Goal: Task Accomplishment & Management: Manage account settings

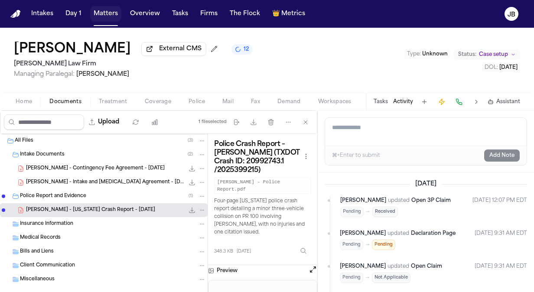
click at [101, 12] on button "Matters" at bounding box center [105, 14] width 31 height 16
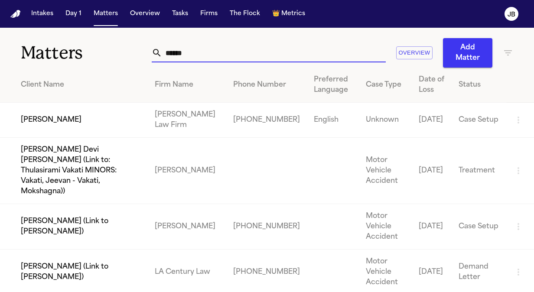
drag, startPoint x: 140, startPoint y: 60, endPoint x: 31, endPoint y: 89, distance: 112.7
click at [31, 89] on div "Matters ****** Overview Add Matter Client Name Firm Name Phone Number Preferred…" at bounding box center [267, 258] width 534 height 460
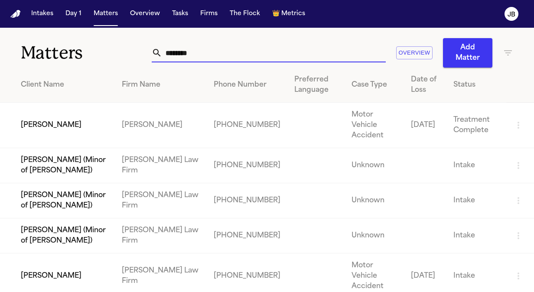
drag, startPoint x: 197, startPoint y: 53, endPoint x: -2, endPoint y: 62, distance: 198.9
click at [0, 62] on html "Intakes Day 1 Matters Overview Tasks Firms The Flock 👑 Metrics JB Matters *****…" at bounding box center [267, 146] width 534 height 292
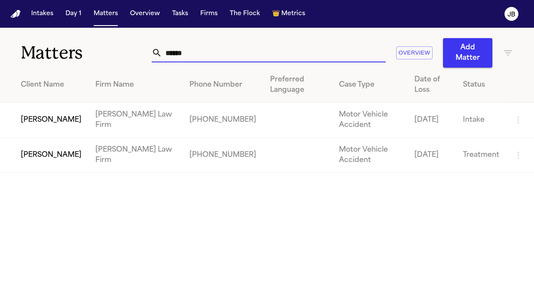
type input "******"
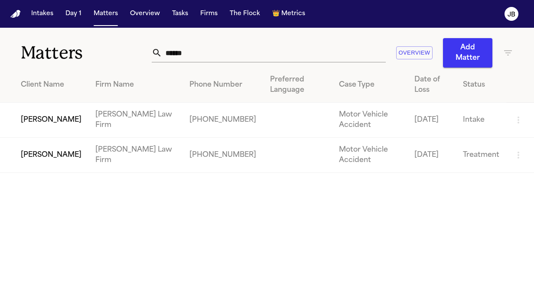
click at [64, 161] on td "Jaquon Christopher" at bounding box center [44, 155] width 88 height 35
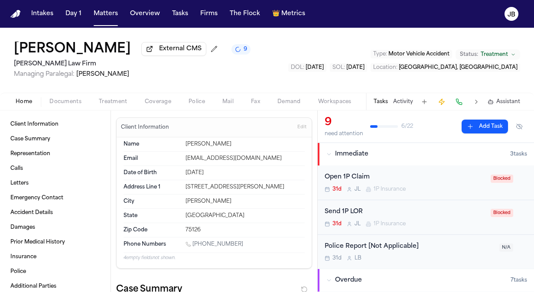
drag, startPoint x: 239, startPoint y: 242, endPoint x: 193, endPoint y: 245, distance: 45.7
click at [193, 245] on div "1 (945) 337-4944" at bounding box center [245, 245] width 119 height 8
copy link "(945) 337-4944"
click at [159, 95] on div "Home Documents Treatment Coverage Police Mail Fax Demand Workspaces Artifacts T…" at bounding box center [267, 101] width 534 height 17
click at [157, 105] on span "Coverage" at bounding box center [158, 101] width 26 height 7
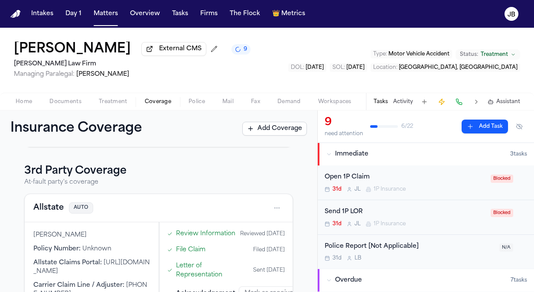
scroll to position [260, 0]
click at [271, 210] on html "Intakes Day 1 Matters Overview Tasks Firms The Flock 👑 Metrics JB Jaquon Christ…" at bounding box center [267, 146] width 534 height 292
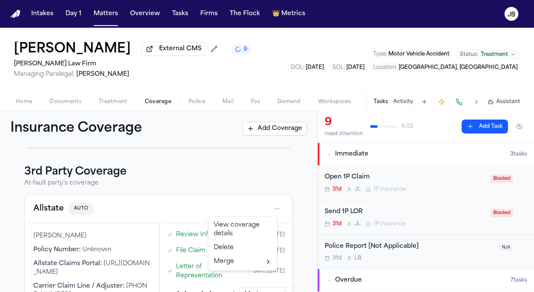
click at [221, 224] on div "View coverage details" at bounding box center [242, 230] width 65 height 23
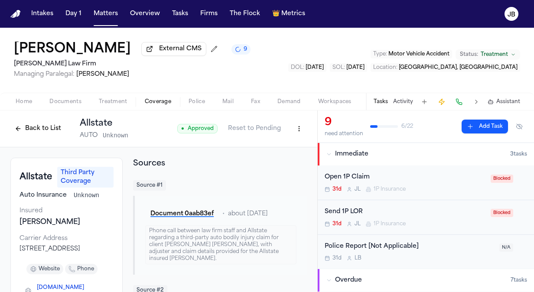
click at [321, 128] on div "9 need attention 6 / 22 Add Task" at bounding box center [426, 127] width 216 height 33
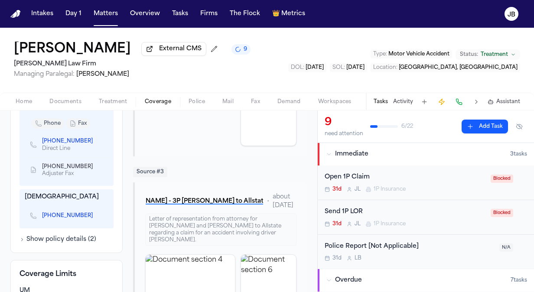
scroll to position [391, 0]
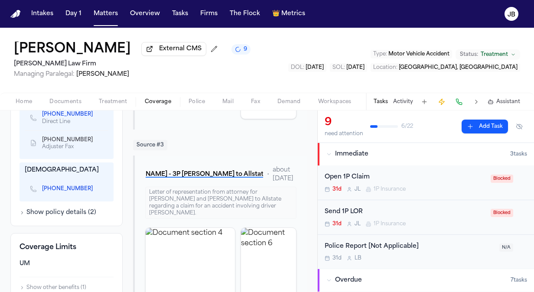
click at [96, 191] on icon "Copy to clipboard" at bounding box center [97, 189] width 3 height 4
click at [95, 192] on icon "Copy to clipboard" at bounding box center [97, 189] width 5 height 5
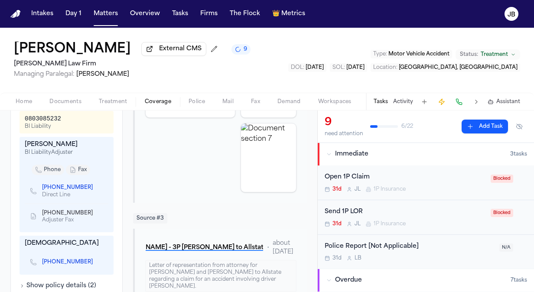
scroll to position [316, 0]
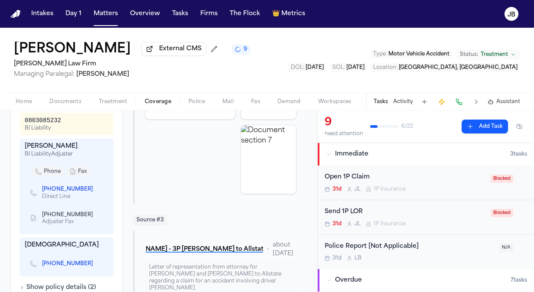
click at [95, 267] on icon "Copy to clipboard" at bounding box center [96, 265] width 3 height 3
click at [87, 271] on div "(713) 277-9025" at bounding box center [67, 264] width 84 height 18
click at [96, 266] on icon "Copy to clipboard" at bounding box center [97, 264] width 3 height 4
drag, startPoint x: 57, startPoint y: 126, endPoint x: 22, endPoint y: 127, distance: 34.7
click at [22, 127] on div "0803085232 BI Liability" at bounding box center [67, 124] width 94 height 23
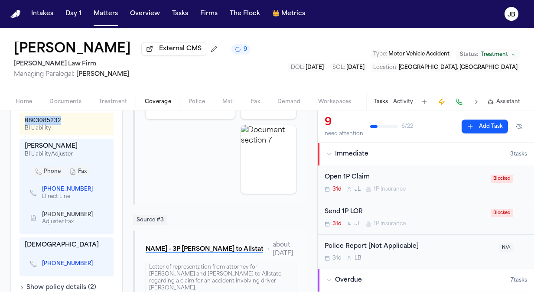
copy div "0803085232"
click at [108, 24] on nav "Intakes Day 1 Matters Overview Tasks Firms The Flock 👑 Metrics JB" at bounding box center [267, 14] width 534 height 28
click at [111, 10] on button "Matters" at bounding box center [105, 14] width 31 height 16
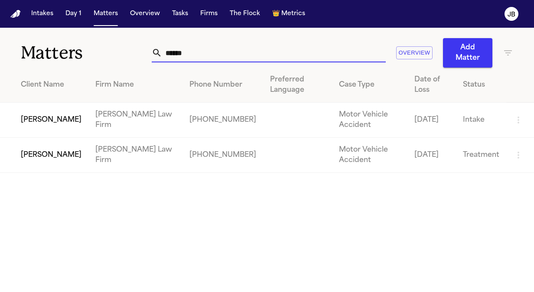
drag, startPoint x: 151, startPoint y: 52, endPoint x: 59, endPoint y: 34, distance: 93.3
click at [59, 34] on div "Matters ****** Overview Add Matter" at bounding box center [267, 48] width 534 height 40
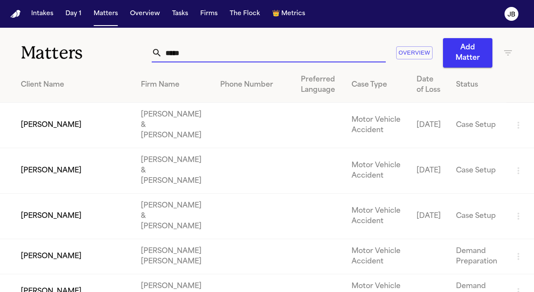
type input "******"
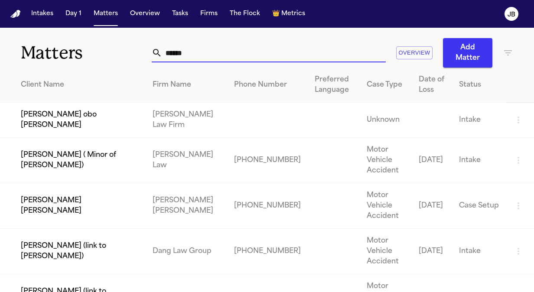
click at [221, 50] on input "******" at bounding box center [274, 52] width 224 height 19
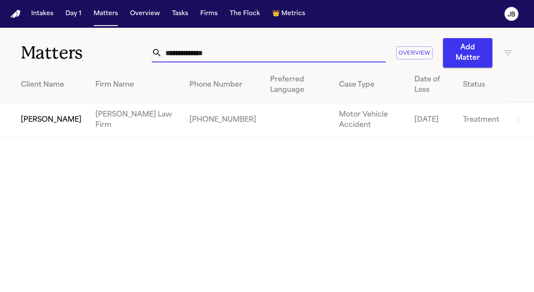
type input "**********"
click at [50, 103] on td "Rianna Gonzales" at bounding box center [44, 120] width 88 height 35
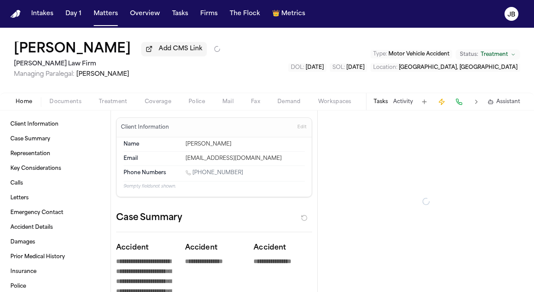
type textarea "*"
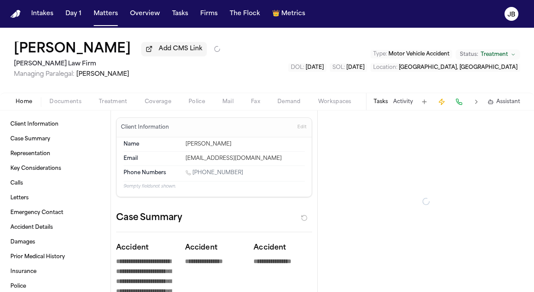
type textarea "*"
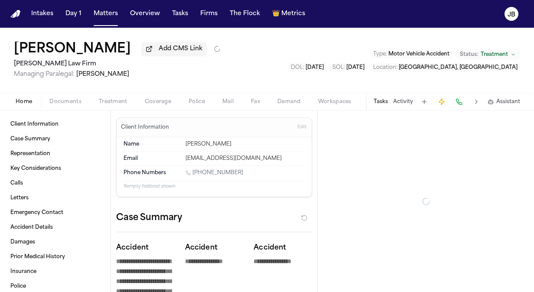
type textarea "*"
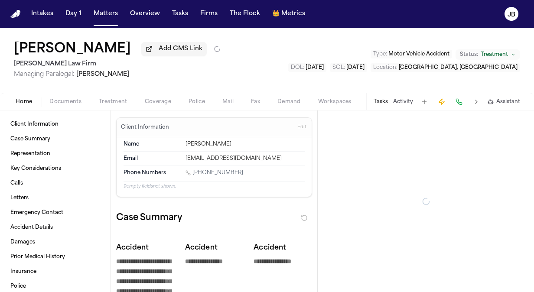
type textarea "*"
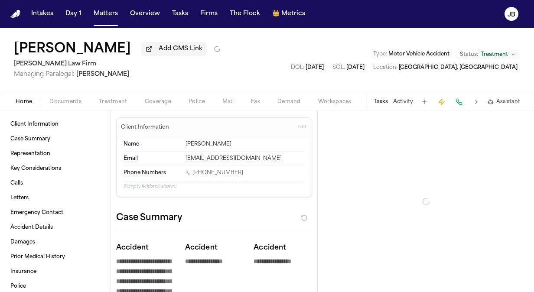
type textarea "*"
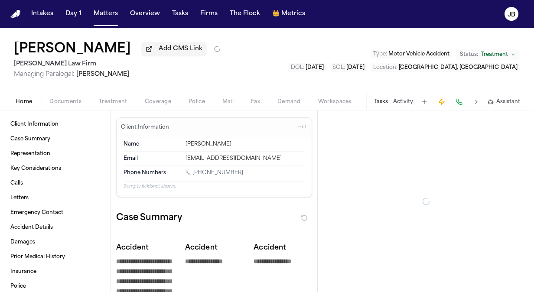
type textarea "*"
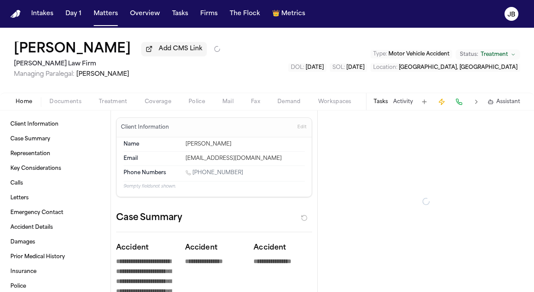
type textarea "*"
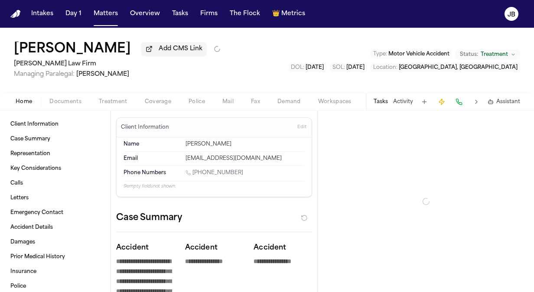
type textarea "*"
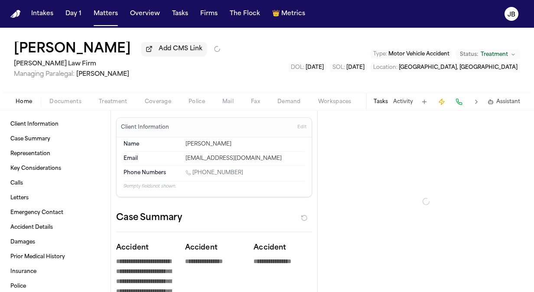
type textarea "*"
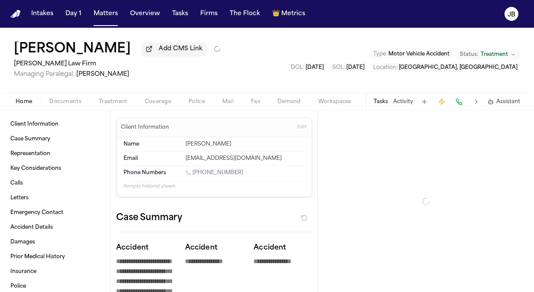
type textarea "*"
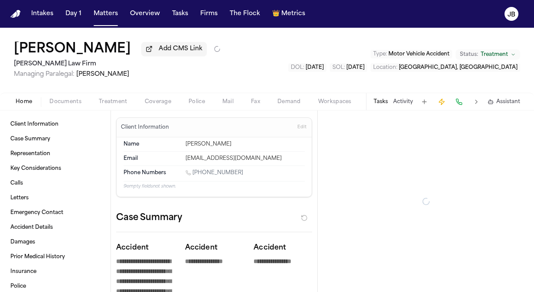
type textarea "*"
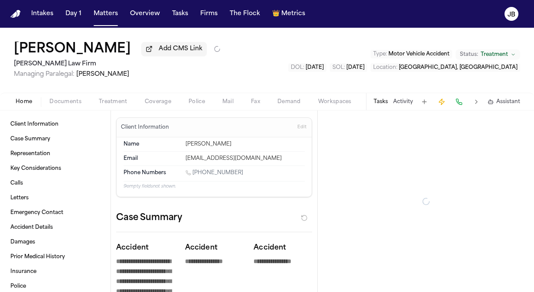
type textarea "*"
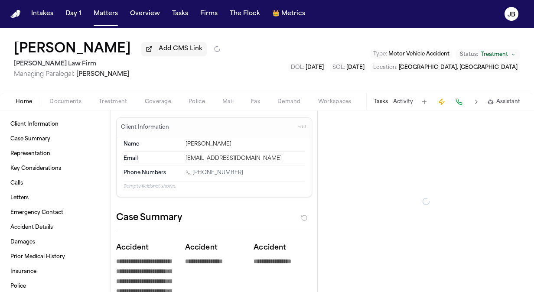
type textarea "*"
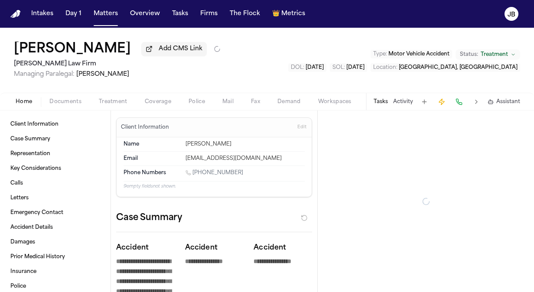
type textarea "*"
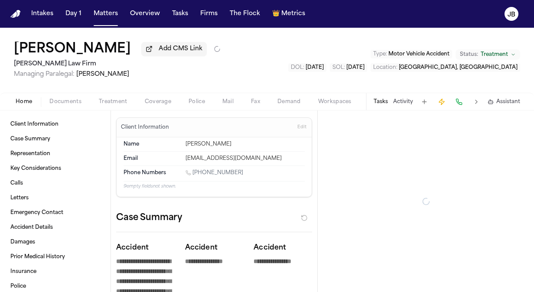
type textarea "*"
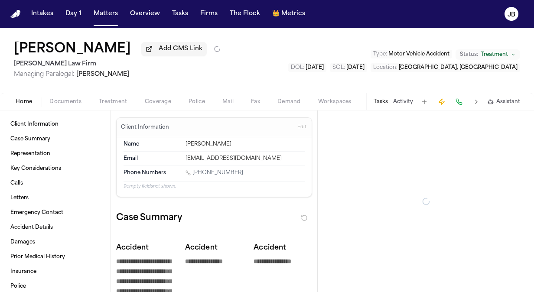
type textarea "*"
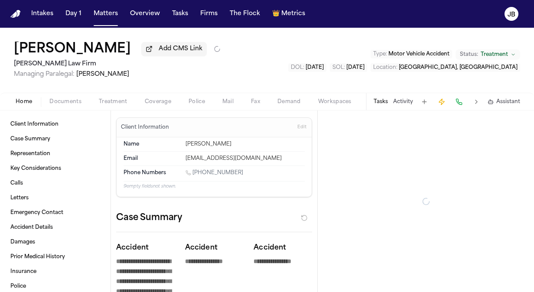
type textarea "*"
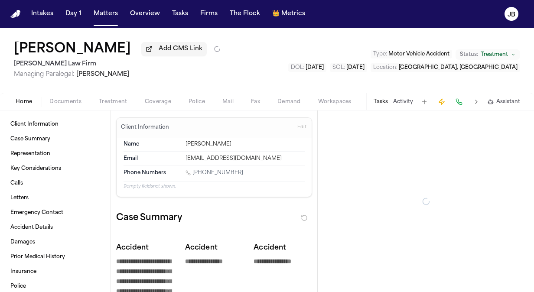
type textarea "*"
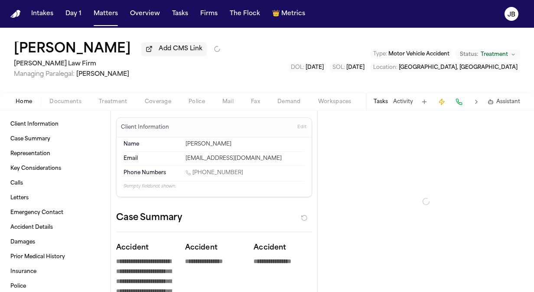
type textarea "*"
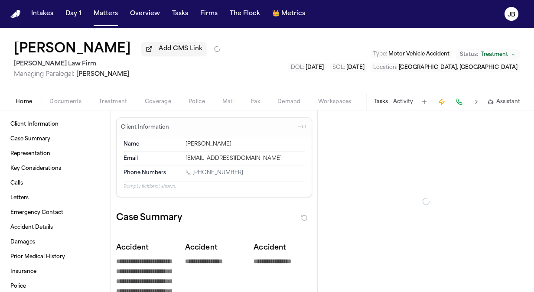
type textarea "*"
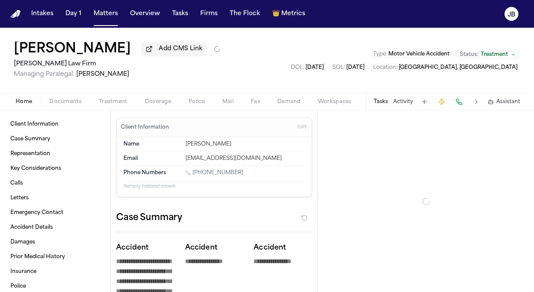
type textarea "*"
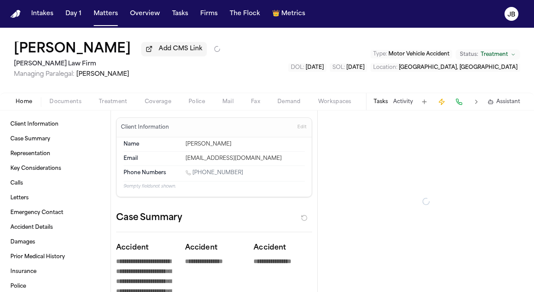
type textarea "*"
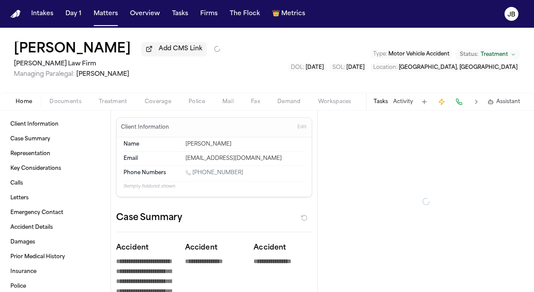
type textarea "*"
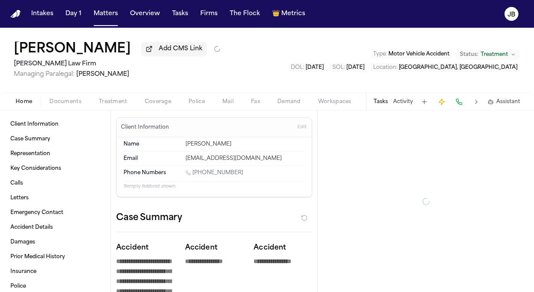
type textarea "*"
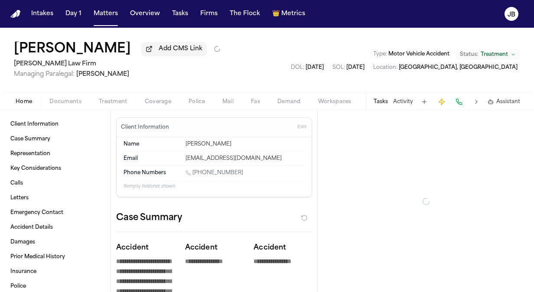
type textarea "*"
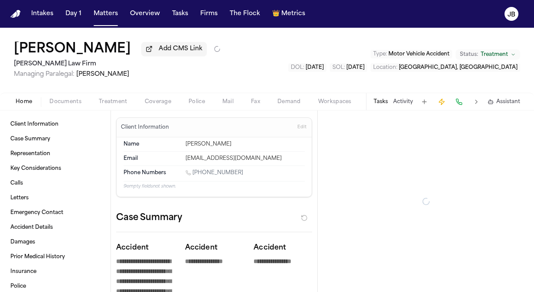
type textarea "*"
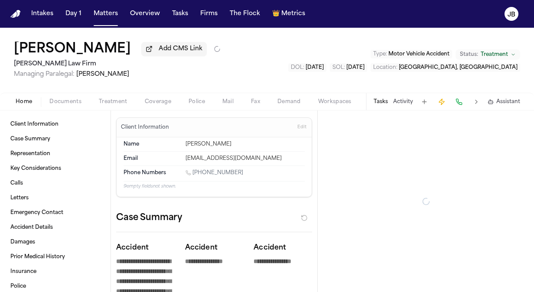
type textarea "*"
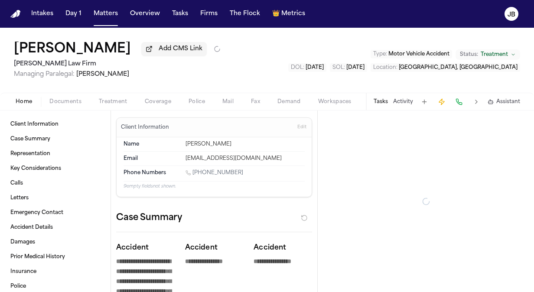
type textarea "*"
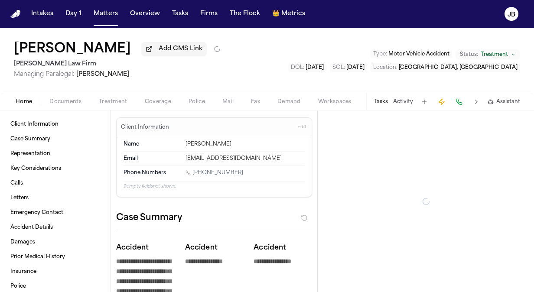
type textarea "*"
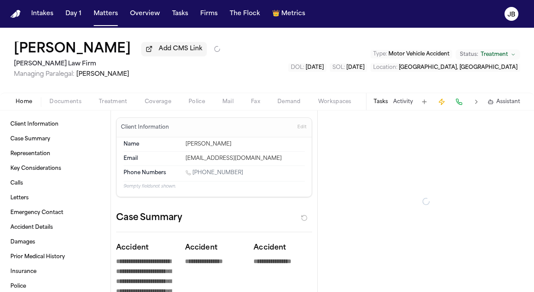
type textarea "*"
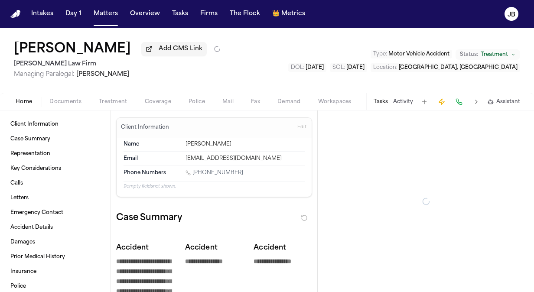
type textarea "*"
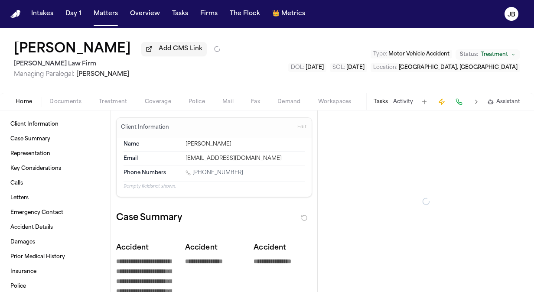
type textarea "*"
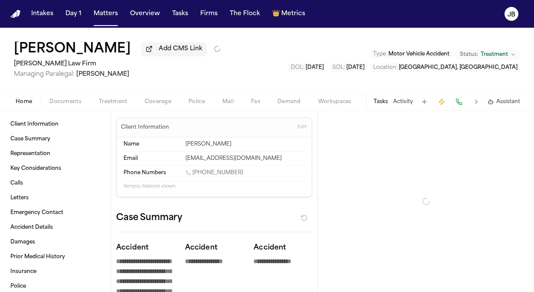
type textarea "*"
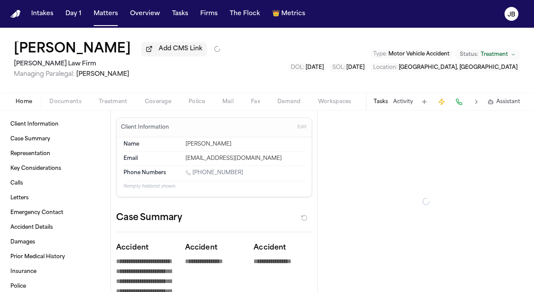
type textarea "*"
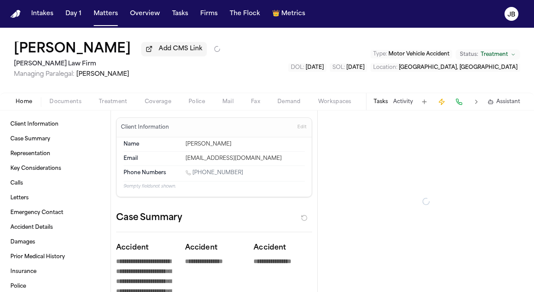
type textarea "*"
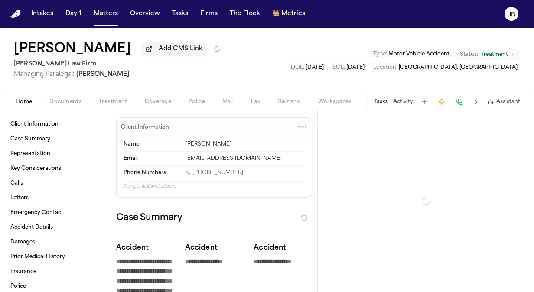
type textarea "*"
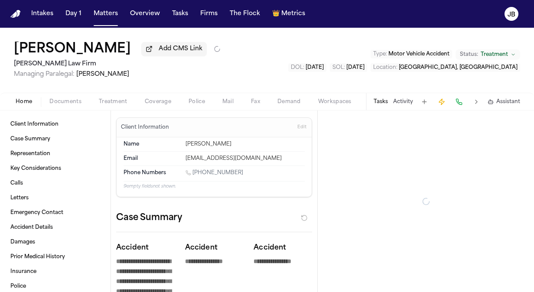
type textarea "*"
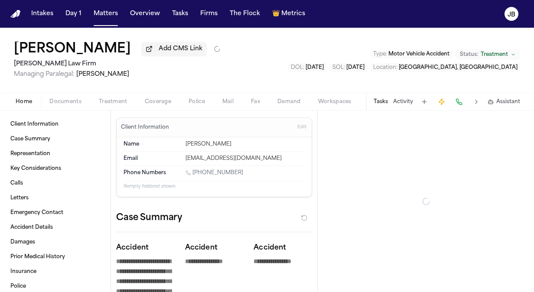
type textarea "*"
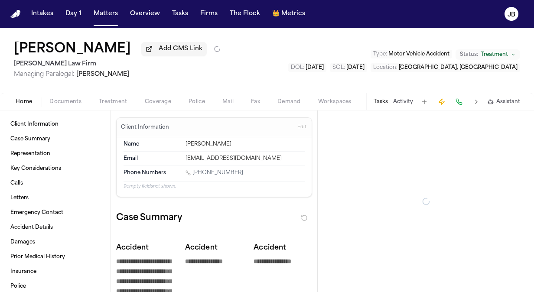
type textarea "*"
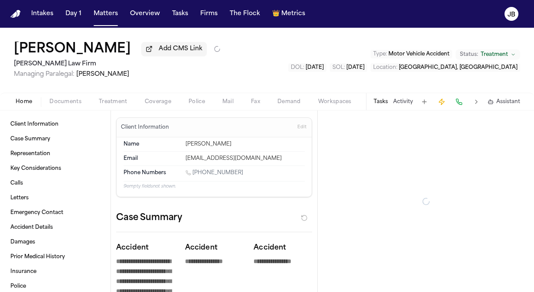
type textarea "*"
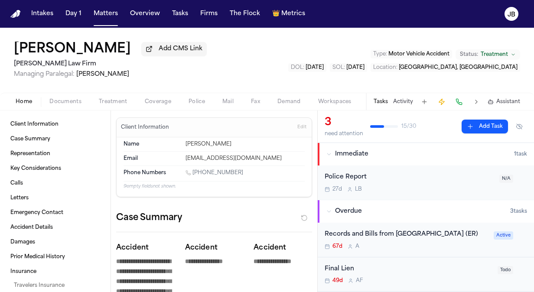
click at [61, 98] on span "Documents" at bounding box center [65, 101] width 32 height 7
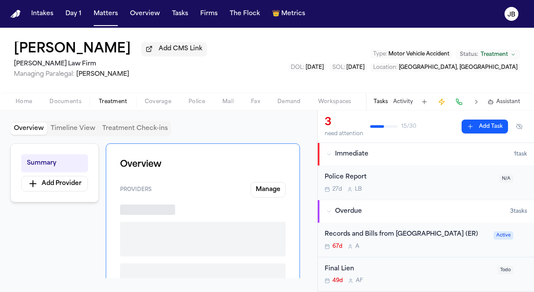
click at [120, 100] on span "Treatment" at bounding box center [113, 101] width 29 height 7
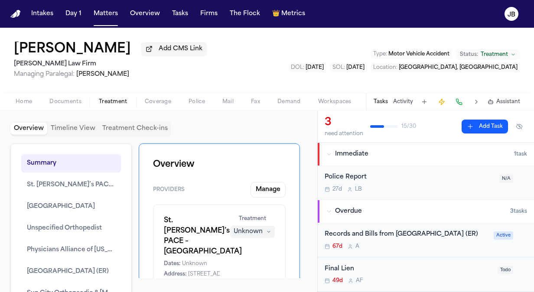
click at [406, 103] on button "Activity" at bounding box center [403, 101] width 20 height 7
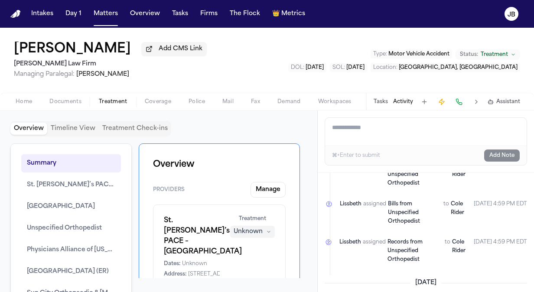
scroll to position [682, 0]
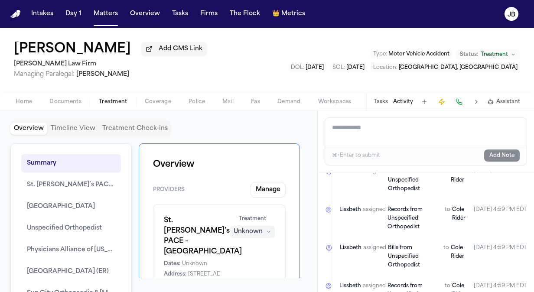
click at [379, 98] on div "Tasks Activity Assistant" at bounding box center [446, 101] width 161 height 17
click at [377, 100] on button "Tasks" at bounding box center [381, 101] width 14 height 7
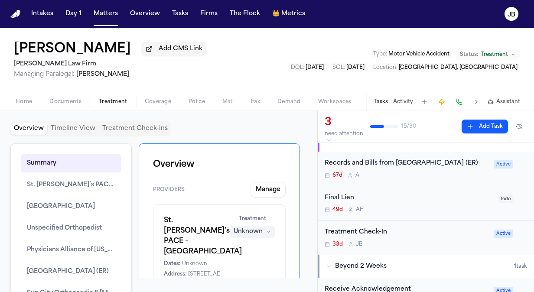
scroll to position [69, 0]
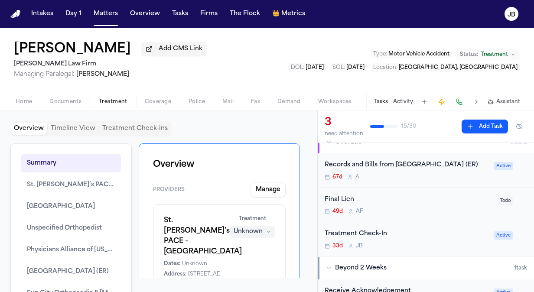
click at [438, 239] on div "Treatment Check-In" at bounding box center [407, 234] width 164 height 10
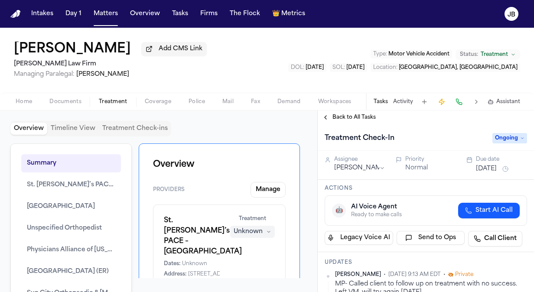
click at [492, 167] on button "Aug 27, 2025" at bounding box center [486, 169] width 21 height 9
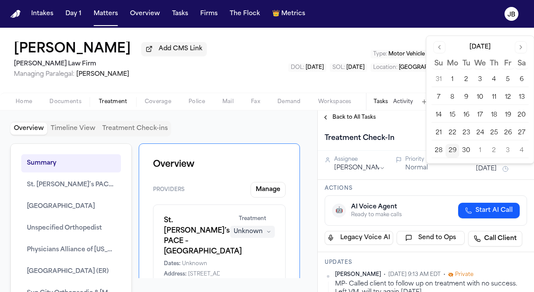
click at [521, 50] on button "Go to next month" at bounding box center [521, 47] width 12 height 12
click at [480, 95] on button "8" at bounding box center [481, 98] width 14 height 14
click at [413, 138] on div "Treatment Check-In" at bounding box center [406, 138] width 163 height 14
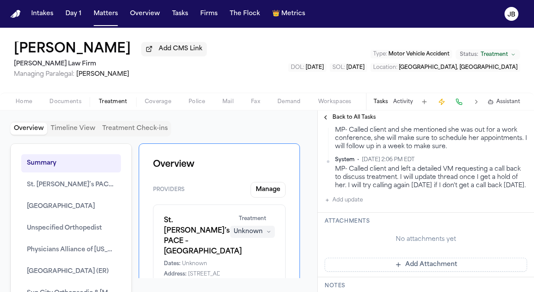
scroll to position [687, 0]
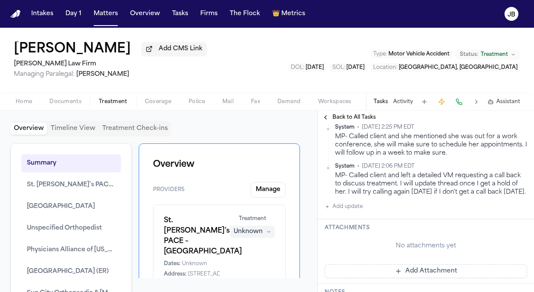
click at [350, 205] on button "Add update" at bounding box center [344, 207] width 38 height 10
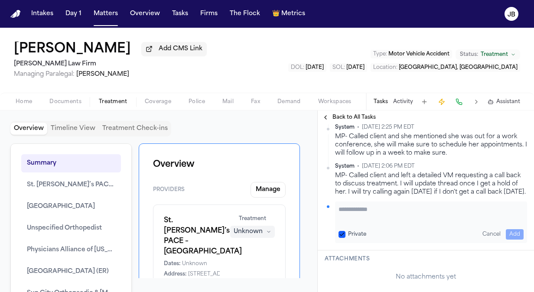
click at [360, 212] on textarea "Add your update" at bounding box center [431, 213] width 185 height 17
paste textarea "**********"
click at [510, 234] on button "Add" at bounding box center [515, 234] width 18 height 10
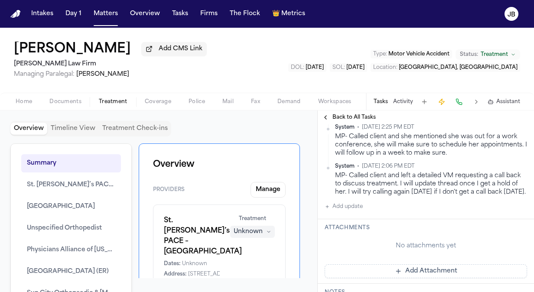
scroll to position [718, 0]
click at [114, 10] on button "Matters" at bounding box center [105, 14] width 31 height 16
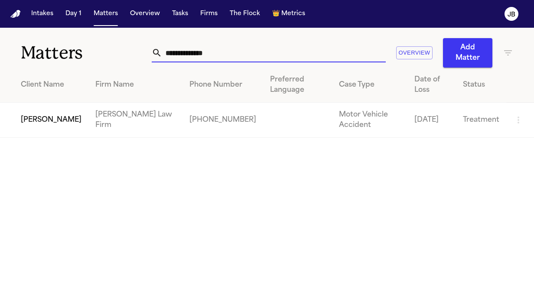
drag, startPoint x: 226, startPoint y: 48, endPoint x: 43, endPoint y: 63, distance: 183.7
click at [43, 63] on div "**********" at bounding box center [267, 48] width 534 height 40
click at [46, 106] on td "Jackye Benton" at bounding box center [44, 120] width 88 height 35
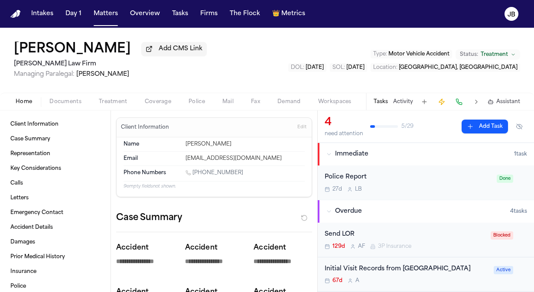
click at [60, 102] on span "Documents" at bounding box center [65, 101] width 32 height 7
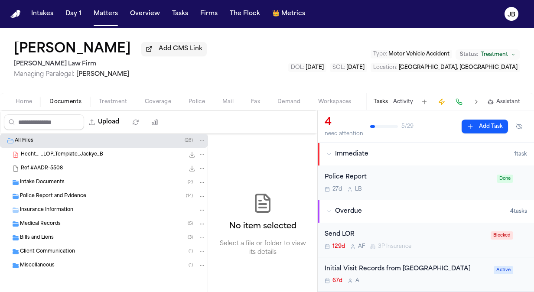
click at [57, 237] on div "Bills and Liens ( 3 )" at bounding box center [113, 238] width 186 height 8
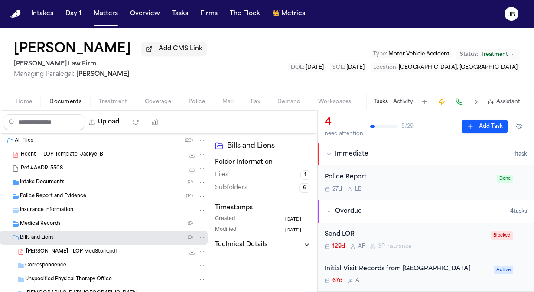
click at [85, 251] on span "J. Benton - LOP MedStork.pdf" at bounding box center [71, 252] width 91 height 7
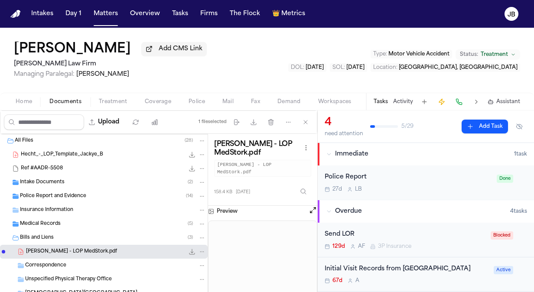
click at [311, 206] on button "Open preview" at bounding box center [313, 210] width 9 height 9
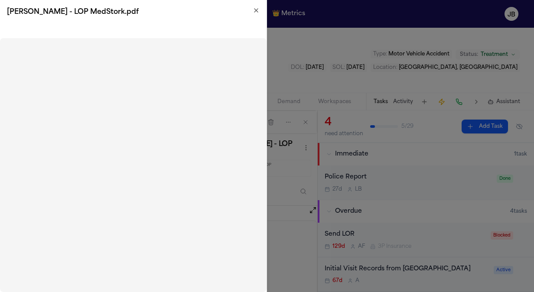
drag, startPoint x: 266, startPoint y: 44, endPoint x: 259, endPoint y: 9, distance: 35.8
click at [259, 9] on icon "button" at bounding box center [256, 10] width 7 height 7
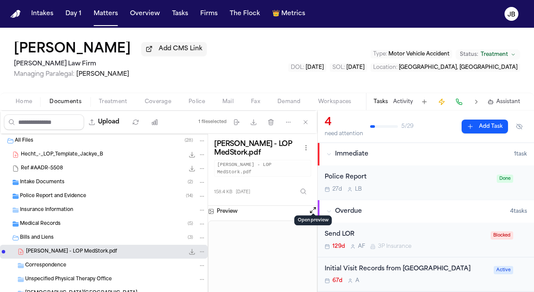
click at [188, 248] on button "File: J. Benton - LOP MedStork.pdf" at bounding box center [192, 252] width 9 height 9
click at [113, 118] on button "Upload" at bounding box center [104, 123] width 40 height 16
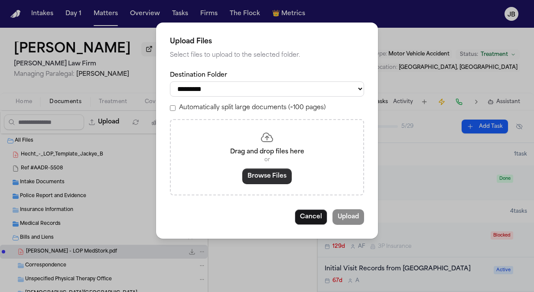
click at [268, 176] on button "Browse Files" at bounding box center [267, 177] width 49 height 16
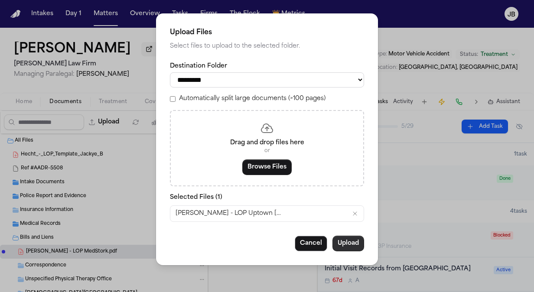
click at [351, 240] on button "Upload" at bounding box center [349, 244] width 32 height 16
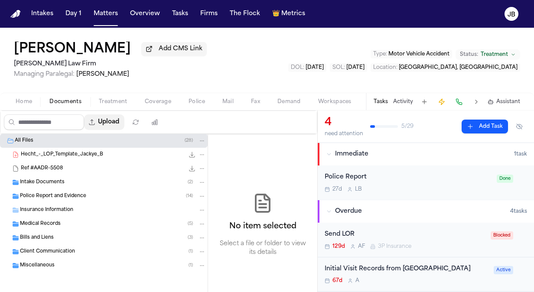
click at [110, 119] on button "Upload" at bounding box center [104, 123] width 40 height 16
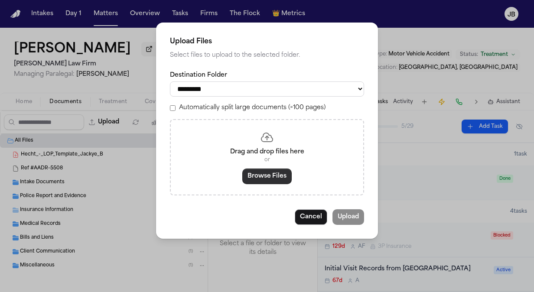
click at [278, 175] on button "Browse Files" at bounding box center [267, 177] width 49 height 16
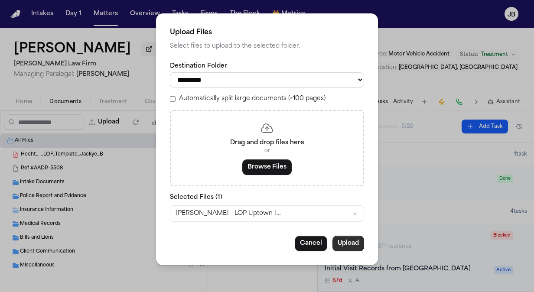
click at [349, 236] on button "Upload" at bounding box center [349, 244] width 32 height 16
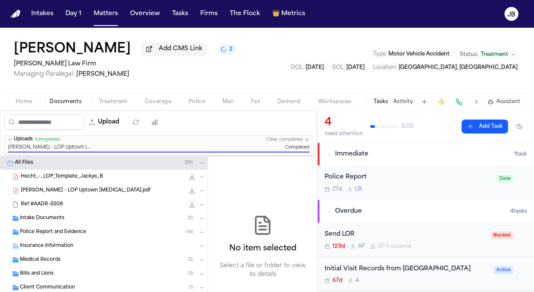
click at [199, 188] on icon "File: J. Benton - LOP Uptown Radiology.pdf" at bounding box center [202, 191] width 6 height 6
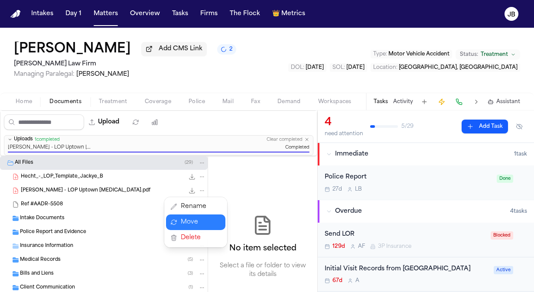
click at [185, 226] on button "Move" at bounding box center [195, 223] width 59 height 16
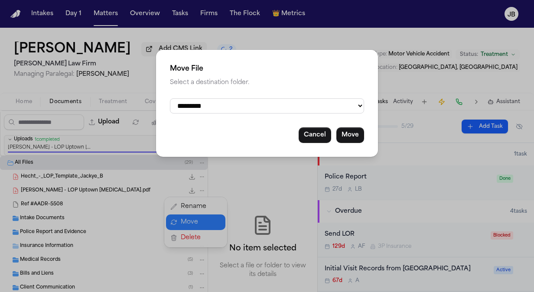
click at [201, 105] on select "**********" at bounding box center [267, 105] width 194 height 15
select select "**********"
click at [170, 98] on select "**********" at bounding box center [267, 105] width 194 height 15
click at [357, 141] on button "Move" at bounding box center [351, 136] width 28 height 16
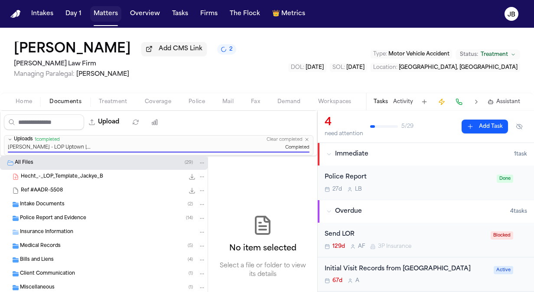
drag, startPoint x: 102, startPoint y: 10, endPoint x: 127, endPoint y: 0, distance: 27.2
click at [102, 10] on button "Matters" at bounding box center [105, 14] width 31 height 16
click at [102, 13] on button "Matters" at bounding box center [105, 14] width 31 height 16
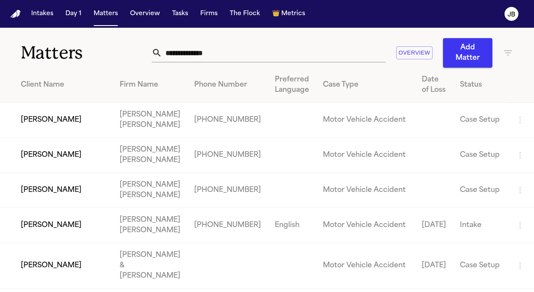
click at [210, 50] on input "text" at bounding box center [274, 52] width 224 height 19
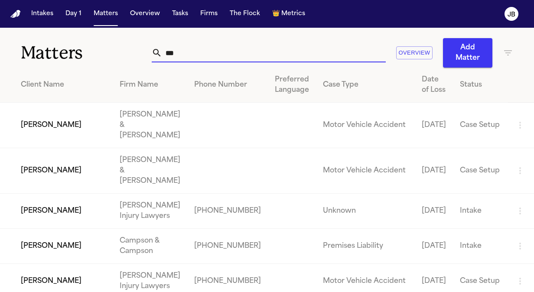
type input "***"
click at [69, 264] on td "[PERSON_NAME]" at bounding box center [56, 281] width 113 height 35
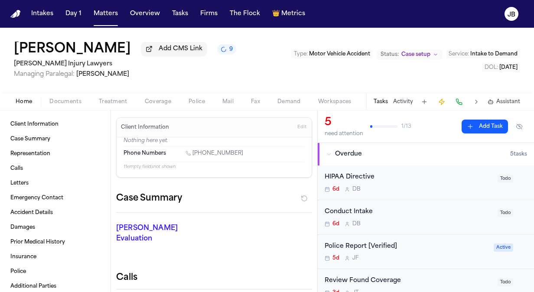
click at [114, 20] on button "Matters" at bounding box center [105, 14] width 31 height 16
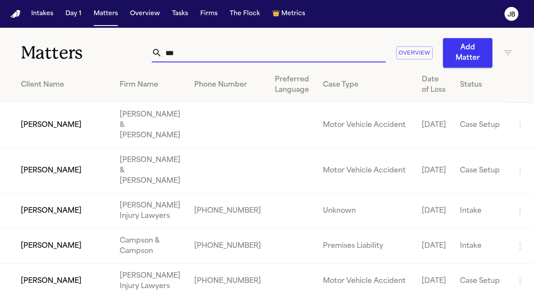
drag, startPoint x: 178, startPoint y: 51, endPoint x: 80, endPoint y: 51, distance: 98.0
click at [80, 51] on div "Matters *** Overview Add Matter" at bounding box center [267, 48] width 534 height 40
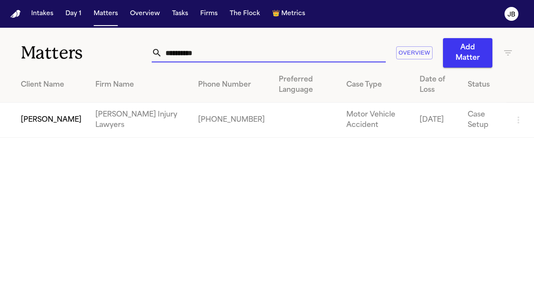
type input "**********"
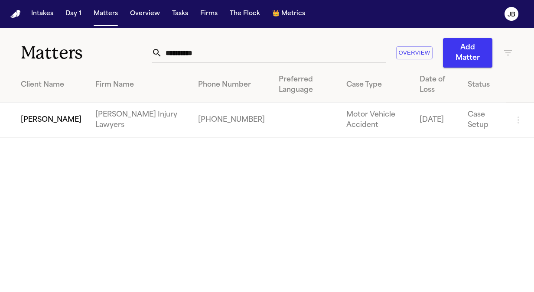
click at [20, 114] on td "[PERSON_NAME]" at bounding box center [44, 120] width 88 height 35
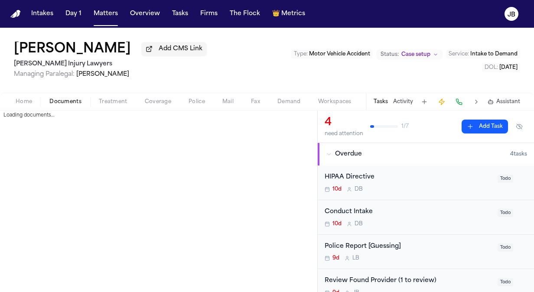
click at [50, 104] on span "Documents" at bounding box center [65, 101] width 32 height 7
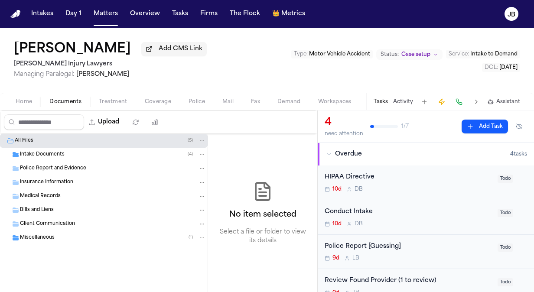
click at [33, 153] on span "Intake Documents" at bounding box center [42, 154] width 45 height 7
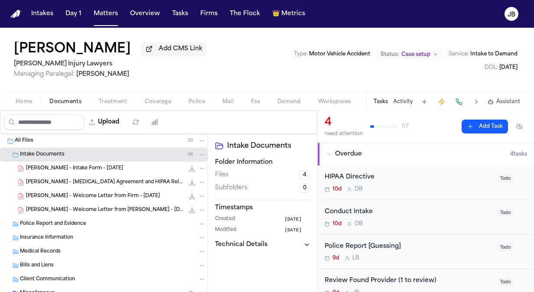
click at [85, 168] on span "C. Adams - Intake Form - 9.19.25" at bounding box center [74, 168] width 97 height 7
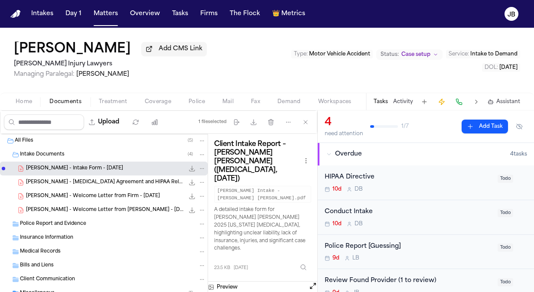
click at [312, 282] on button "Open preview" at bounding box center [313, 286] width 9 height 9
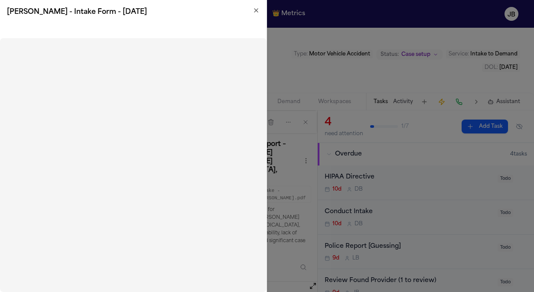
click at [254, 11] on icon "button" at bounding box center [256, 10] width 7 height 7
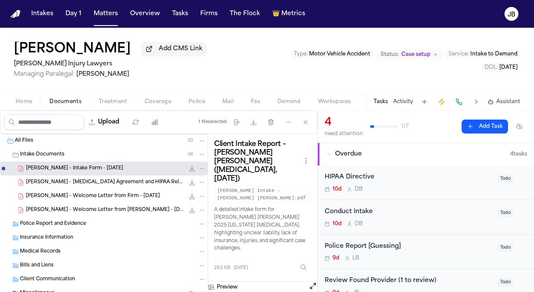
click at [29, 97] on button "Home" at bounding box center [24, 102] width 34 height 10
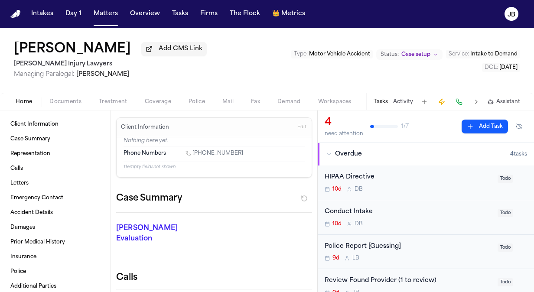
drag, startPoint x: 235, startPoint y: 156, endPoint x: 194, endPoint y: 154, distance: 40.9
click at [194, 154] on div "1 (662) 230-4796" at bounding box center [245, 154] width 119 height 8
copy link "(662) 230-4796"
click at [410, 95] on div "Tasks Activity Assistant" at bounding box center [446, 101] width 161 height 17
click at [408, 97] on div "Tasks Activity Assistant" at bounding box center [446, 101] width 161 height 17
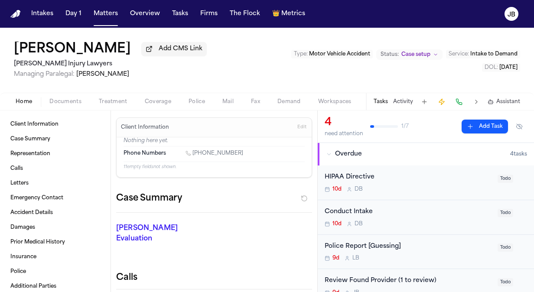
click at [400, 102] on button "Activity" at bounding box center [403, 101] width 20 height 7
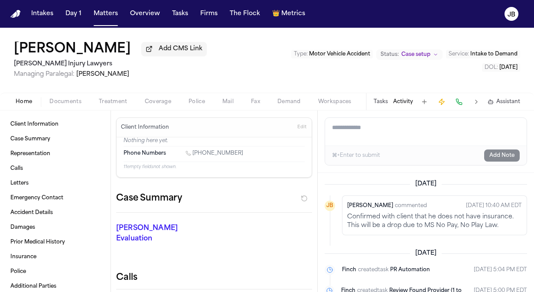
drag, startPoint x: 352, startPoint y: 131, endPoint x: 354, endPoint y: 105, distance: 26.9
click at [354, 123] on textarea "Add a note to this matter" at bounding box center [426, 132] width 202 height 28
type textarea "*"
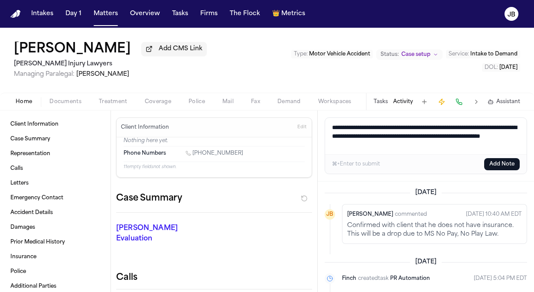
drag, startPoint x: 430, startPoint y: 145, endPoint x: 288, endPoint y: 115, distance: 145.7
click at [288, 115] on div "Client Information Case Summary Representation Calls Letters Emergency Contact …" at bounding box center [267, 202] width 534 height 182
type textarea "**********"
click at [514, 166] on button "Add Note" at bounding box center [503, 164] width 36 height 12
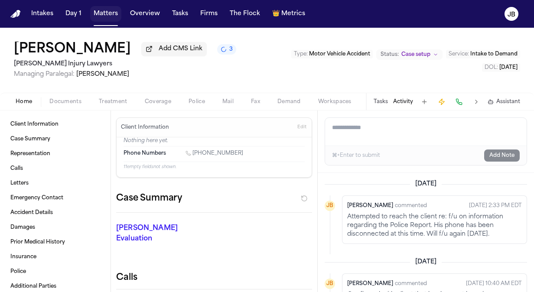
click at [102, 11] on button "Matters" at bounding box center [105, 14] width 31 height 16
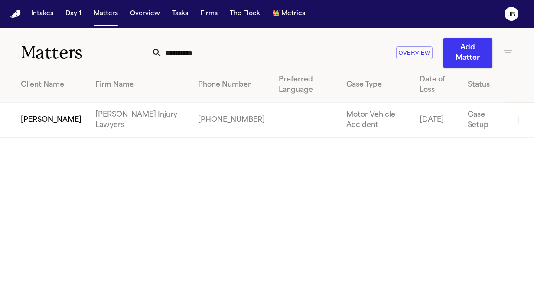
drag, startPoint x: 212, startPoint y: 56, endPoint x: 24, endPoint y: 49, distance: 187.5
click at [24, 49] on div "**********" at bounding box center [267, 48] width 534 height 40
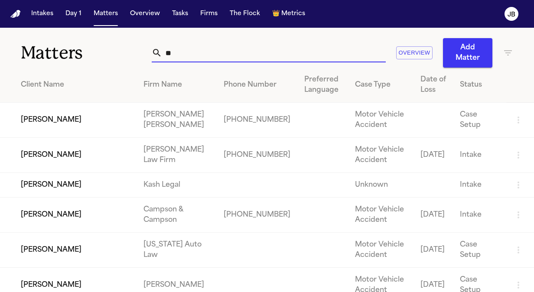
type input "*"
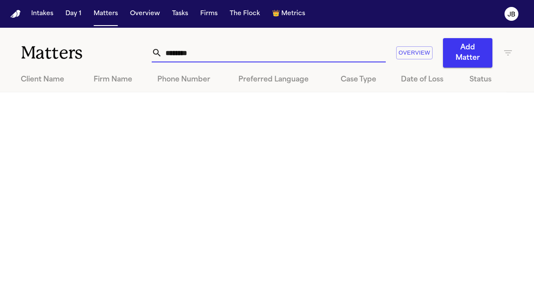
type input "*******"
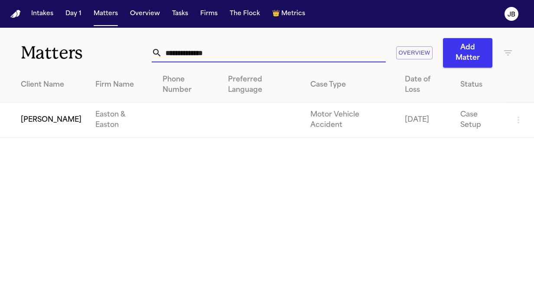
click at [46, 12] on button "Intakes" at bounding box center [42, 14] width 29 height 16
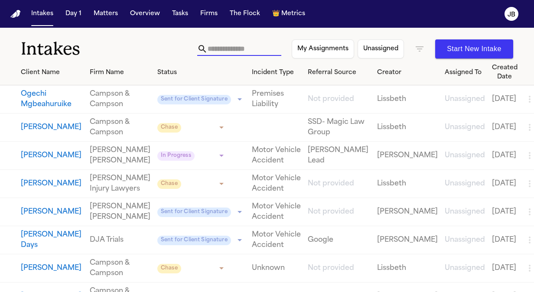
click at [224, 47] on input "text" at bounding box center [245, 49] width 74 height 14
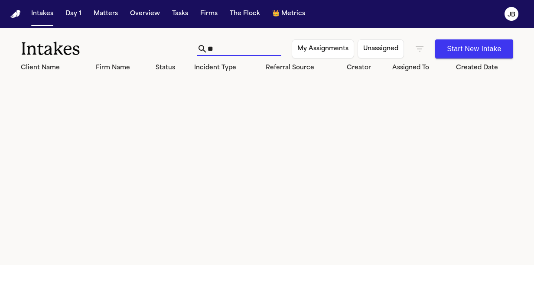
type input "*"
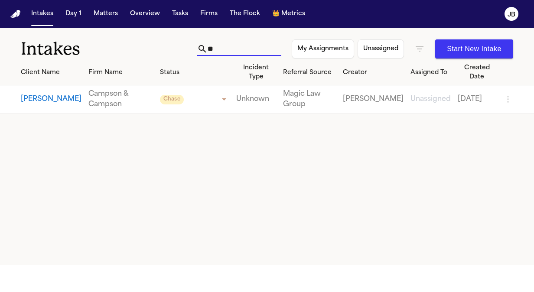
type input "*"
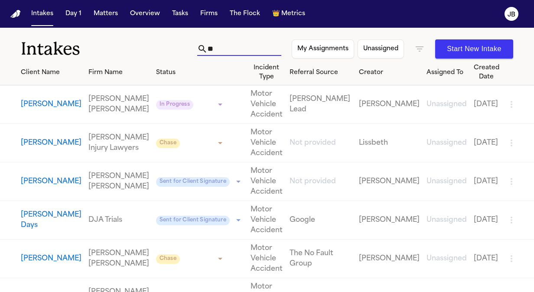
type input "*"
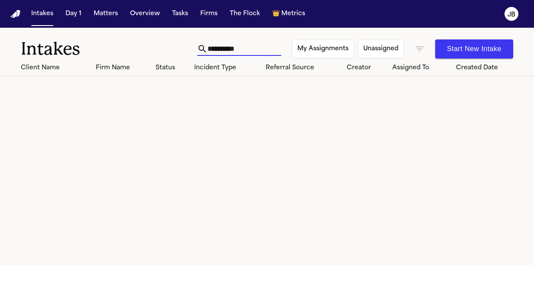
type input "**********"
click at [103, 11] on button "Matters" at bounding box center [105, 14] width 31 height 16
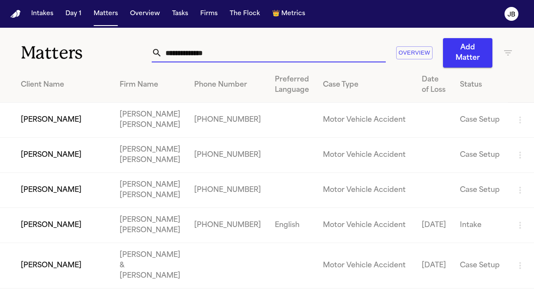
click at [85, 56] on div "Matters Overview Add Matter" at bounding box center [267, 48] width 534 height 40
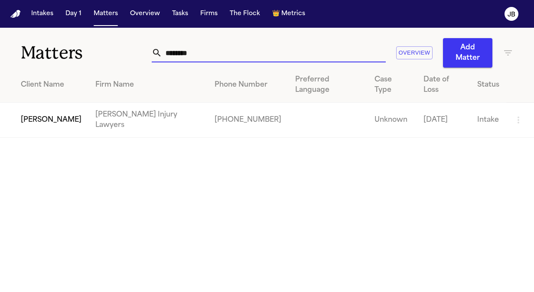
type input "********"
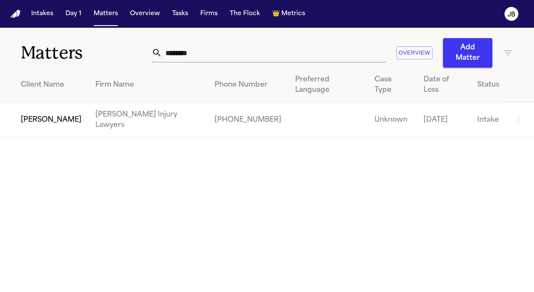
click at [58, 106] on td "[PERSON_NAME]" at bounding box center [44, 120] width 88 height 35
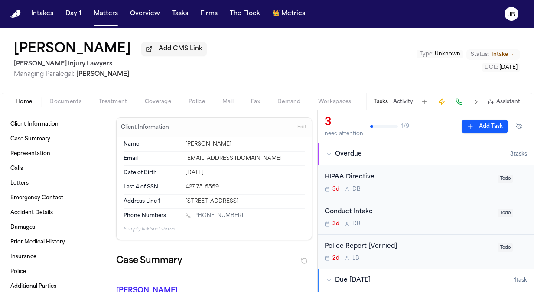
click at [403, 95] on div "Tasks Activity Assistant" at bounding box center [446, 101] width 161 height 17
click at [409, 101] on button "Activity" at bounding box center [403, 101] width 20 height 7
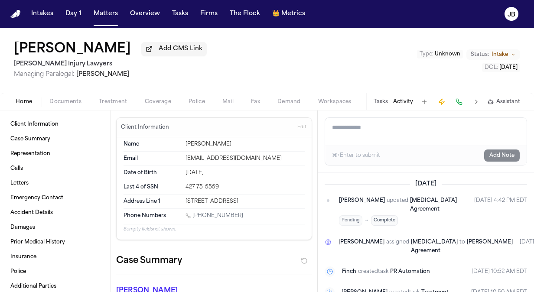
click at [382, 99] on button "Tasks" at bounding box center [381, 101] width 14 height 7
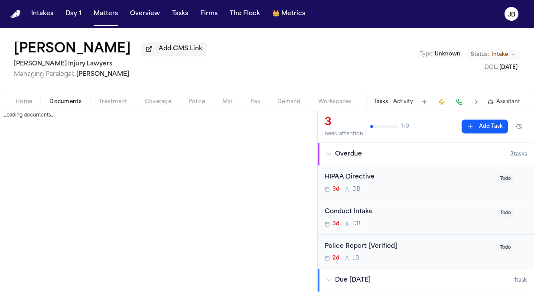
click at [72, 101] on span "Documents" at bounding box center [65, 101] width 32 height 7
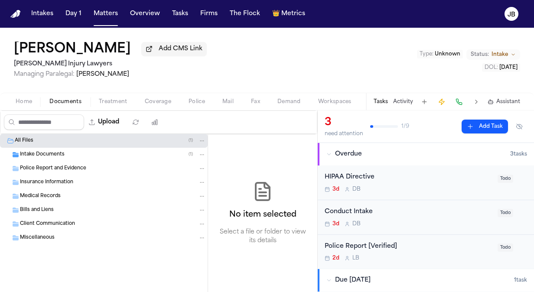
click at [70, 156] on div "Intake Documents ( 1 )" at bounding box center [113, 155] width 186 height 8
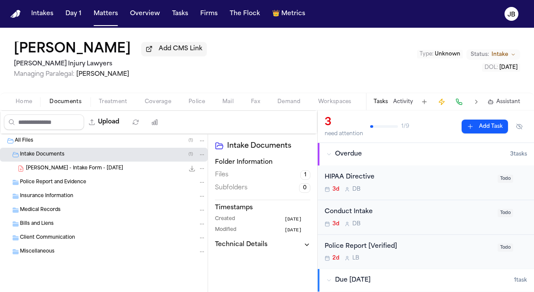
click at [95, 166] on span "B. Chadwick - Intake Form - 4.2.25" at bounding box center [74, 168] width 97 height 7
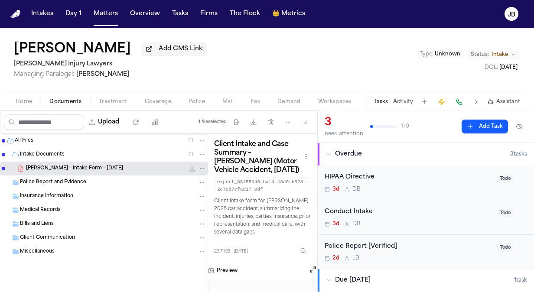
click at [55, 234] on div "Client Communication" at bounding box center [113, 238] width 186 height 8
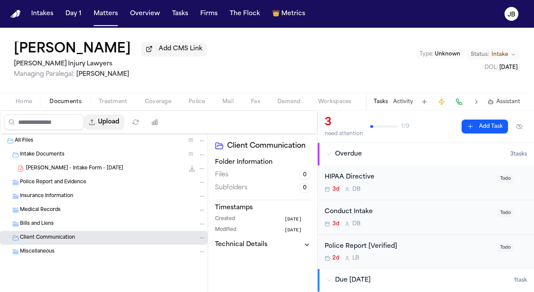
click at [115, 119] on button "Upload" at bounding box center [104, 123] width 40 height 16
select select "**********"
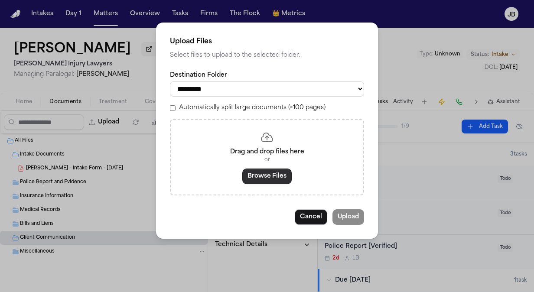
click at [270, 174] on button "Browse Files" at bounding box center [267, 177] width 49 height 16
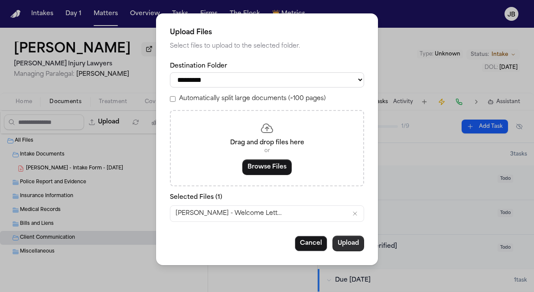
click at [344, 243] on button "Upload" at bounding box center [349, 244] width 32 height 16
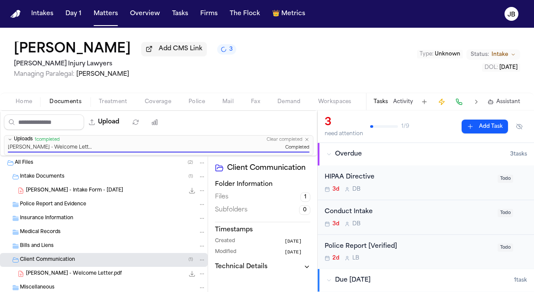
click at [54, 196] on div "B. Chadwick - Intake Form - 4.2.25 23.7 KB • PDF" at bounding box center [104, 191] width 208 height 14
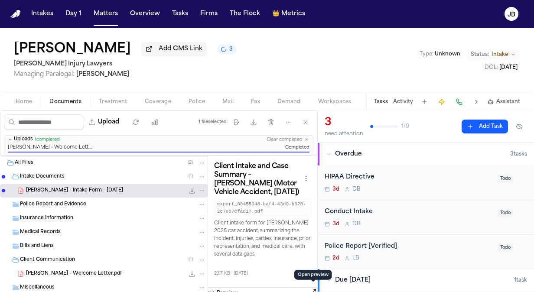
click at [313, 288] on button "Open preview" at bounding box center [313, 292] width 9 height 9
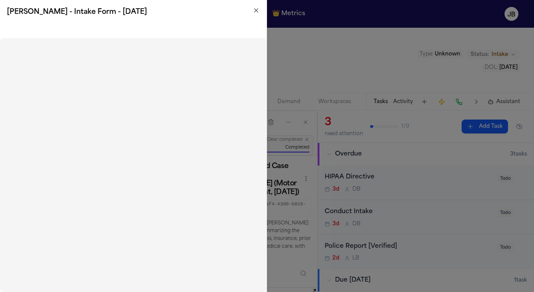
click at [253, 13] on icon "button" at bounding box center [256, 10] width 7 height 7
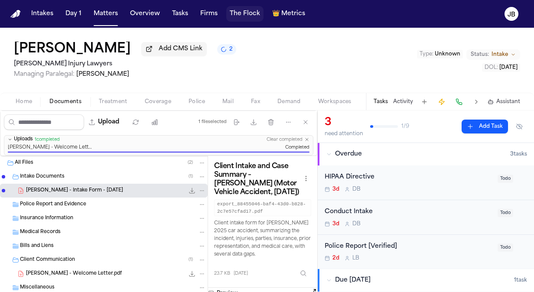
scroll to position [3, 0]
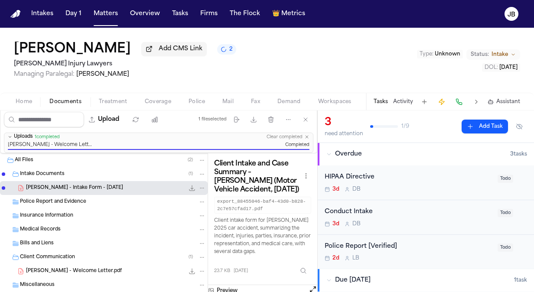
click at [400, 102] on button "Activity" at bounding box center [403, 101] width 20 height 7
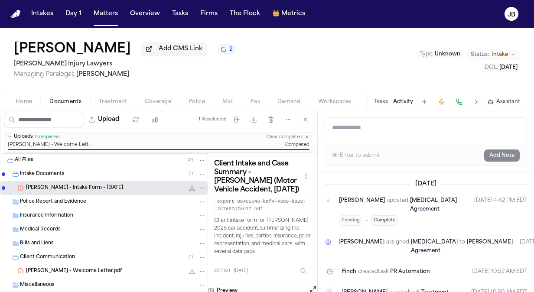
click at [388, 129] on textarea "Add a note to this matter" at bounding box center [426, 132] width 202 height 28
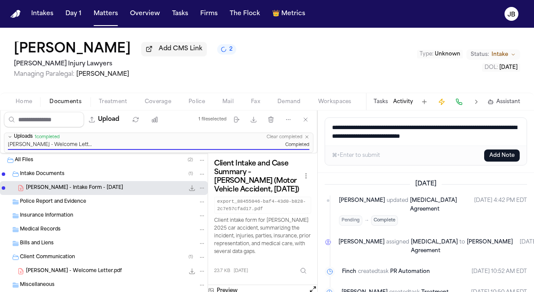
type textarea "**********"
click at [493, 159] on button "Add Note" at bounding box center [503, 156] width 36 height 12
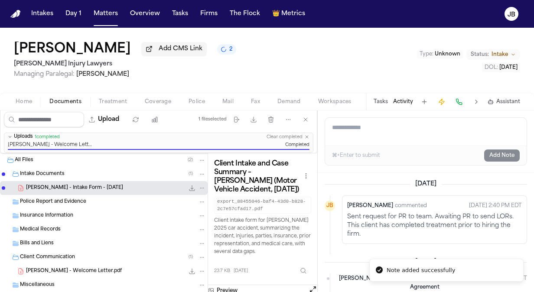
click at [505, 51] on span "Intake" at bounding box center [500, 54] width 16 height 7
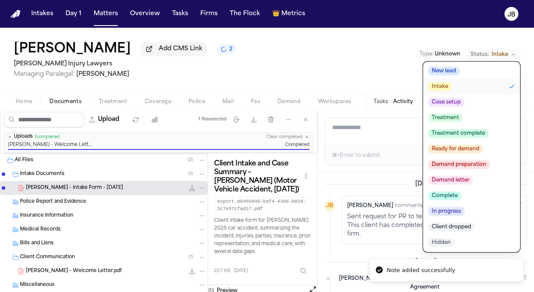
click at [451, 134] on span "Treatment complete" at bounding box center [459, 133] width 60 height 9
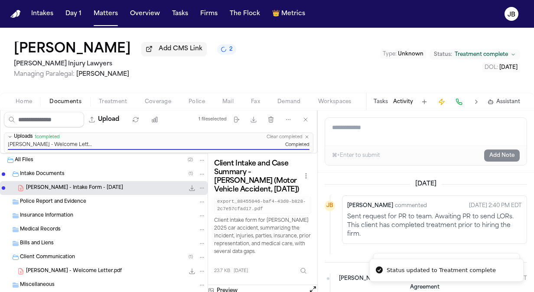
click at [335, 70] on div "Brandon Chadwick Add CMS Link 2 George Sink Injury Lawyers Managing Paralegal: …" at bounding box center [267, 60] width 534 height 65
click at [486, 46] on div "Brandon Chadwick Add CMS Link 2 George Sink Injury Lawyers Managing Paralegal: …" at bounding box center [267, 60] width 534 height 65
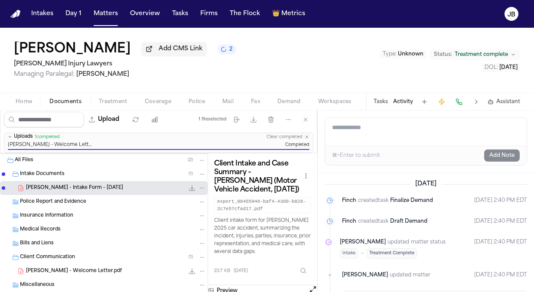
click at [475, 55] on span "Treatment complete" at bounding box center [481, 54] width 53 height 7
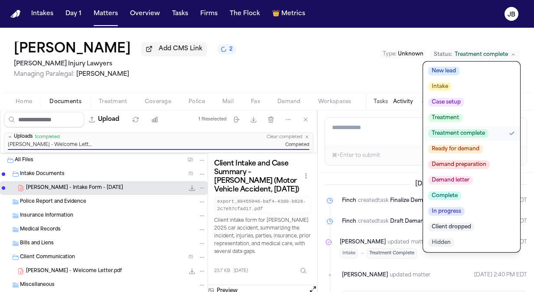
click at [439, 102] on span "Case setup" at bounding box center [447, 102] width 36 height 9
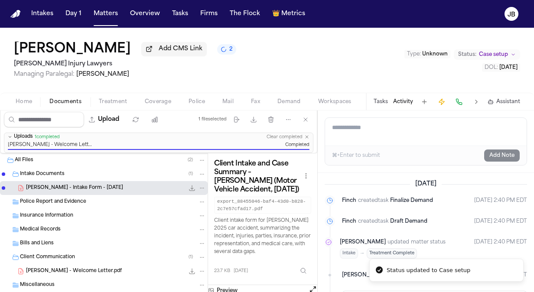
click at [294, 54] on div "Brandon Chadwick Add CMS Link 2 George Sink Injury Lawyers Managing Paralegal: …" at bounding box center [267, 60] width 534 height 65
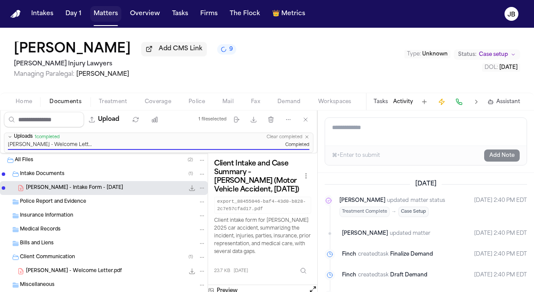
click at [104, 10] on button "Matters" at bounding box center [105, 14] width 31 height 16
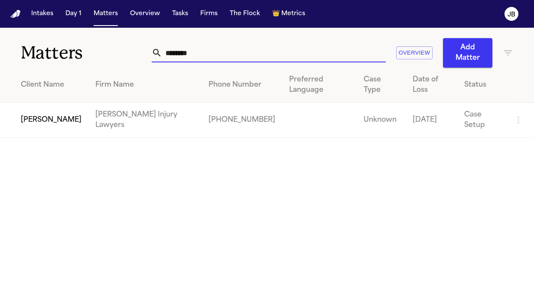
drag, startPoint x: 210, startPoint y: 56, endPoint x: 87, endPoint y: 53, distance: 123.2
click at [87, 53] on div "Matters ******** Overview Add Matter" at bounding box center [267, 48] width 534 height 40
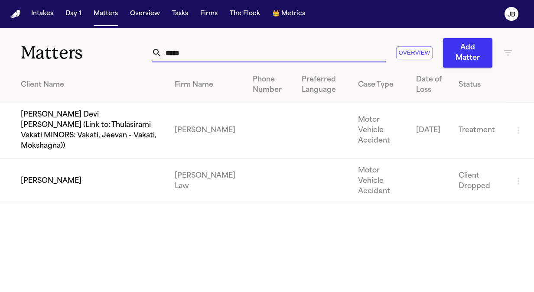
drag, startPoint x: 149, startPoint y: 51, endPoint x: 73, endPoint y: 49, distance: 75.5
click at [73, 49] on div "Matters ***** Overview Add Matter" at bounding box center [267, 48] width 534 height 40
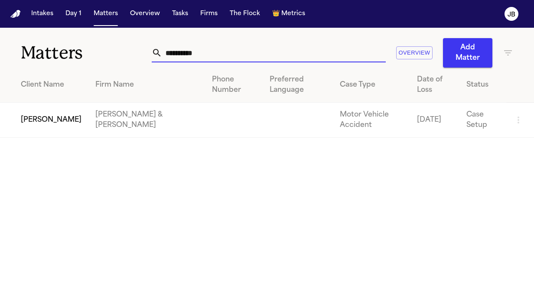
type input "**********"
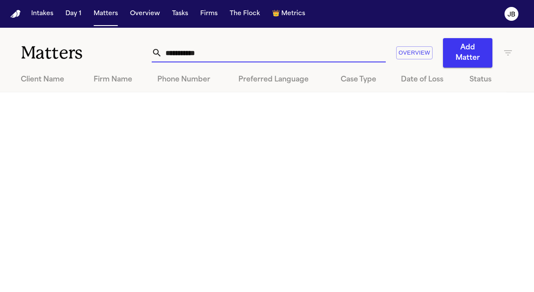
drag, startPoint x: 207, startPoint y: 55, endPoint x: 70, endPoint y: 64, distance: 137.4
click at [70, 64] on div "**********" at bounding box center [267, 48] width 534 height 40
type input "*********"
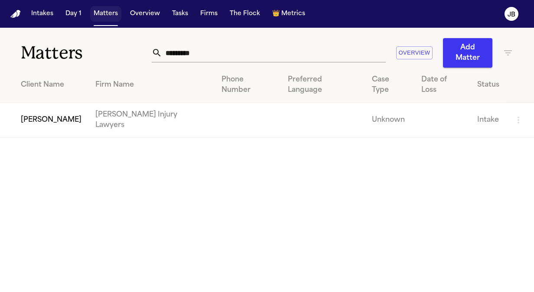
click at [108, 12] on button "Matters" at bounding box center [105, 14] width 31 height 16
click at [52, 103] on td "Tammy Shumate" at bounding box center [44, 120] width 88 height 35
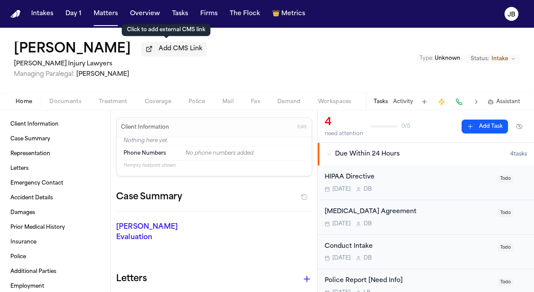
click at [59, 108] on div "Home Documents Treatment Coverage Police Mail Fax Demand Workspaces Artifacts T…" at bounding box center [267, 101] width 534 height 17
click at [69, 97] on button "Documents" at bounding box center [65, 102] width 49 height 10
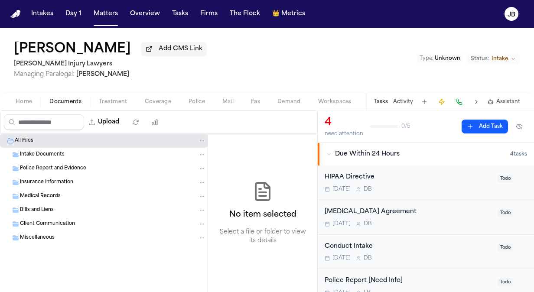
click at [44, 154] on span "Intake Documents" at bounding box center [42, 154] width 45 height 7
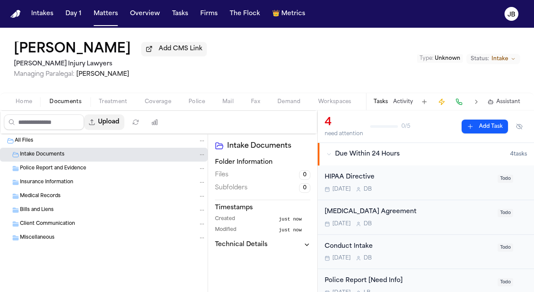
click at [112, 122] on button "Upload" at bounding box center [104, 123] width 40 height 16
select select "**********"
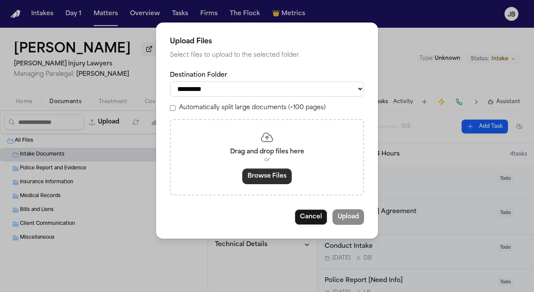
click at [274, 178] on button "Browse Files" at bounding box center [267, 177] width 49 height 16
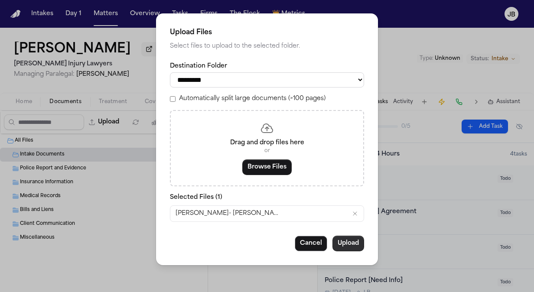
click at [342, 240] on button "Upload" at bounding box center [349, 244] width 32 height 16
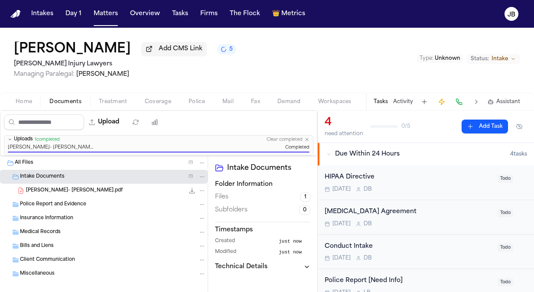
click at [67, 101] on span "Documents" at bounding box center [65, 101] width 32 height 7
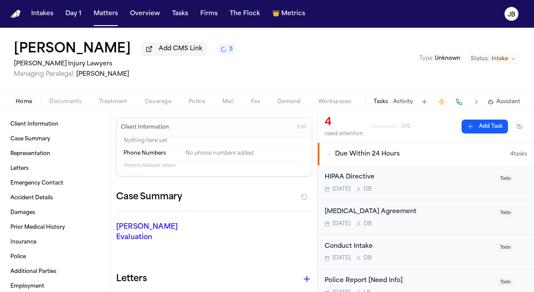
click at [20, 102] on span "Home" at bounding box center [24, 101] width 16 height 7
click at [299, 126] on span "Edit" at bounding box center [302, 128] width 9 height 6
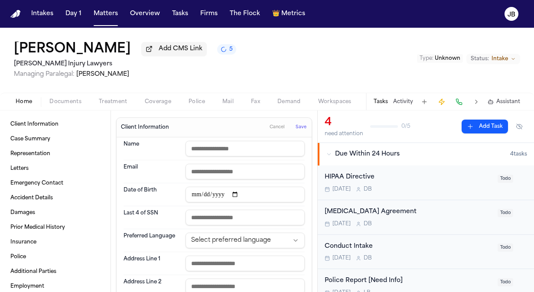
click at [211, 144] on input "text" at bounding box center [245, 149] width 119 height 16
type input "**********"
paste input "**********"
type input "**********"
click at [148, 167] on dt "Email" at bounding box center [152, 172] width 57 height 16
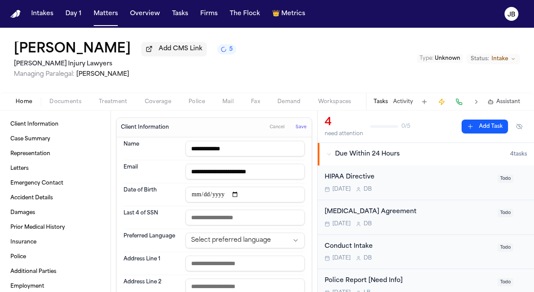
click at [196, 193] on input "date" at bounding box center [245, 195] width 119 height 16
type input "**********"
click at [203, 260] on input "text" at bounding box center [245, 264] width 119 height 16
paste input "**********"
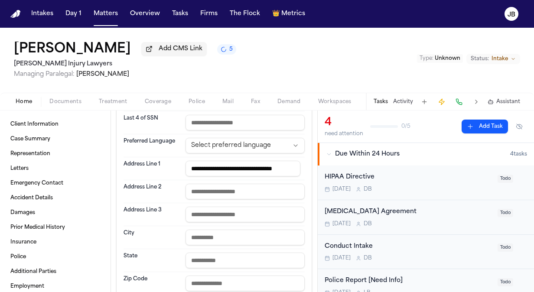
scroll to position [97, 0]
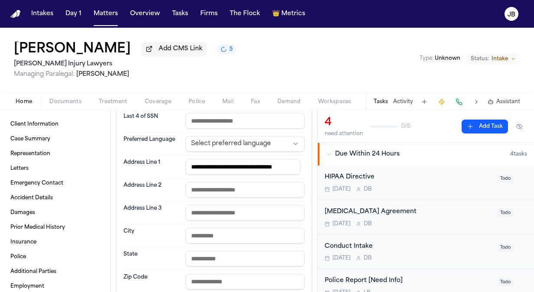
type input "**********"
click at [200, 236] on input "text" at bounding box center [245, 236] width 119 height 16
type input "**********"
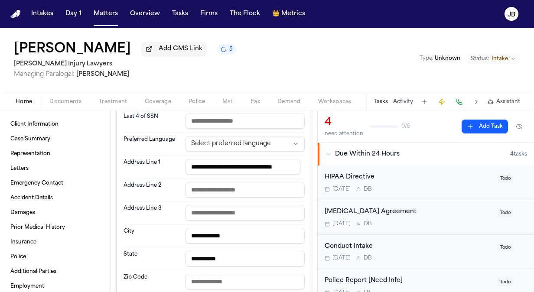
scroll to position [0, 13]
drag, startPoint x: 239, startPoint y: 164, endPoint x: 361, endPoint y: 173, distance: 122.6
click at [361, 173] on div "**********" at bounding box center [267, 202] width 534 height 182
type input "**********"
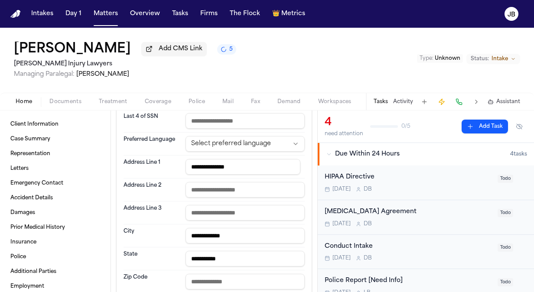
click at [213, 278] on input "text" at bounding box center [245, 282] width 119 height 16
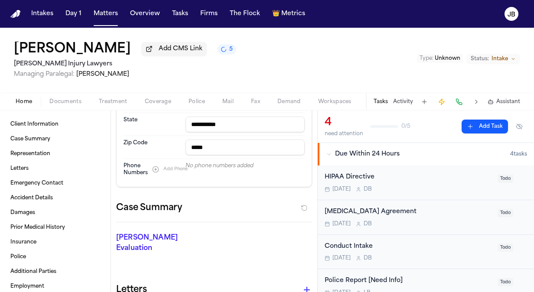
scroll to position [233, 0]
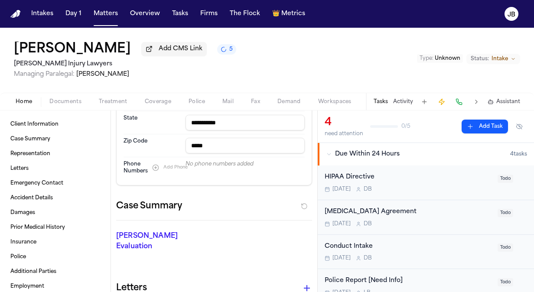
type input "*****"
click at [152, 167] on button "Add Phone" at bounding box center [170, 168] width 44 height 10
click at [206, 162] on input at bounding box center [238, 167] width 104 height 12
paste input "**********"
type input "**********"
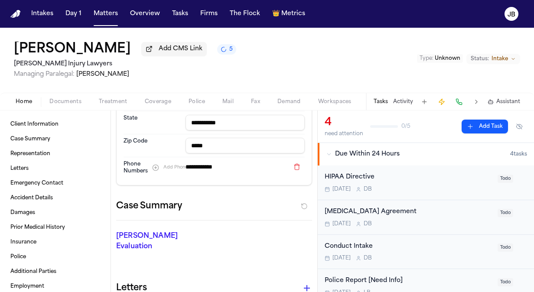
click at [318, 161] on div "4 need attention 0 / 5 Add Task Due Within 24 Hours 4 task s HIPAA Directive To…" at bounding box center [426, 202] width 217 height 182
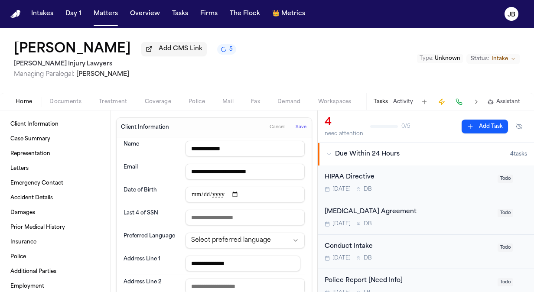
click at [296, 126] on span "Save" at bounding box center [301, 128] width 11 height 6
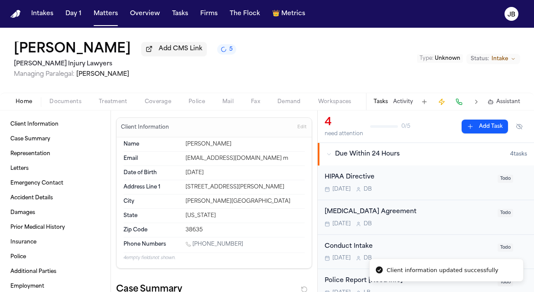
click at [449, 58] on span "Unknown" at bounding box center [448, 58] width 26 height 5
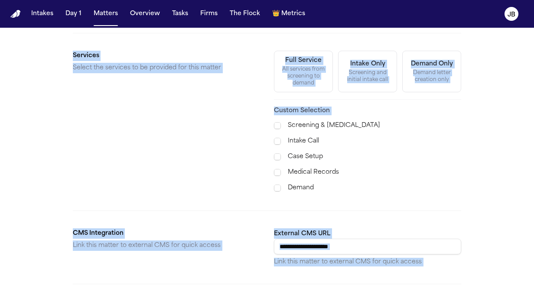
scroll to position [364, 0]
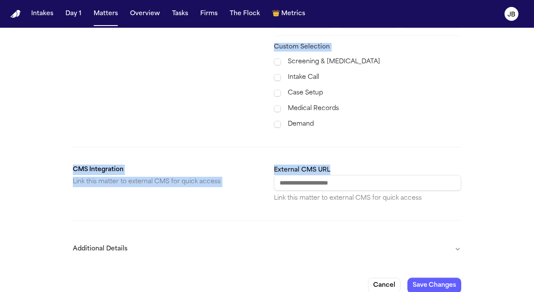
drag, startPoint x: 476, startPoint y: 238, endPoint x: 471, endPoint y: 152, distance: 86.1
drag, startPoint x: 471, startPoint y: 152, endPoint x: 394, endPoint y: 98, distance: 93.8
click at [394, 104] on label "Medical Records" at bounding box center [375, 109] width 174 height 10
click at [458, 238] on button "Additional Details" at bounding box center [267, 249] width 389 height 23
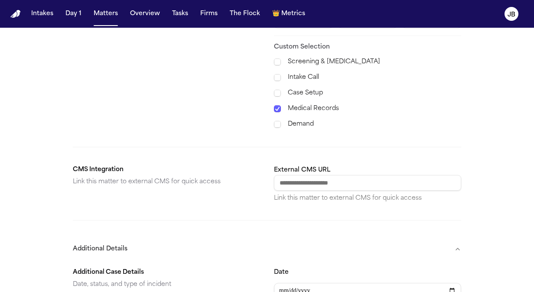
drag, startPoint x: 445, startPoint y: 252, endPoint x: 416, endPoint y: 313, distance: 68.3
click at [416, 292] on html "**********" at bounding box center [267, 146] width 534 height 292
click at [285, 283] on input "Date" at bounding box center [367, 291] width 187 height 16
type input "**********"
click at [488, 191] on div "**********" at bounding box center [267, 102] width 534 height 876
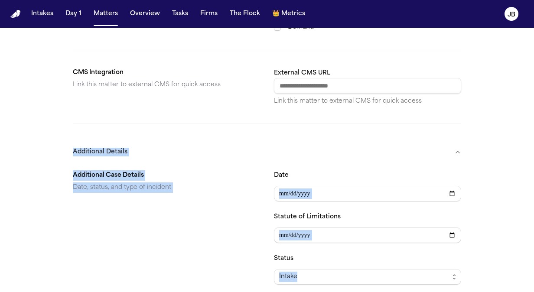
scroll to position [599, 0]
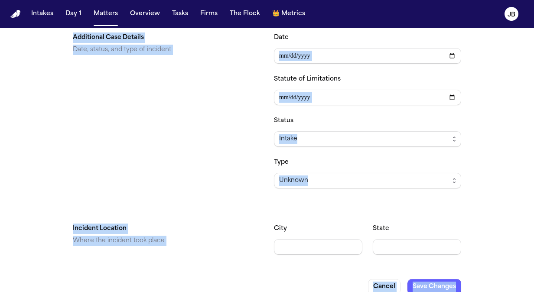
drag, startPoint x: 488, startPoint y: 191, endPoint x: 475, endPoint y: 213, distance: 25.7
drag, startPoint x: 475, startPoint y: 213, endPoint x: 473, endPoint y: 206, distance: 7.6
click at [425, 176] on div "Unknown" at bounding box center [364, 181] width 170 height 10
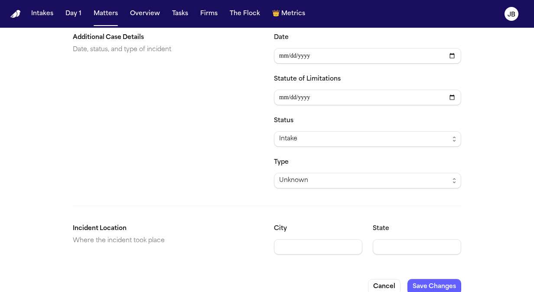
click at [300, 176] on span "Unknown" at bounding box center [293, 181] width 29 height 10
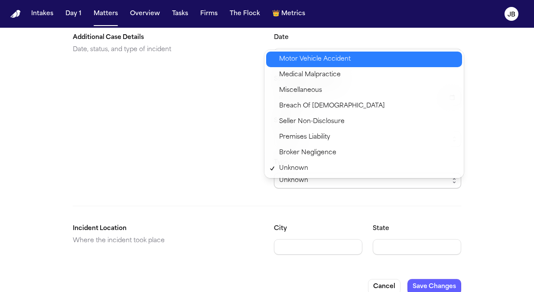
click at [310, 59] on span "Motor Vehicle Accident" at bounding box center [315, 59] width 72 height 10
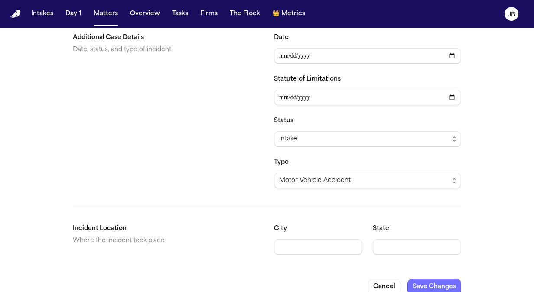
click at [428, 279] on button "Save Changes" at bounding box center [435, 287] width 54 height 16
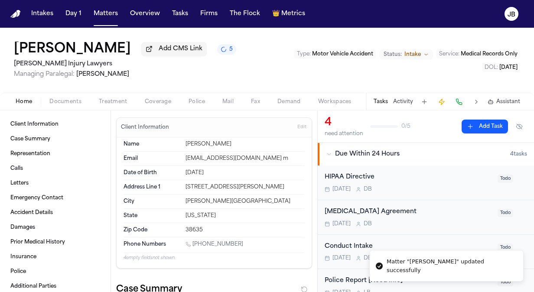
click at [485, 55] on span "Medical Records Only" at bounding box center [489, 54] width 57 height 5
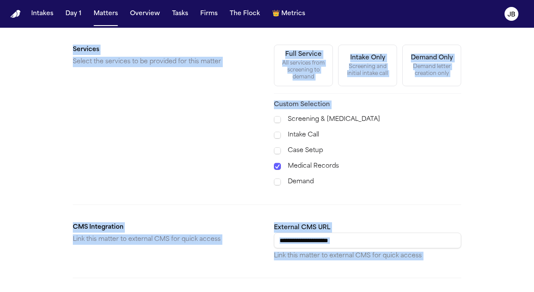
scroll to position [334, 0]
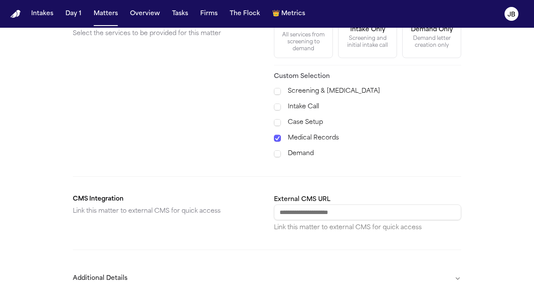
drag, startPoint x: 478, startPoint y: 194, endPoint x: 430, endPoint y: 142, distance: 70.6
click at [430, 142] on div "**********" at bounding box center [267, 14] width 534 height 640
click at [430, 149] on label "Demand" at bounding box center [375, 154] width 174 height 10
click at [273, 83] on section "Services Select the services to be provided for this matter Full Service All se…" at bounding box center [267, 87] width 389 height 143
click at [276, 118] on div "Screening & Retainer Intake Call Case Setup Medical Records Demand" at bounding box center [367, 122] width 187 height 73
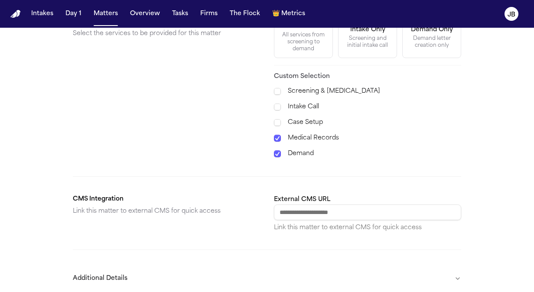
click at [278, 135] on span at bounding box center [277, 138] width 7 height 7
click at [277, 151] on span at bounding box center [277, 154] width 7 height 7
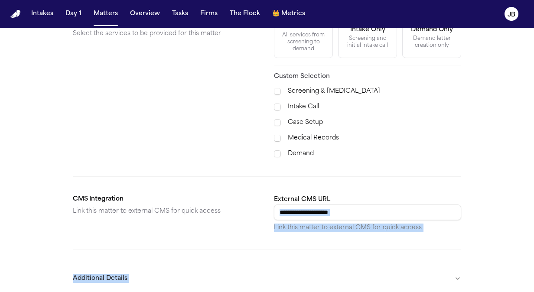
scroll to position [364, 0]
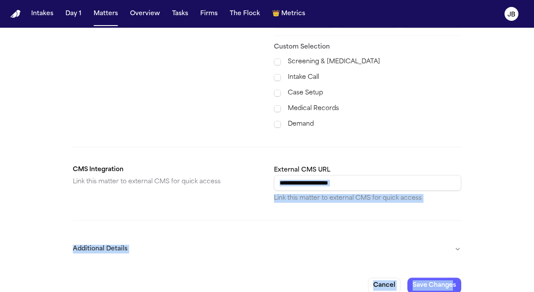
drag, startPoint x: 452, startPoint y: 167, endPoint x: 451, endPoint y: 308, distance: 141.0
click at [451, 292] on html "**********" at bounding box center [267, 146] width 534 height 292
click at [428, 278] on button "Save Changes" at bounding box center [435, 286] width 54 height 16
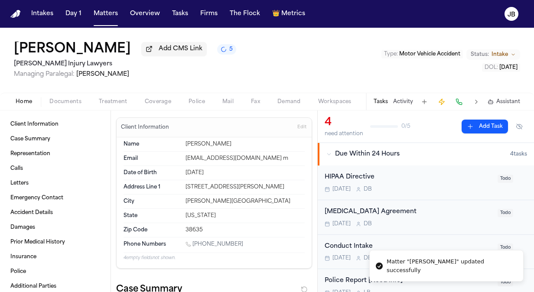
click at [510, 52] on button "Status: Intake" at bounding box center [494, 54] width 54 height 10
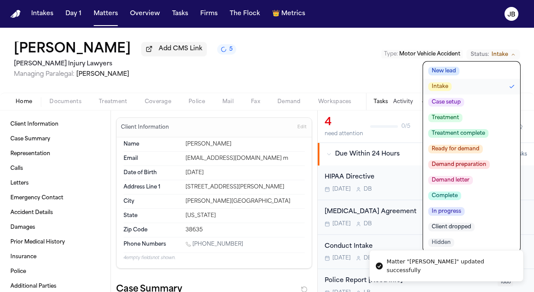
click at [446, 105] on span "Case setup" at bounding box center [447, 102] width 36 height 9
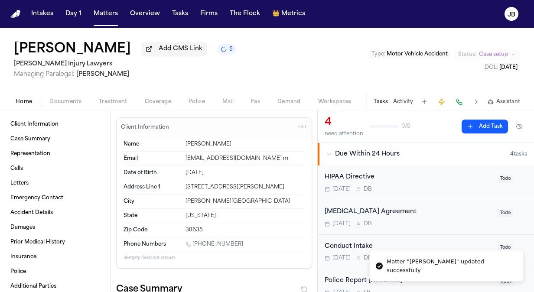
click at [202, 66] on h2 "George Sink Injury Lawyers" at bounding box center [125, 64] width 223 height 10
click at [401, 98] on button "Activity" at bounding box center [403, 101] width 20 height 7
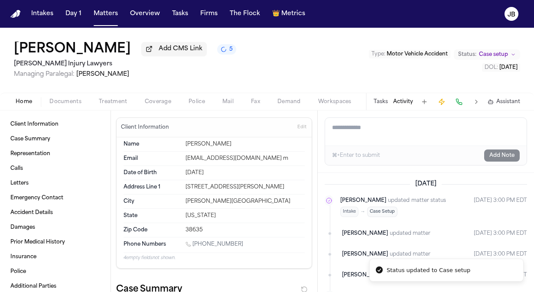
click at [369, 132] on textarea "Add a note to this matter" at bounding box center [426, 132] width 202 height 28
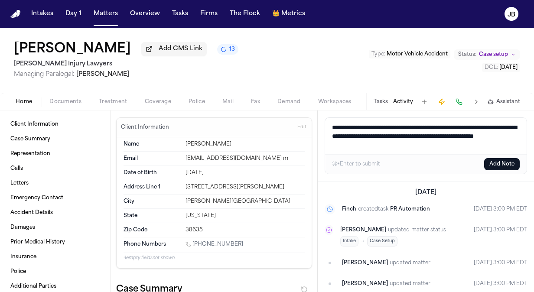
type textarea "**********"
click at [508, 158] on button "Add Note" at bounding box center [503, 164] width 36 height 12
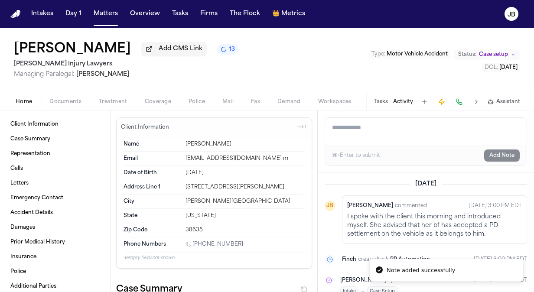
click at [56, 107] on div "Home Documents Treatment Coverage Police Mail Fax Demand Workspaces Artifacts T…" at bounding box center [267, 101] width 534 height 17
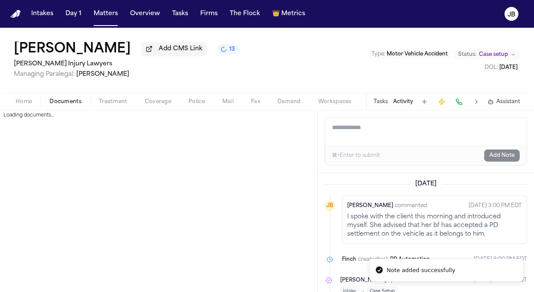
click at [69, 99] on span "Documents" at bounding box center [65, 101] width 32 height 7
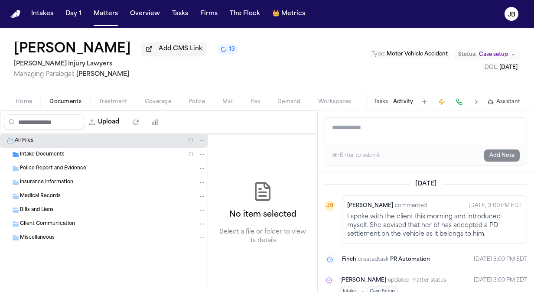
click at [48, 156] on span "Intake Documents" at bounding box center [42, 154] width 45 height 7
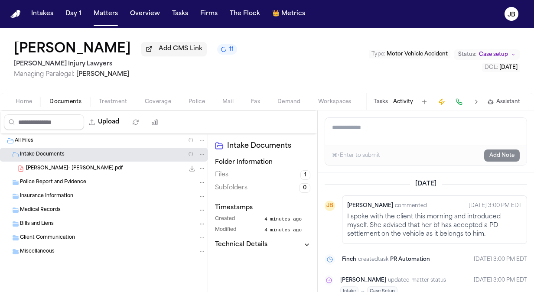
click at [393, 128] on textarea "Add a note to this matter" at bounding box center [426, 132] width 202 height 28
type textarea "*"
click at [22, 99] on span "Home" at bounding box center [24, 101] width 16 height 7
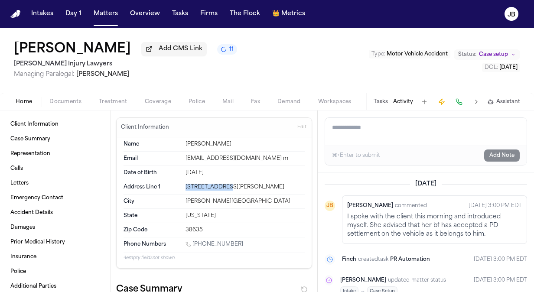
drag, startPoint x: 233, startPoint y: 187, endPoint x: 174, endPoint y: 187, distance: 58.6
click at [174, 187] on div "Address Line 1 1365 Reaves Rd" at bounding box center [214, 187] width 181 height 14
copy div "1365 Reaves Rd"
click at [97, 11] on button "Matters" at bounding box center [105, 14] width 31 height 16
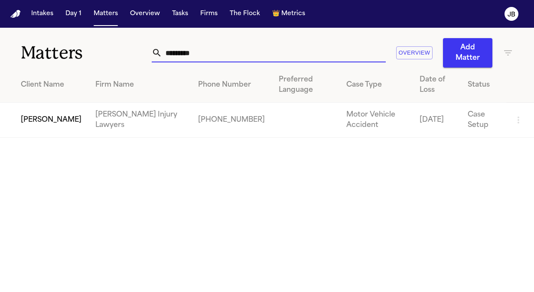
drag, startPoint x: 185, startPoint y: 55, endPoint x: 79, endPoint y: 48, distance: 106.5
click at [79, 48] on div "Matters ********* Overview Add Matter" at bounding box center [267, 48] width 534 height 40
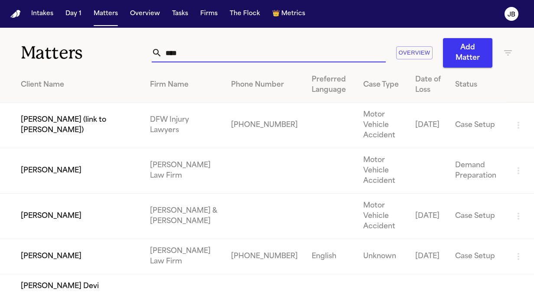
type input "****"
click at [59, 272] on td "Isidro Sandoval" at bounding box center [71, 256] width 143 height 35
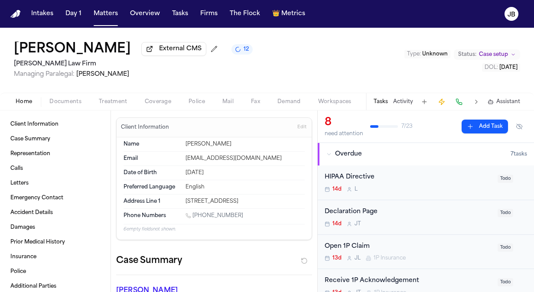
click at [61, 100] on span "Documents" at bounding box center [65, 101] width 32 height 7
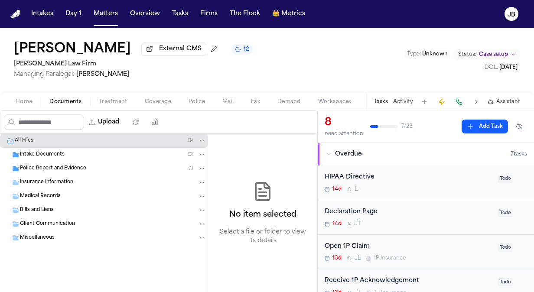
click at [38, 165] on span "Police Report and Evidence" at bounding box center [53, 168] width 66 height 7
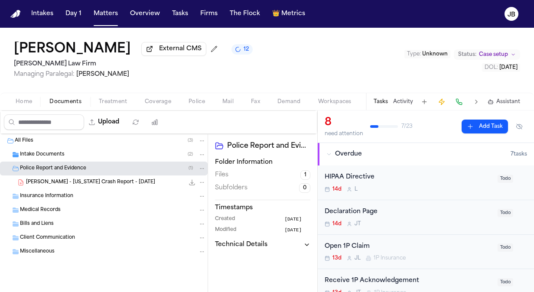
click at [108, 178] on div "I. Sandoval - Texas Crash Report - 8.31.25 348.3 KB • PDF" at bounding box center [116, 182] width 180 height 9
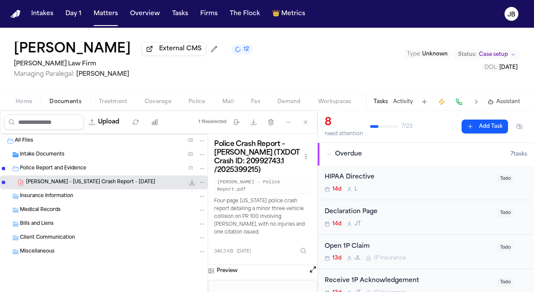
click at [313, 265] on button "Open preview" at bounding box center [313, 269] width 9 height 9
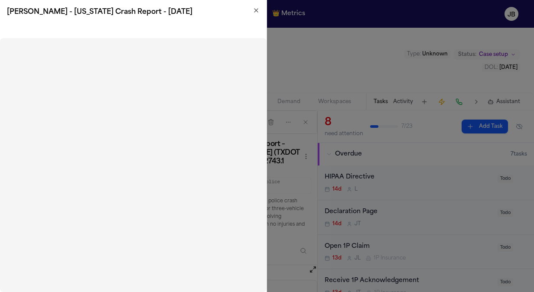
click at [253, 13] on icon "button" at bounding box center [256, 10] width 7 height 7
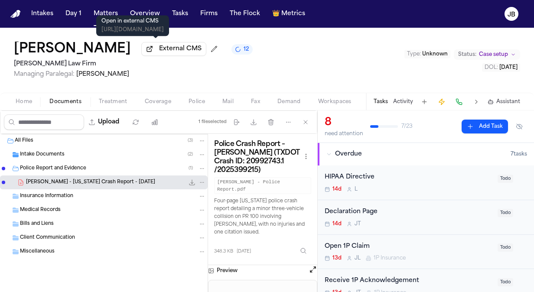
click at [118, 108] on div "Home Documents Treatment Coverage Police Mail Fax Demand Workspaces Artifacts T…" at bounding box center [267, 101] width 534 height 17
click at [121, 99] on span "Treatment" at bounding box center [113, 101] width 29 height 7
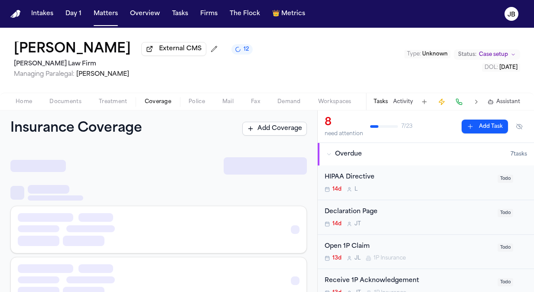
click at [178, 102] on button "Coverage" at bounding box center [158, 102] width 44 height 10
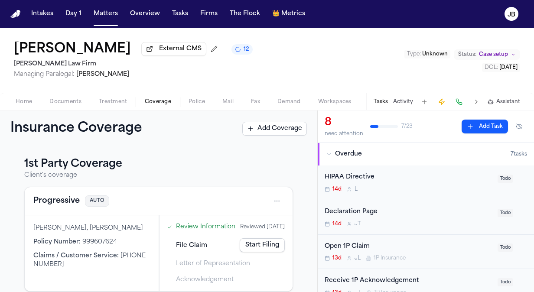
scroll to position [174, 0]
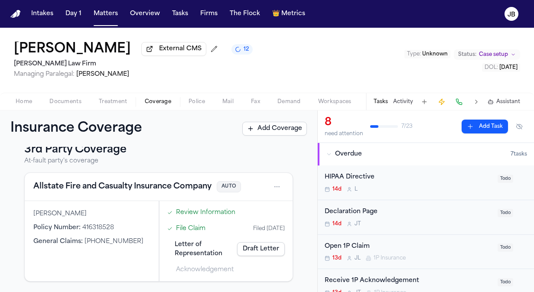
drag, startPoint x: 115, startPoint y: 48, endPoint x: -2, endPoint y: 55, distance: 116.5
click at [0, 55] on html "Intakes Day 1 Matters Overview Tasks Firms The Flock 👑 Metrics JB Isidro Sandov…" at bounding box center [267, 146] width 534 height 292
drag, startPoint x: -2, startPoint y: 55, endPoint x: 3, endPoint y: 68, distance: 13.7
click at [2, 72] on div "Isidro Sandoval External CMS 12 Ruy Mireles Law Firm Managing Paralegal: Jessic…" at bounding box center [267, 60] width 534 height 65
click at [6, 52] on div "Isidro Sandoval External CMS 12 Ruy Mireles Law Firm Managing Paralegal: Jessic…" at bounding box center [267, 60] width 534 height 65
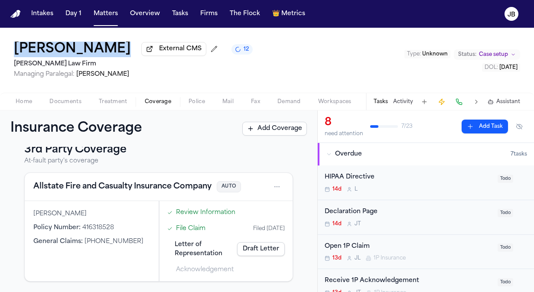
drag, startPoint x: 8, startPoint y: 46, endPoint x: 119, endPoint y: 47, distance: 111.5
click at [119, 47] on div "Isidro Sandoval External CMS 12 Ruy Mireles Law Firm Managing Paralegal: Jessic…" at bounding box center [267, 60] width 534 height 65
copy div "Isidro Sandoval"
click at [61, 101] on span "Documents" at bounding box center [65, 101] width 32 height 7
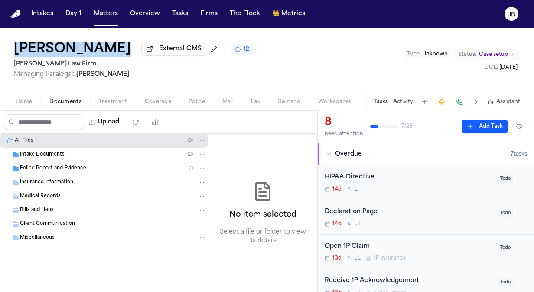
click at [43, 180] on span "Insurance Information" at bounding box center [46, 182] width 53 height 7
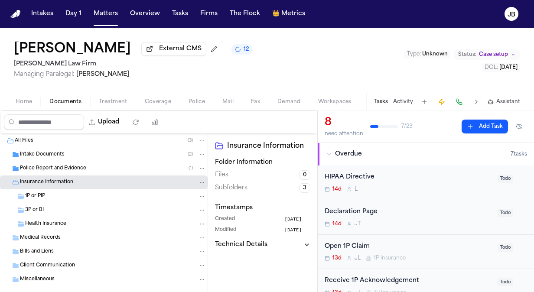
click at [57, 209] on div "3P or BI" at bounding box center [115, 210] width 181 height 8
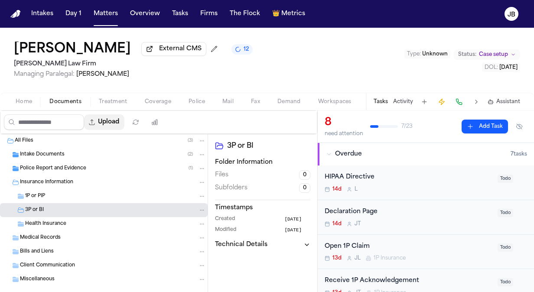
click at [113, 118] on button "Upload" at bounding box center [104, 123] width 40 height 16
select select "**********"
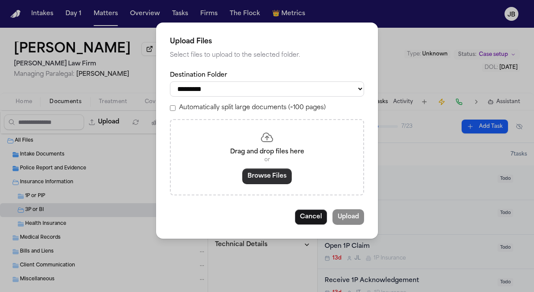
click at [257, 181] on button "Browse Files" at bounding box center [267, 177] width 49 height 16
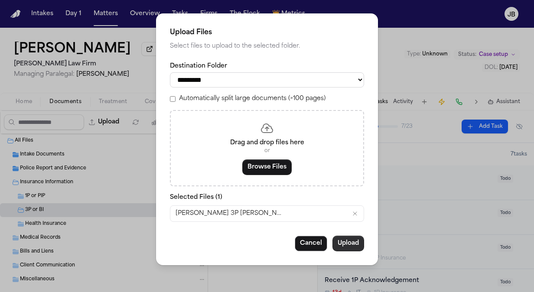
click at [348, 239] on button "Upload" at bounding box center [349, 244] width 32 height 16
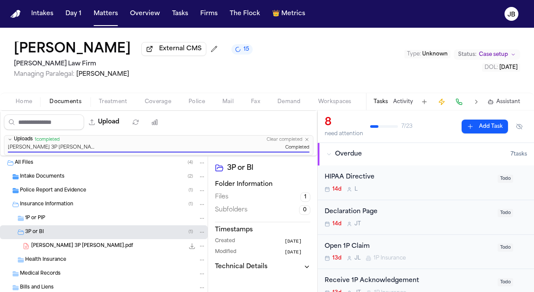
click at [53, 188] on span "Police Report and Evidence" at bounding box center [53, 190] width 66 height 7
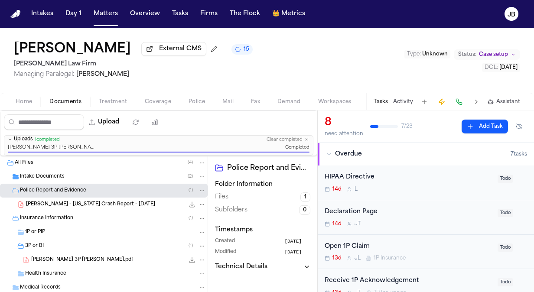
click at [189, 204] on icon "File: I. Sandoval - Texas Crash Report - 8.31.25" at bounding box center [192, 204] width 7 height 7
click at [105, 15] on button "Matters" at bounding box center [105, 14] width 31 height 16
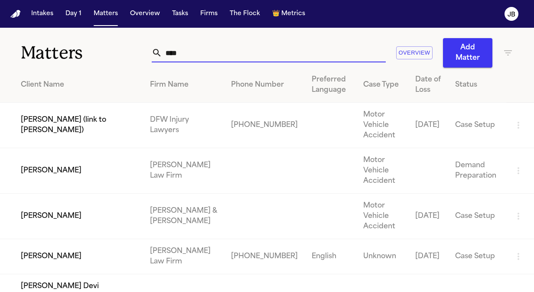
drag, startPoint x: 181, startPoint y: 54, endPoint x: 141, endPoint y: 58, distance: 40.5
click at [141, 58] on div "Matters **** Overview Add Matter" at bounding box center [267, 48] width 534 height 40
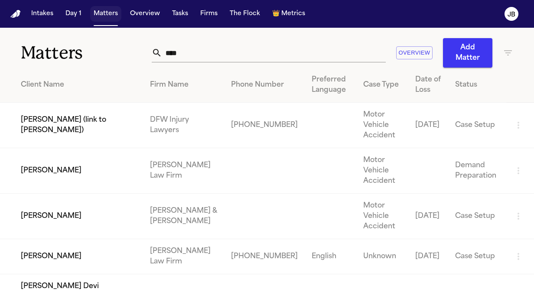
click at [107, 17] on button "Matters" at bounding box center [105, 14] width 31 height 16
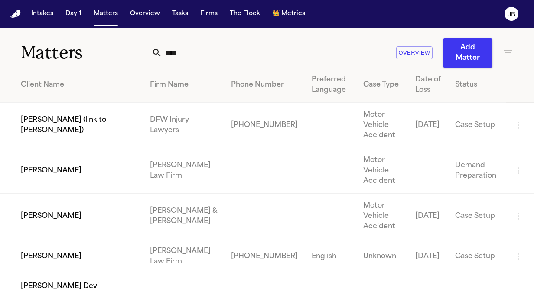
drag, startPoint x: 172, startPoint y: 50, endPoint x: 120, endPoint y: 56, distance: 52.8
click at [120, 56] on div "Matters **** Overview Add Matter" at bounding box center [267, 48] width 534 height 40
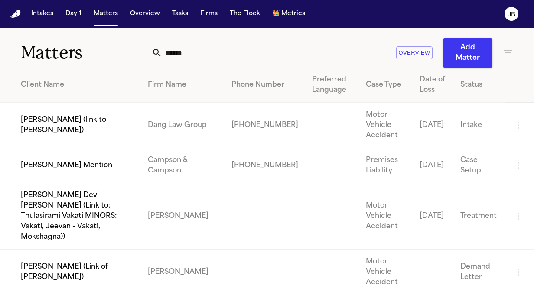
drag, startPoint x: 201, startPoint y: 51, endPoint x: 128, endPoint y: 56, distance: 74.0
click at [128, 56] on div "Matters ****** Overview Add Matter" at bounding box center [267, 48] width 534 height 40
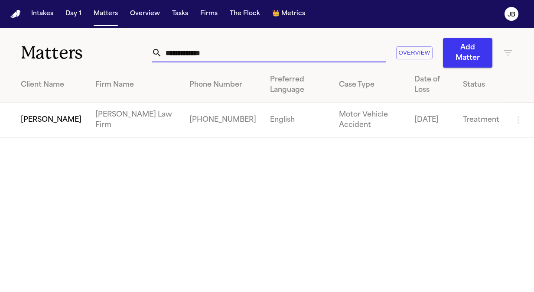
type input "**********"
click at [57, 118] on td "Calvin Vernon" at bounding box center [44, 120] width 88 height 35
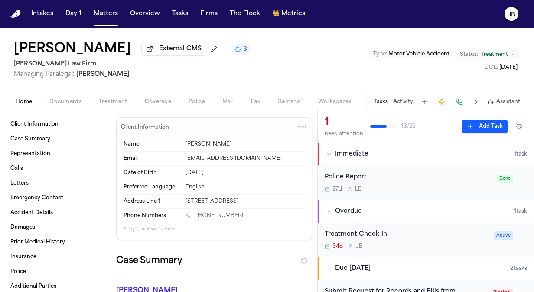
click at [59, 99] on span "Documents" at bounding box center [65, 101] width 32 height 7
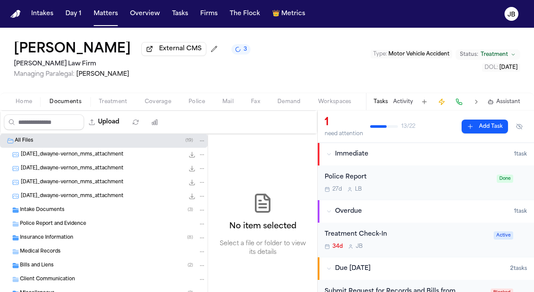
click at [43, 154] on span "2025-08-13_dwayne-vernon_mms_attachment" at bounding box center [72, 154] width 103 height 7
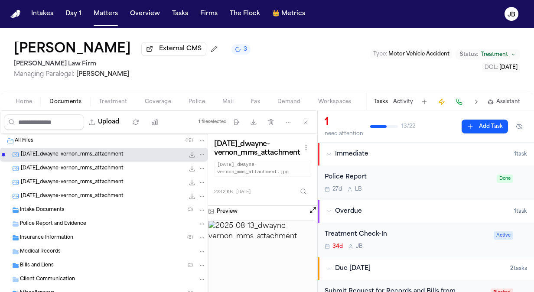
click at [80, 162] on div "2025-08-29_dwayne-vernon_mms_attachment 57.0 KB • JPG" at bounding box center [104, 169] width 208 height 14
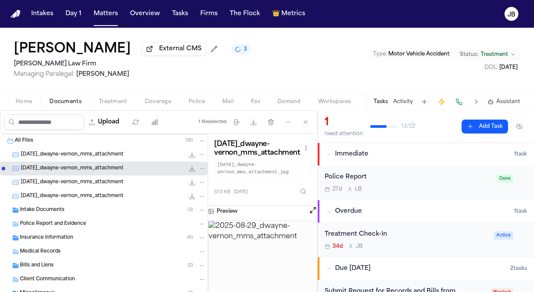
click at [79, 182] on span "2025-08-30_dwayne-vernon_mms_attachment" at bounding box center [72, 182] width 103 height 7
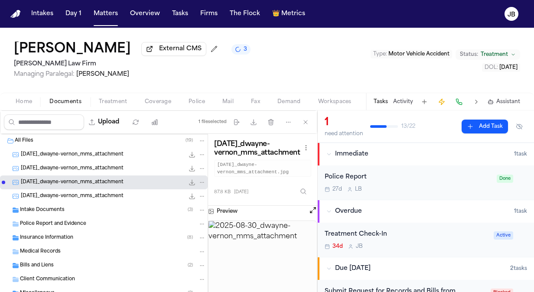
click at [78, 193] on span "2025-09-16_dwayne-vernon_mms_attachment" at bounding box center [72, 196] width 103 height 7
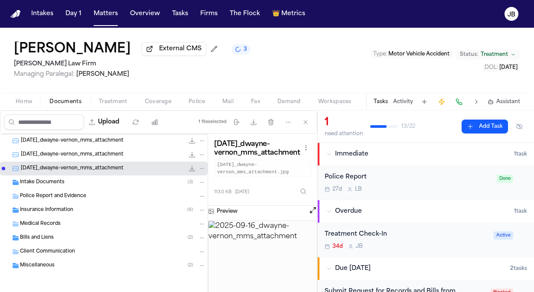
scroll to position [28, 0]
click at [41, 263] on span "Miscellaneous" at bounding box center [37, 265] width 35 height 7
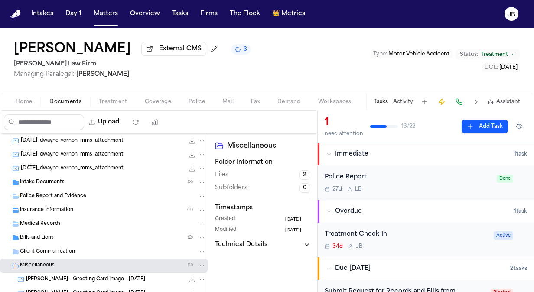
scroll to position [56, 0]
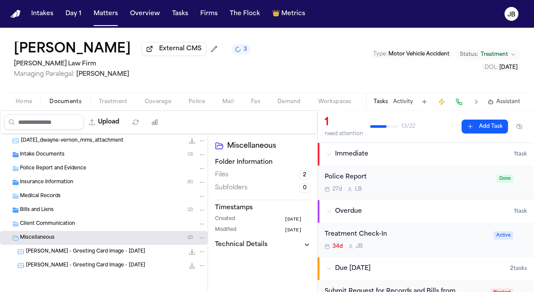
click at [36, 207] on span "Bills and Liens" at bounding box center [37, 210] width 34 height 7
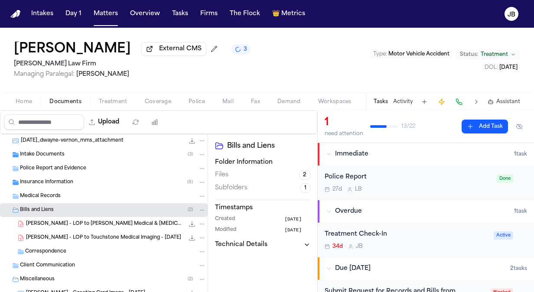
click at [94, 222] on span "C. Vernon - LOP to Anthony Medical & Chiropractic Center - 8.5.25" at bounding box center [105, 224] width 158 height 7
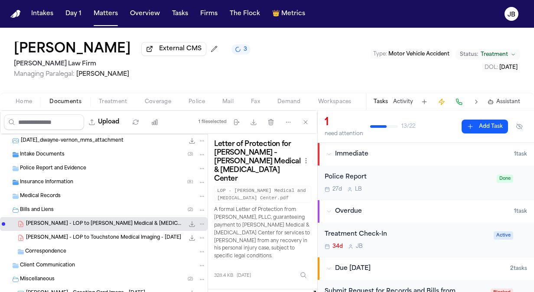
click at [63, 176] on div "Insurance Information ( 8 )" at bounding box center [104, 183] width 208 height 14
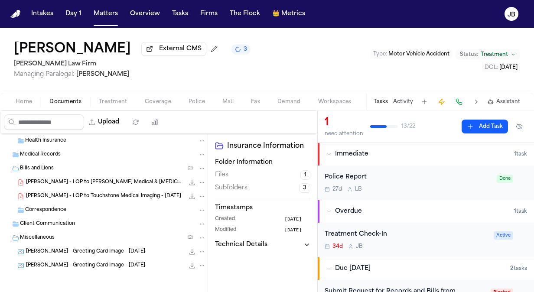
scroll to position [0, 0]
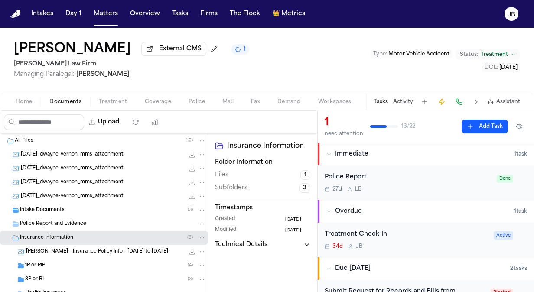
click at [442, 243] on div "34d J B" at bounding box center [407, 246] width 164 height 7
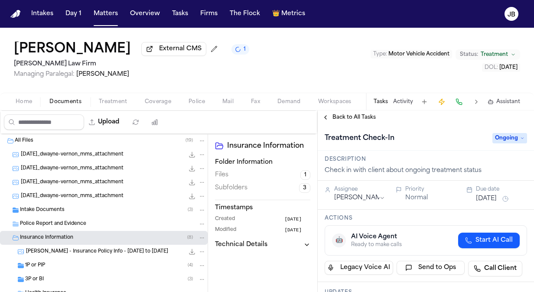
click at [488, 197] on button "Aug 26, 2025" at bounding box center [486, 199] width 21 height 9
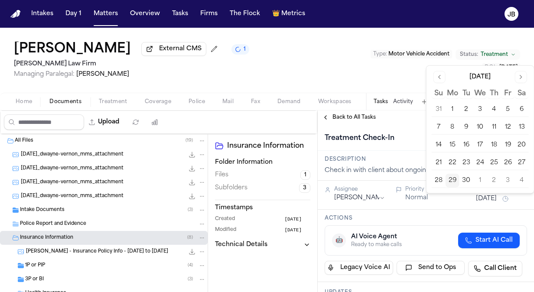
click at [521, 76] on button "Go to next month" at bounding box center [521, 77] width 12 height 12
click at [479, 123] on button "8" at bounding box center [481, 128] width 14 height 14
click at [384, 74] on div "Calvin Vernon External CMS 2 Ruy Mireles Law Firm Managing Paralegal: Jessica B…" at bounding box center [267, 60] width 534 height 65
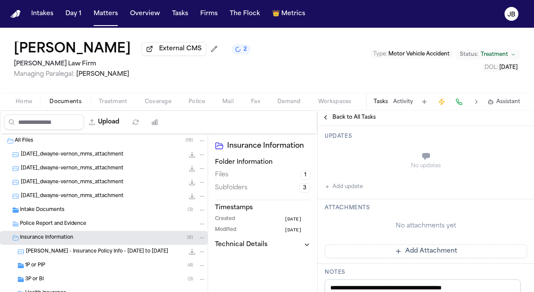
scroll to position [157, 0]
click at [350, 183] on button "Add update" at bounding box center [344, 186] width 38 height 10
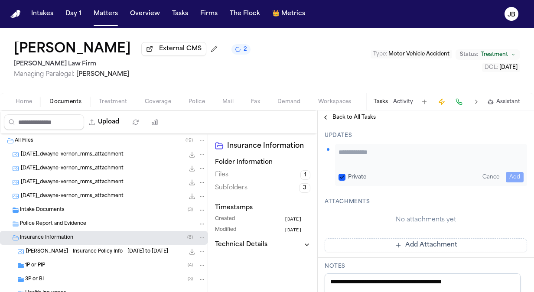
click at [360, 148] on textarea "Add your update" at bounding box center [431, 156] width 185 height 17
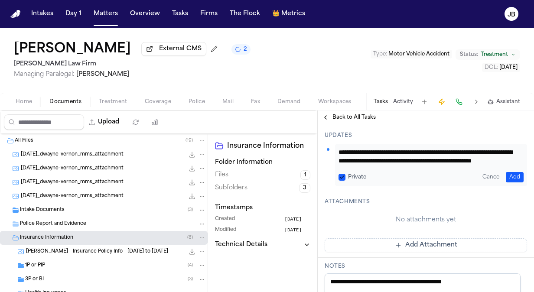
scroll to position [0, 0]
drag, startPoint x: 432, startPoint y: 159, endPoint x: 305, endPoint y: 135, distance: 128.9
click at [305, 135] on div "Upload 0 files selected Move files Download files Delete files More actions Cle…" at bounding box center [267, 202] width 534 height 182
type textarea "**********"
click at [499, 172] on div "Cancel Add" at bounding box center [501, 177] width 45 height 10
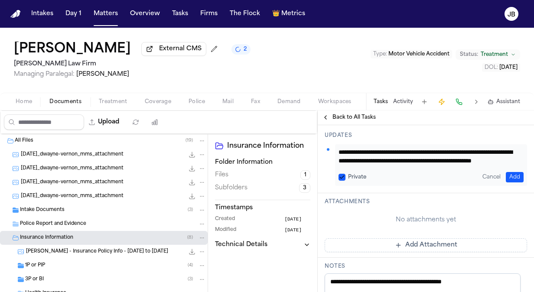
click at [506, 172] on button "Add" at bounding box center [515, 177] width 18 height 10
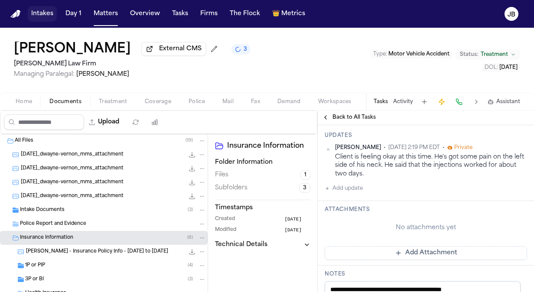
click at [36, 15] on button "Intakes" at bounding box center [42, 14] width 29 height 16
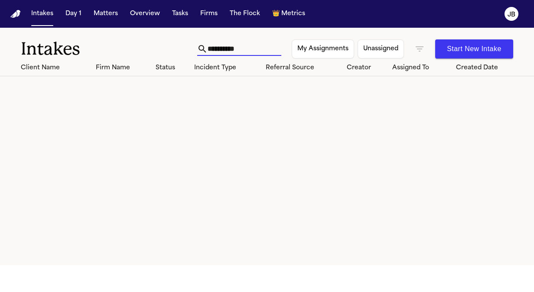
drag, startPoint x: 234, startPoint y: 48, endPoint x: 157, endPoint y: 51, distance: 77.3
click at [157, 51] on div "**********" at bounding box center [267, 44] width 534 height 32
type input "*"
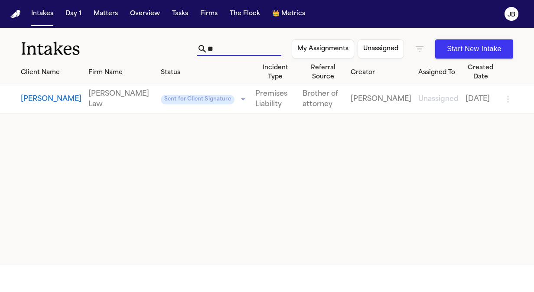
type input "*"
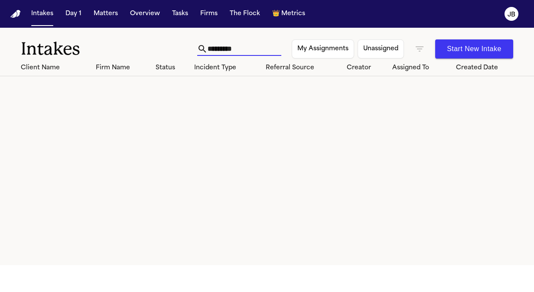
type input "*********"
click at [20, 93] on div "Client Name Firm Name Status Incident Type Referral Source Creator Assigned To …" at bounding box center [267, 163] width 534 height 206
click at [116, 14] on button "Matters" at bounding box center [105, 14] width 31 height 16
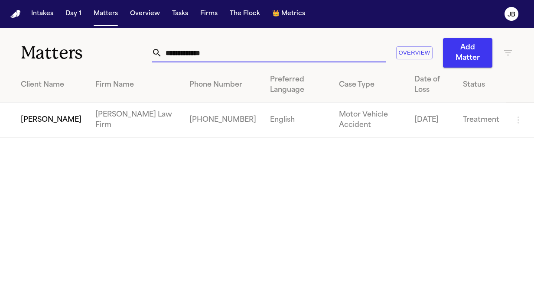
drag, startPoint x: 229, startPoint y: 53, endPoint x: 77, endPoint y: 62, distance: 152.6
click at [77, 62] on div "**********" at bounding box center [267, 48] width 534 height 40
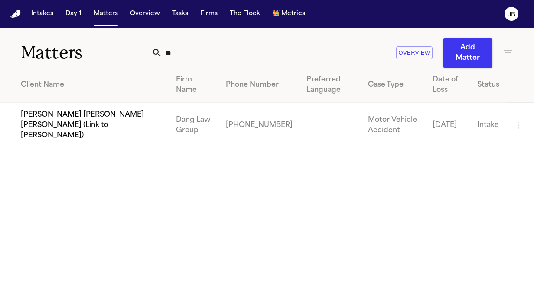
type input "*"
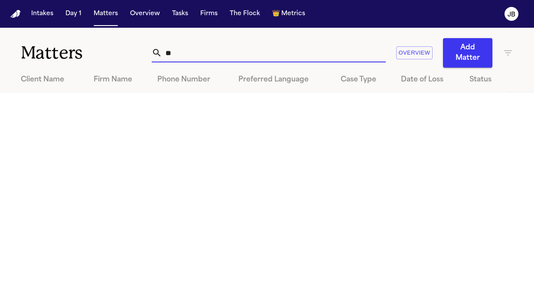
type input "*"
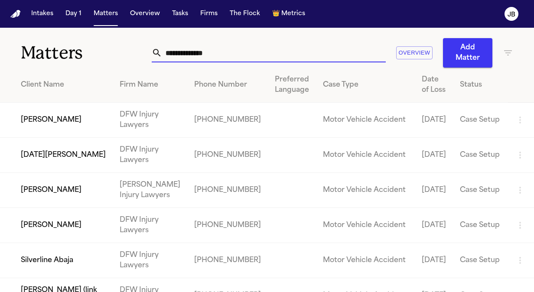
click at [193, 58] on input "text" at bounding box center [274, 52] width 224 height 19
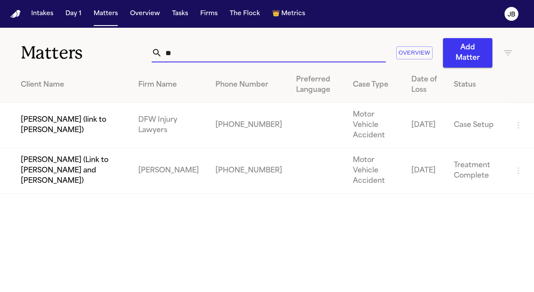
type input "*"
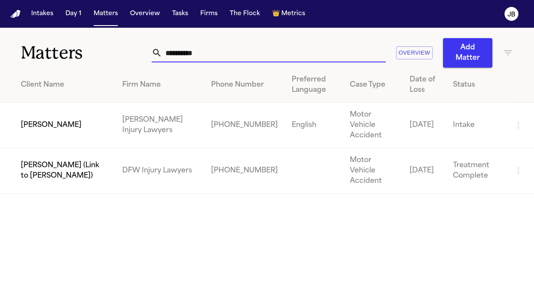
type input "**********"
click at [53, 105] on td "Carrie Ott" at bounding box center [57, 126] width 115 height 46
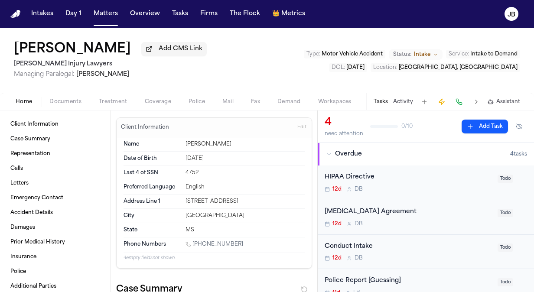
click at [59, 94] on div "Home Documents Treatment Coverage Police Mail Fax Demand Workspaces Artifacts T…" at bounding box center [267, 101] width 534 height 17
click at [59, 101] on span "Documents" at bounding box center [65, 101] width 32 height 7
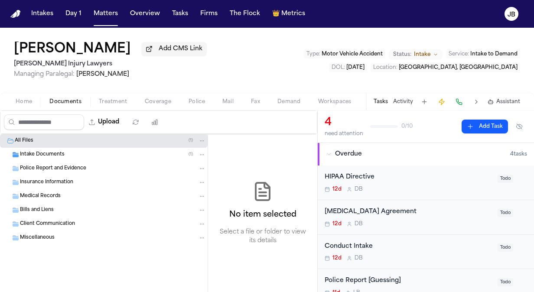
click at [51, 154] on span "Intake Documents" at bounding box center [42, 154] width 45 height 7
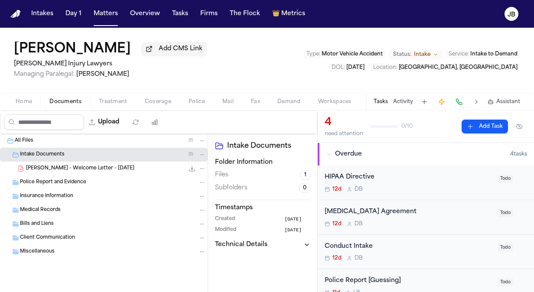
click at [89, 166] on span "C. Ott - Welcome Letter - 9.17.25" at bounding box center [80, 168] width 108 height 7
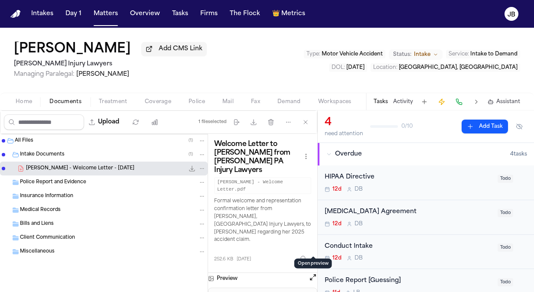
click at [311, 273] on button "Open preview" at bounding box center [313, 277] width 9 height 9
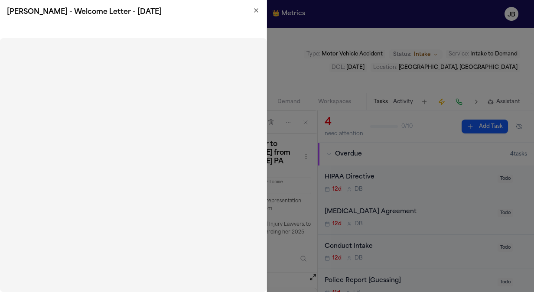
click at [258, 11] on icon "button" at bounding box center [256, 10] width 7 height 7
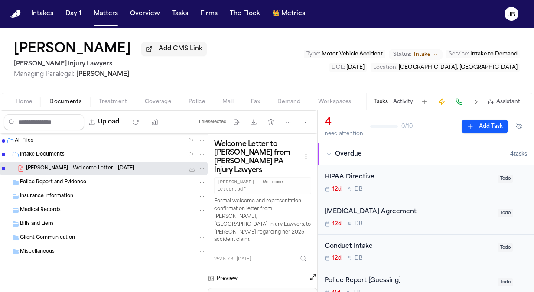
click at [0, 44] on html "Intakes Day 1 Matters Overview Tasks Firms The Flock 👑 Metrics JB Carrie Ott Ad…" at bounding box center [267, 146] width 534 height 292
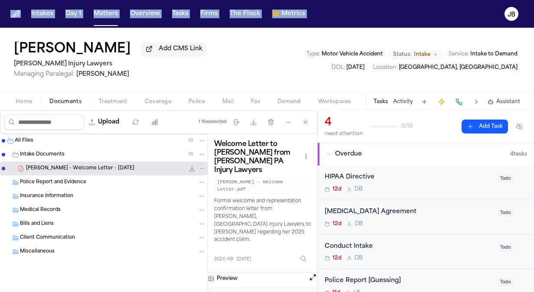
click at [490, 53] on span "Intake to Demand" at bounding box center [494, 54] width 47 height 5
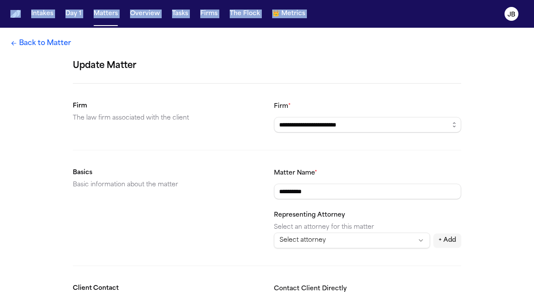
click at [53, 41] on link "Back to Matter" at bounding box center [40, 43] width 61 height 10
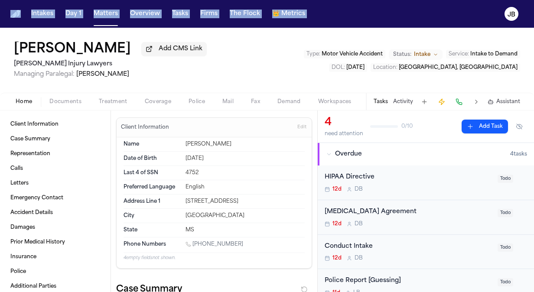
click at [426, 52] on span "Intake" at bounding box center [422, 54] width 16 height 7
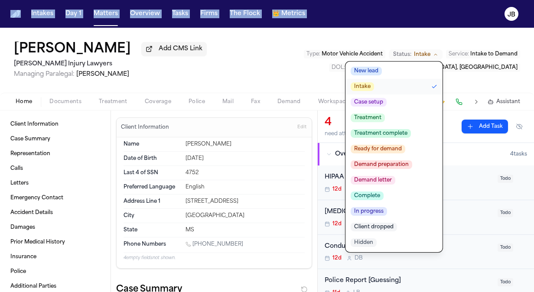
click at [377, 222] on button "Client dropped" at bounding box center [394, 228] width 97 height 16
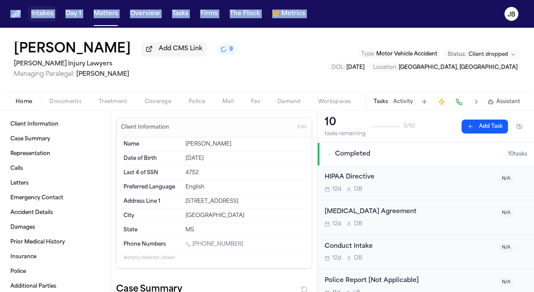
click at [37, 16] on button "Intakes" at bounding box center [42, 14] width 29 height 16
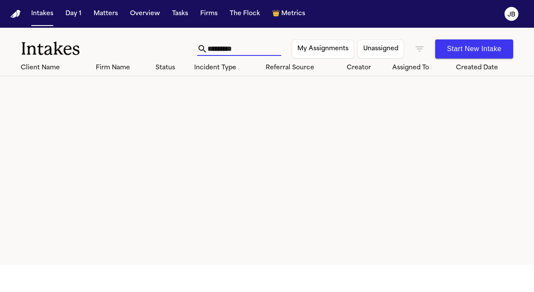
drag, startPoint x: 229, startPoint y: 49, endPoint x: 169, endPoint y: 39, distance: 61.1
click at [169, 39] on div "Intakes ********* My Assignments Unassigned Start New Intake" at bounding box center [267, 44] width 534 height 32
type input "**********"
drag, startPoint x: 198, startPoint y: 55, endPoint x: 134, endPoint y: 57, distance: 64.3
click at [134, 57] on div "**********" at bounding box center [267, 44] width 534 height 32
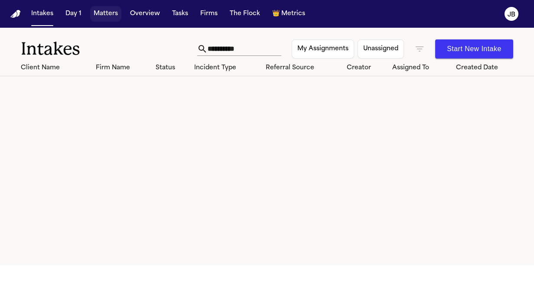
click at [101, 14] on button "Matters" at bounding box center [105, 14] width 31 height 16
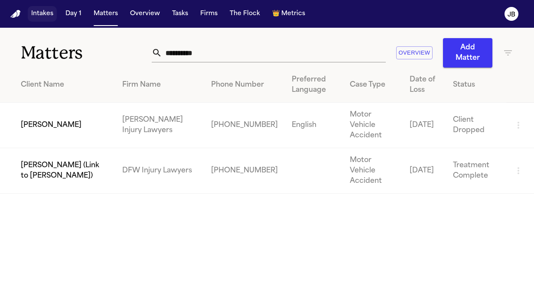
click at [34, 13] on button "Intakes" at bounding box center [42, 14] width 29 height 16
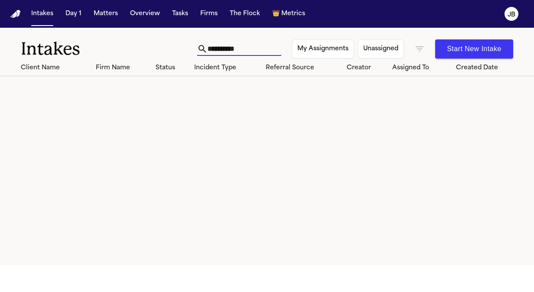
drag, startPoint x: 234, startPoint y: 49, endPoint x: 162, endPoint y: 46, distance: 71.6
click at [162, 46] on div "**********" at bounding box center [267, 44] width 534 height 32
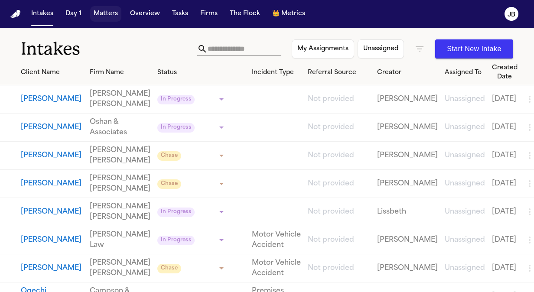
click at [106, 16] on button "Matters" at bounding box center [105, 14] width 31 height 16
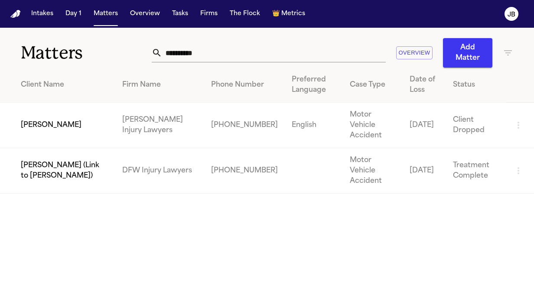
click at [70, 109] on td "Carrie Ott" at bounding box center [57, 126] width 115 height 46
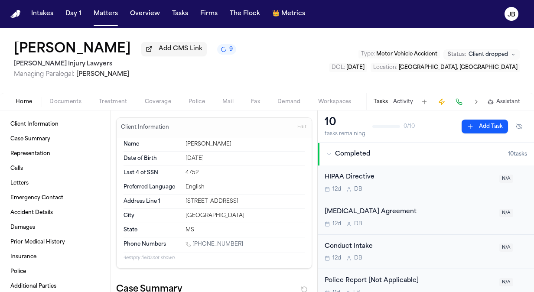
click at [413, 104] on button "Activity" at bounding box center [403, 101] width 20 height 7
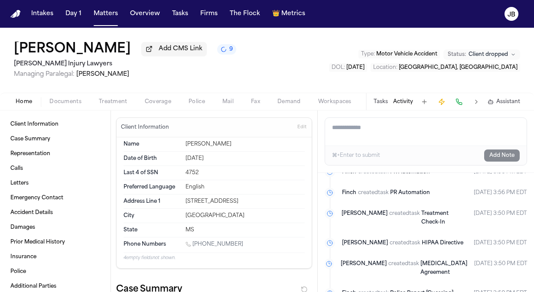
scroll to position [419, 0]
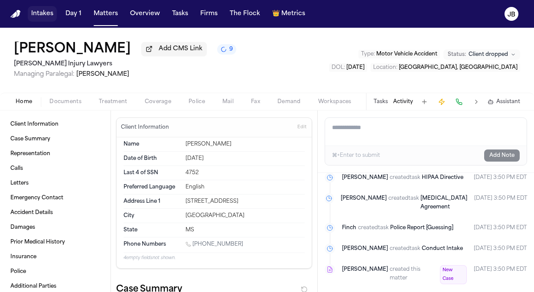
click at [41, 16] on button "Intakes" at bounding box center [42, 14] width 29 height 16
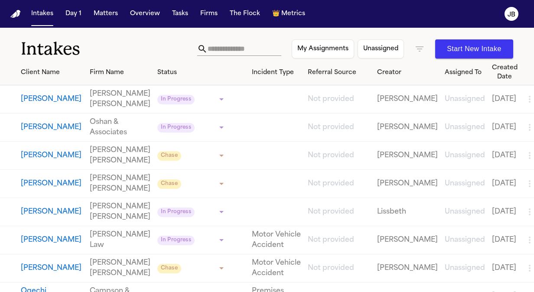
click at [423, 49] on icon "button" at bounding box center [420, 48] width 8 height 5
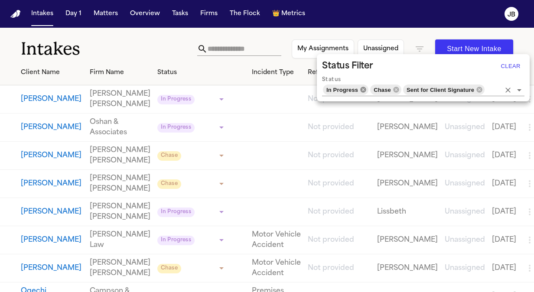
click at [361, 91] on icon at bounding box center [364, 90] width 6 height 6
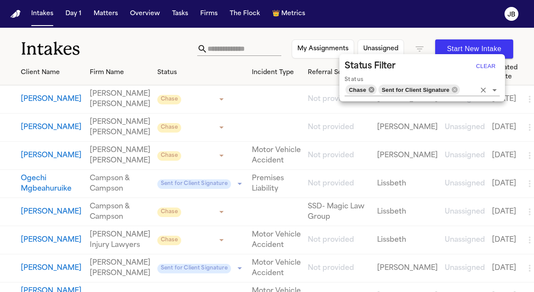
click at [369, 89] on icon at bounding box center [372, 90] width 6 height 6
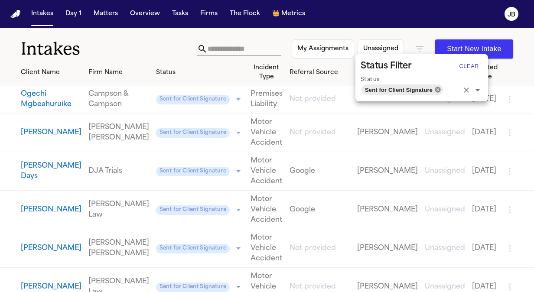
click at [437, 90] on icon at bounding box center [438, 89] width 7 height 7
click at [444, 90] on input "Status" at bounding box center [451, 90] width 15 height 12
click at [444, 88] on input "Status" at bounding box center [451, 90] width 15 height 12
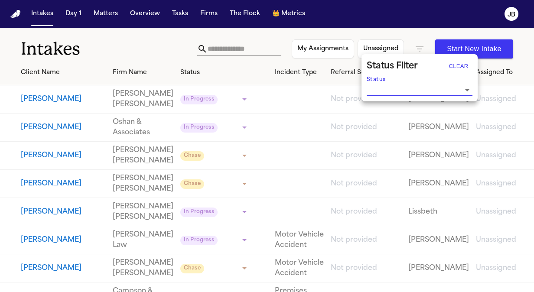
click at [227, 46] on div at bounding box center [267, 146] width 534 height 292
click at [208, 51] on div at bounding box center [267, 146] width 534 height 292
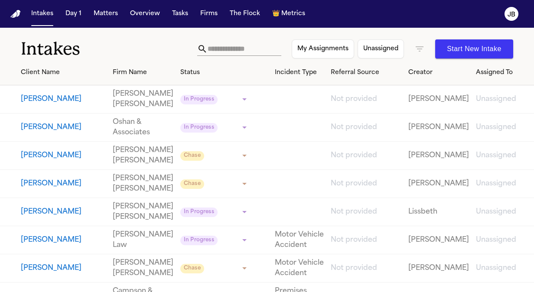
click at [212, 48] on div at bounding box center [267, 146] width 534 height 292
click at [107, 15] on button "Matters" at bounding box center [105, 14] width 31 height 16
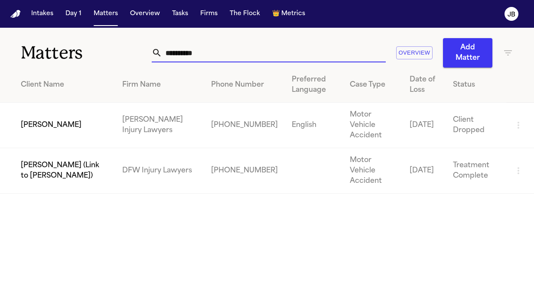
drag, startPoint x: 202, startPoint y: 51, endPoint x: 116, endPoint y: 50, distance: 86.3
click at [116, 50] on div "**********" at bounding box center [267, 48] width 534 height 40
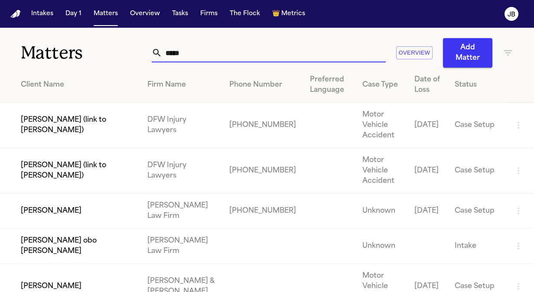
type input "*****"
click at [52, 208] on td "[PERSON_NAME]" at bounding box center [70, 211] width 141 height 35
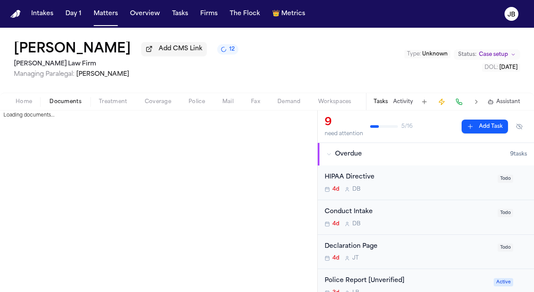
click at [61, 102] on span "Documents" at bounding box center [65, 101] width 32 height 7
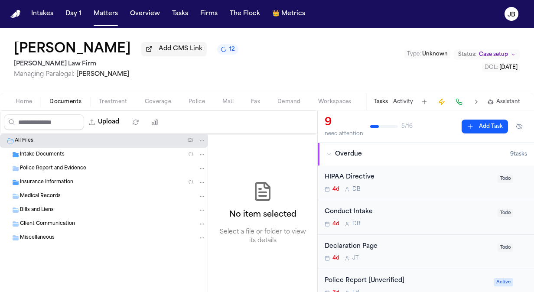
click at [53, 182] on span "Insurance Information" at bounding box center [46, 182] width 53 height 7
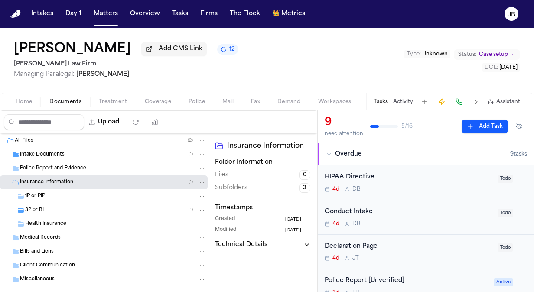
click at [42, 208] on span "3P or BI" at bounding box center [34, 210] width 19 height 7
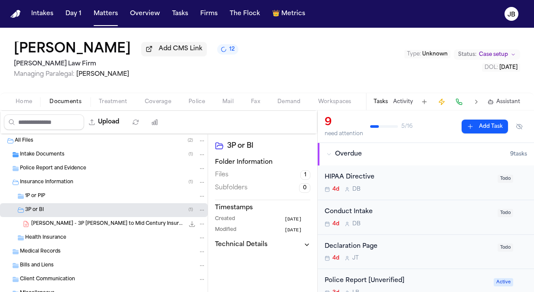
click at [78, 154] on div "Intake Documents ( 1 )" at bounding box center [113, 155] width 186 height 8
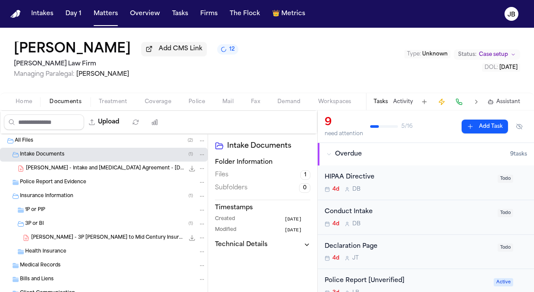
click at [31, 101] on span "Home" at bounding box center [24, 101] width 16 height 7
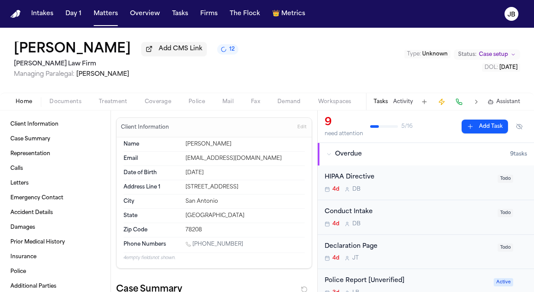
click at [59, 100] on span "Documents" at bounding box center [65, 101] width 32 height 7
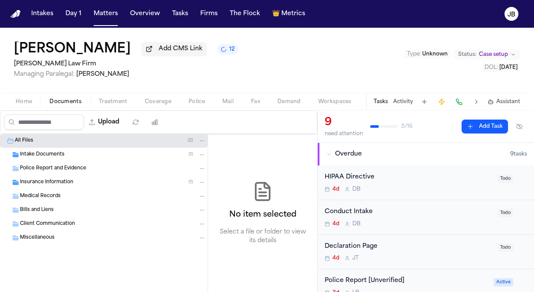
click at [44, 153] on span "Intake Documents" at bounding box center [42, 154] width 45 height 7
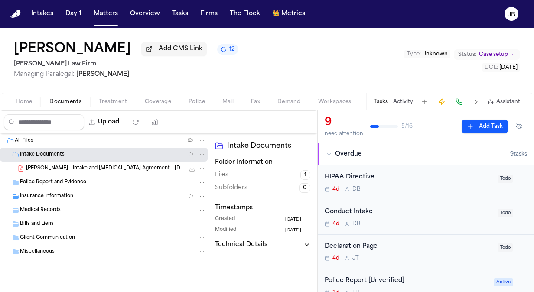
click at [132, 167] on span "L. Bernal - Intake and Retainer Agreement - 9.22.25" at bounding box center [105, 168] width 158 height 7
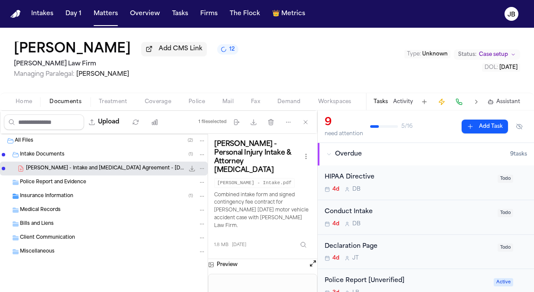
click at [313, 259] on button "Open preview" at bounding box center [313, 263] width 9 height 9
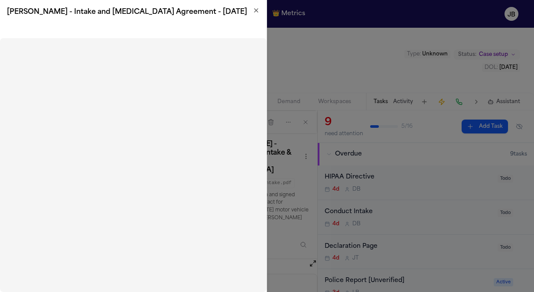
click at [259, 5] on div "L. Bernal - Intake and Retainer Agreement - 9.22.25" at bounding box center [133, 12] width 267 height 24
click at [256, 9] on icon "button" at bounding box center [256, 10] width 7 height 7
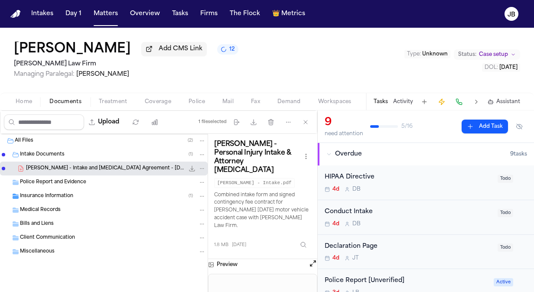
drag, startPoint x: 10, startPoint y: 52, endPoint x: 105, endPoint y: 55, distance: 95.9
click at [105, 55] on div "Lilliana Bernal Add CMS Link 12 Ruy Mireles Law Firm Managing Paralegal: Jessic…" at bounding box center [267, 60] width 534 height 65
copy h1 "[PERSON_NAME]"
click at [314, 259] on button "Open preview" at bounding box center [313, 263] width 9 height 9
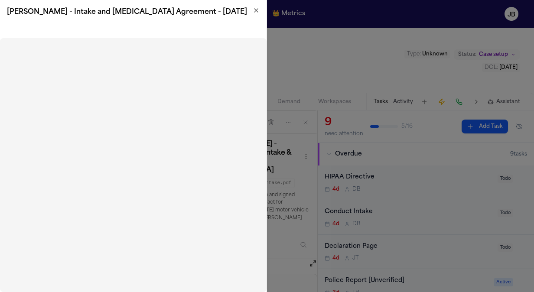
click at [255, 10] on icon "button" at bounding box center [256, 10] width 7 height 7
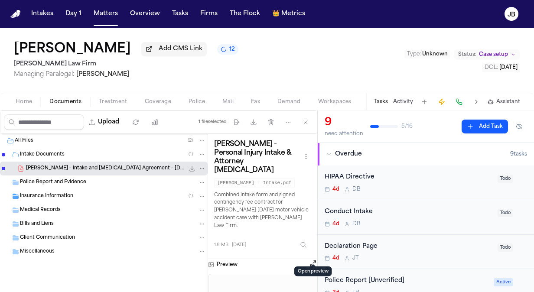
click at [27, 99] on span "Home" at bounding box center [24, 101] width 16 height 7
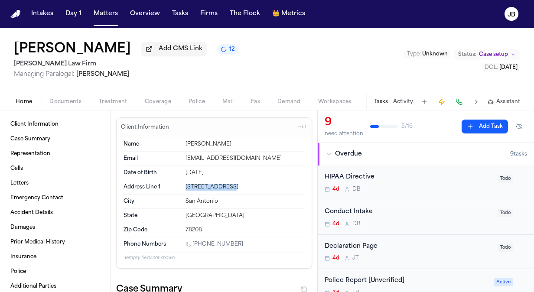
drag, startPoint x: 232, startPoint y: 186, endPoint x: 174, endPoint y: 191, distance: 58.4
click at [174, 191] on div "Address Line 1 227 Gray Street" at bounding box center [214, 187] width 181 height 14
copy div "227 Gray Street"
click at [410, 100] on button "Activity" at bounding box center [403, 101] width 20 height 7
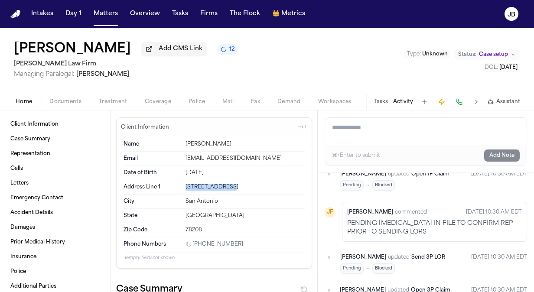
scroll to position [194, 0]
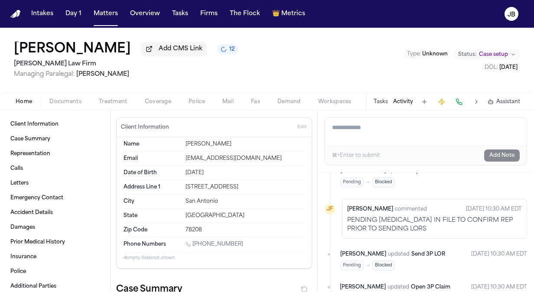
click at [62, 95] on div "Home Documents Treatment Coverage Police Mail Fax Demand Workspaces Artifacts T…" at bounding box center [267, 101] width 534 height 17
click at [60, 100] on span "Documents" at bounding box center [65, 101] width 32 height 7
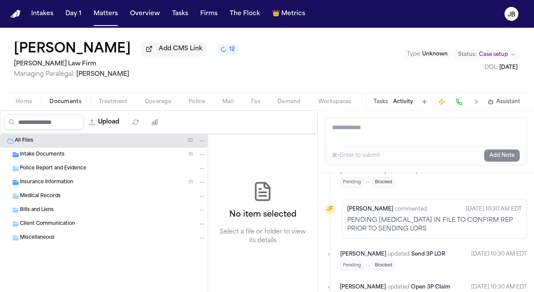
click at [39, 151] on span "Intake Documents" at bounding box center [42, 154] width 45 height 7
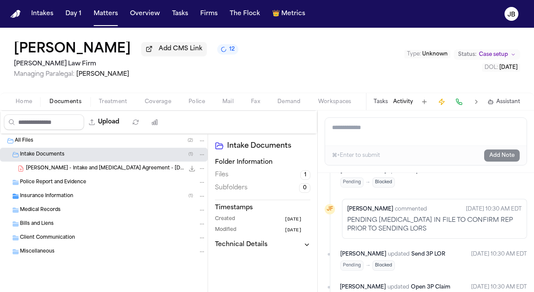
click at [26, 99] on span "Home" at bounding box center [24, 101] width 16 height 7
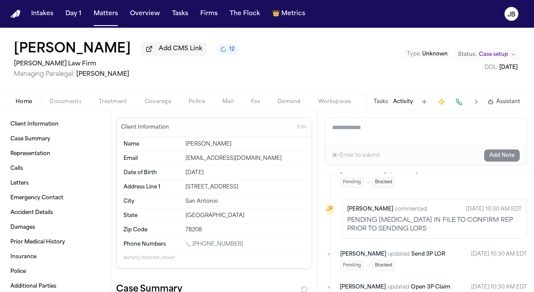
drag, startPoint x: 216, startPoint y: 170, endPoint x: 176, endPoint y: 173, distance: 40.4
click at [176, 173] on div "Date of Birth Apr 16, 1998" at bounding box center [214, 173] width 181 height 14
copy div "Apr 16, 1998"
drag, startPoint x: 237, startPoint y: 237, endPoint x: 193, endPoint y: 242, distance: 43.6
click at [193, 242] on div "Phone Numbers 1 (210) 825-0882" at bounding box center [214, 245] width 181 height 15
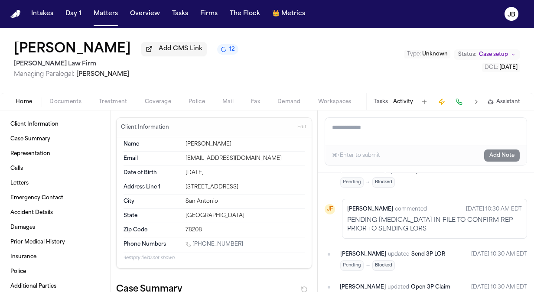
copy link "(210) 825-0882"
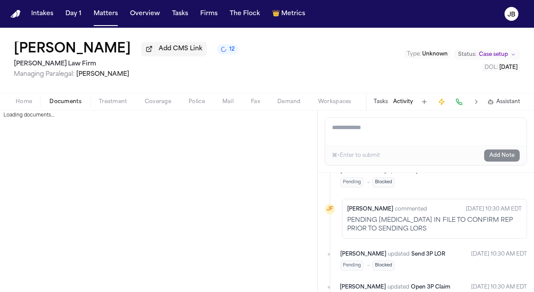
click at [64, 98] on span "Documents" at bounding box center [65, 101] width 32 height 7
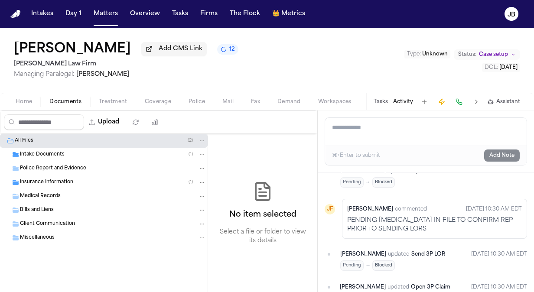
click at [53, 181] on span "Insurance Information" at bounding box center [46, 182] width 53 height 7
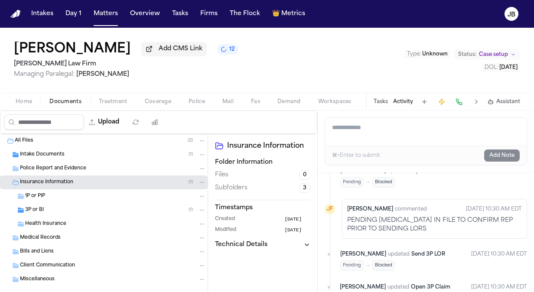
click at [40, 264] on span "Client Communication" at bounding box center [47, 265] width 55 height 7
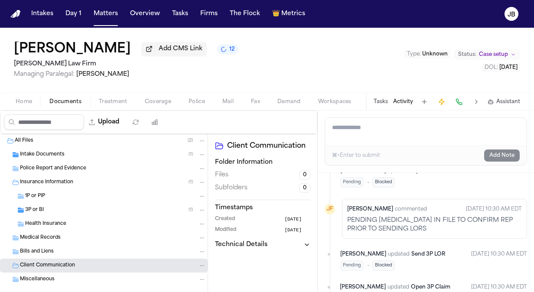
click at [45, 250] on span "Bills and Liens" at bounding box center [37, 252] width 34 height 7
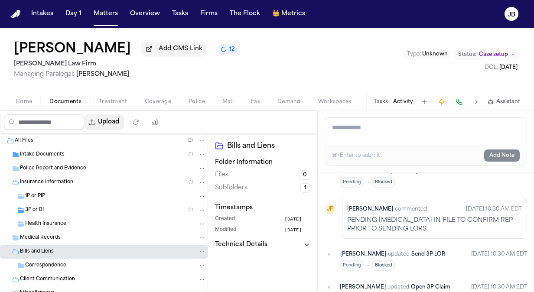
click at [108, 121] on button "Upload" at bounding box center [104, 123] width 40 height 16
select select "**********"
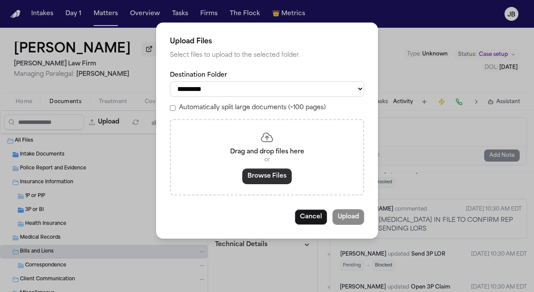
click at [268, 177] on button "Browse Files" at bounding box center [267, 177] width 49 height 16
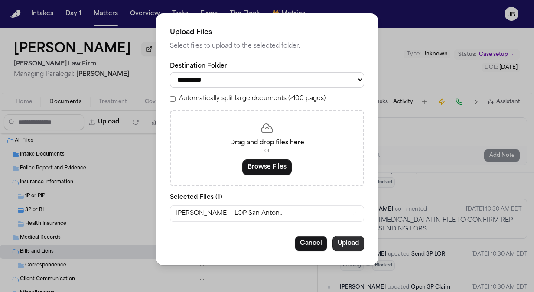
click at [344, 241] on button "Upload" at bounding box center [349, 244] width 32 height 16
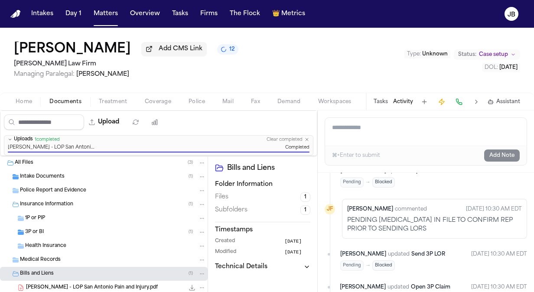
click at [491, 52] on span "Case setup" at bounding box center [493, 54] width 29 height 7
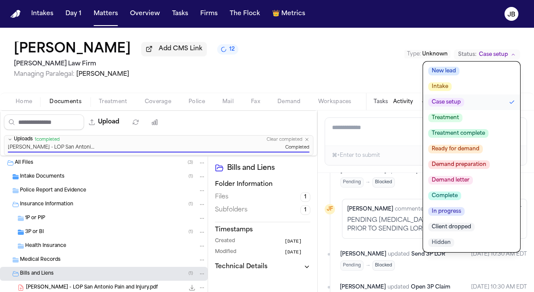
click at [456, 116] on span "Treatment" at bounding box center [446, 118] width 34 height 9
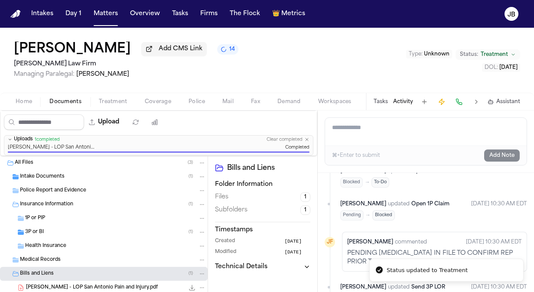
scroll to position [227, 0]
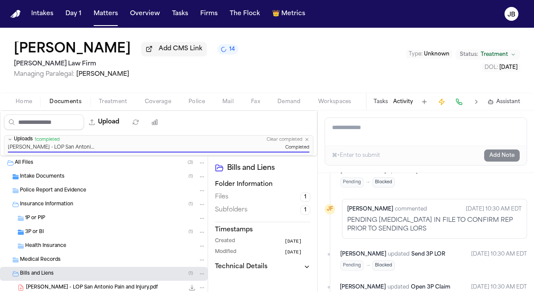
click at [91, 182] on div "Intake Documents ( 1 )" at bounding box center [104, 177] width 208 height 14
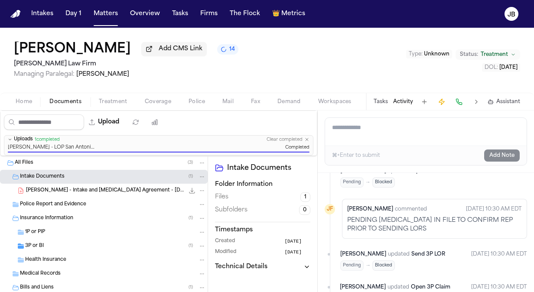
click at [129, 185] on div "L. Bernal - Intake and Retainer Agreement - 9.22.25 1.8 MB • PDF" at bounding box center [104, 191] width 208 height 14
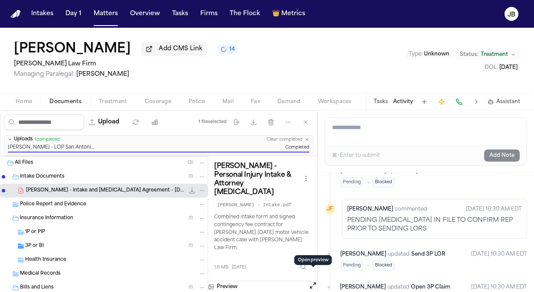
click at [312, 282] on button "Open preview" at bounding box center [313, 286] width 9 height 9
click at [56, 243] on div "3P or BI ( 1 )" at bounding box center [115, 247] width 181 height 8
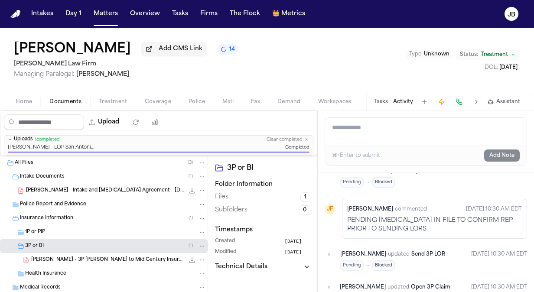
click at [84, 192] on span "L. Bernal - Intake and Retainer Agreement - 9.22.25" at bounding box center [105, 190] width 158 height 7
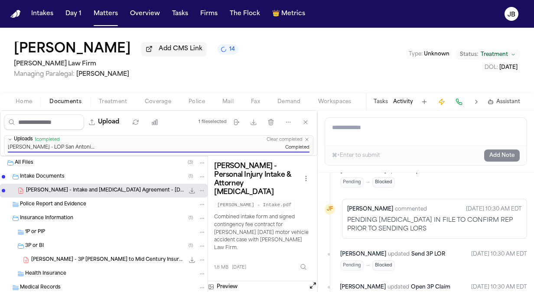
click at [315, 282] on button "Open preview" at bounding box center [313, 286] width 9 height 9
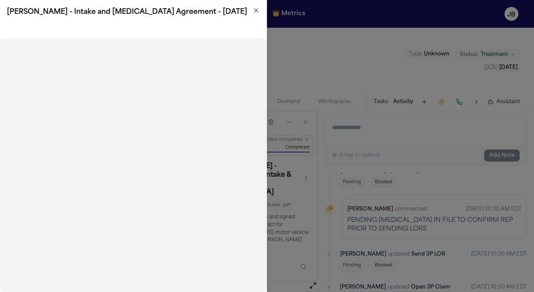
click at [257, 11] on icon "button" at bounding box center [256, 10] width 3 height 3
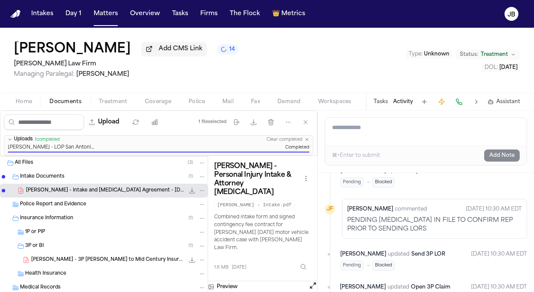
drag, startPoint x: 0, startPoint y: 55, endPoint x: 108, endPoint y: 51, distance: 107.7
click at [108, 51] on div "Lilliana Bernal Add CMS Link 14 Ruy Mireles Law Firm Managing Paralegal: Jessic…" at bounding box center [267, 60] width 534 height 65
copy h1 "[PERSON_NAME]"
click at [376, 102] on button "Tasks" at bounding box center [381, 101] width 14 height 7
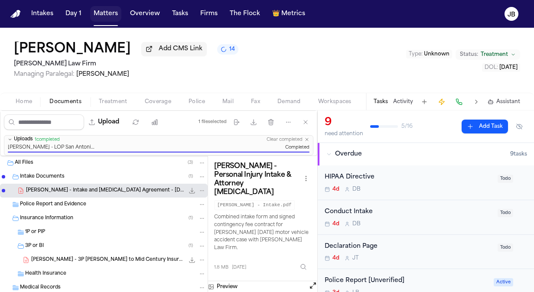
click at [110, 10] on button "Matters" at bounding box center [105, 14] width 31 height 16
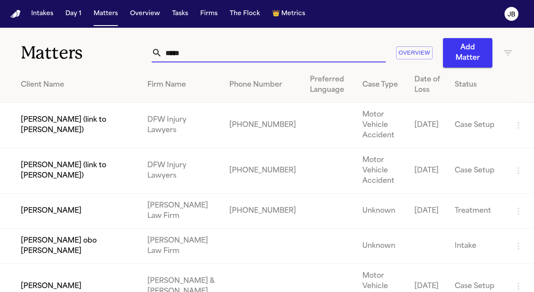
drag, startPoint x: 203, startPoint y: 59, endPoint x: 66, endPoint y: 54, distance: 137.6
click at [66, 54] on div "Matters ***** Overview Add Matter" at bounding box center [267, 48] width 534 height 40
click at [180, 9] on button "Tasks" at bounding box center [180, 14] width 23 height 16
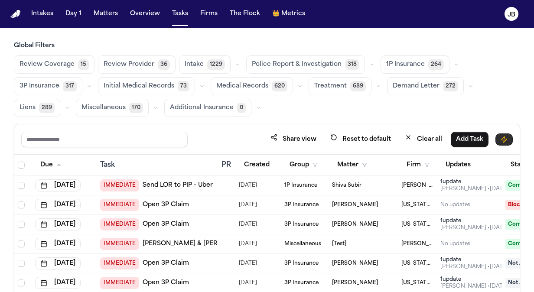
click at [501, 137] on icon "button" at bounding box center [504, 139] width 7 height 7
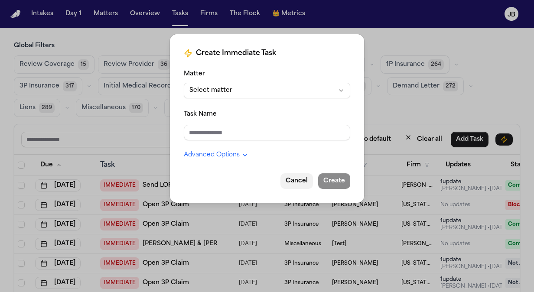
click at [307, 187] on button "Cancel" at bounding box center [297, 182] width 33 height 16
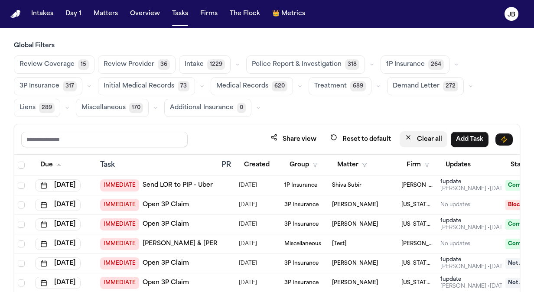
click at [426, 136] on button "Clear all" at bounding box center [424, 139] width 48 height 16
click at [471, 138] on button "Add Task" at bounding box center [470, 140] width 38 height 16
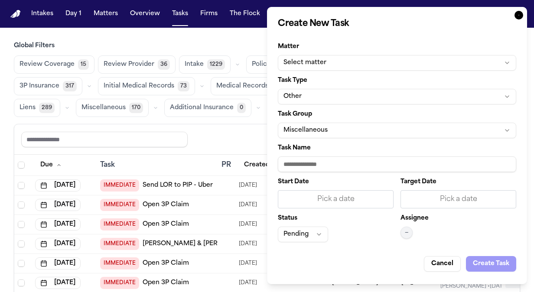
click at [521, 17] on icon "button" at bounding box center [519, 15] width 9 height 9
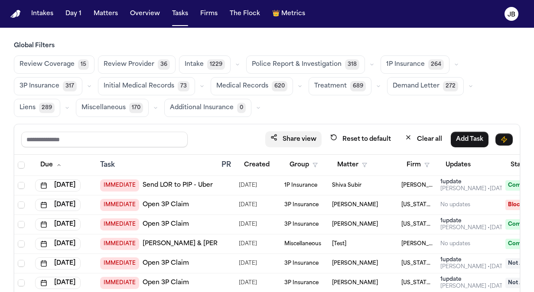
click at [301, 136] on button "Share view" at bounding box center [293, 139] width 56 height 16
click at [72, 65] on span "Review Coverage" at bounding box center [47, 64] width 55 height 9
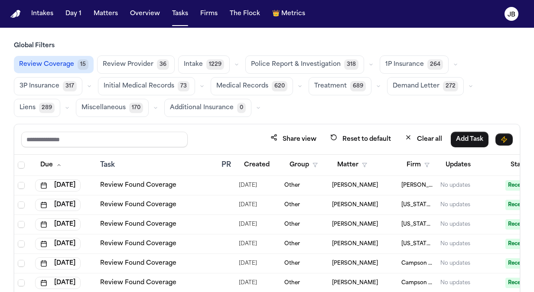
click at [49, 69] on button "Review Coverage 15" at bounding box center [54, 64] width 80 height 17
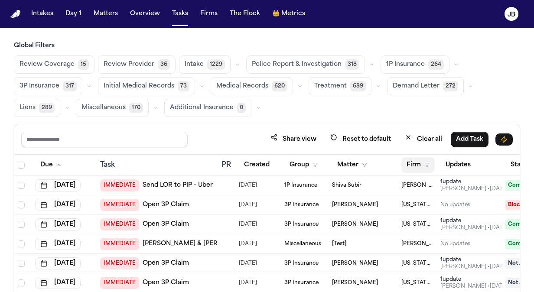
click at [427, 165] on icon "button" at bounding box center [427, 165] width 5 height 5
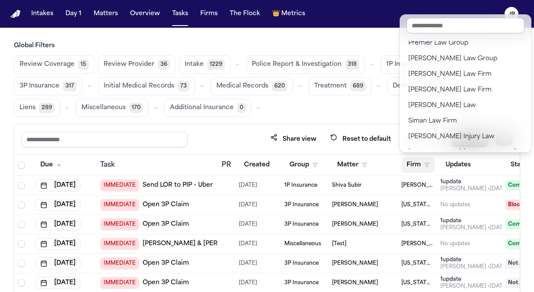
scroll to position [826, 0]
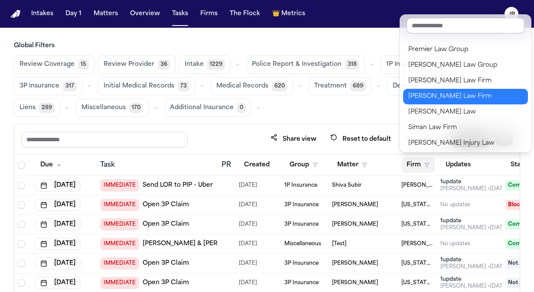
click at [435, 92] on div "[PERSON_NAME] Law Firm" at bounding box center [466, 97] width 115 height 10
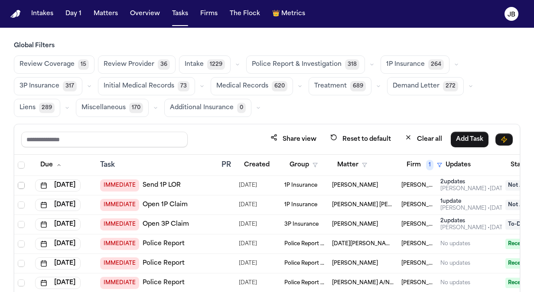
click at [21, 186] on span "Select row" at bounding box center [21, 185] width 7 height 7
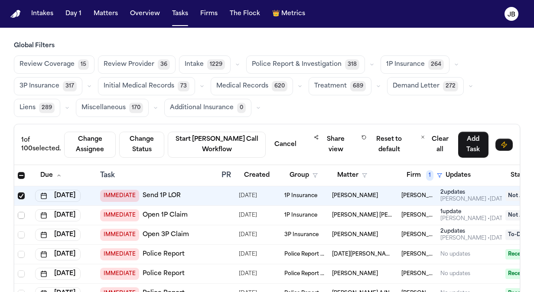
click at [21, 217] on span "Select row" at bounding box center [21, 215] width 7 height 7
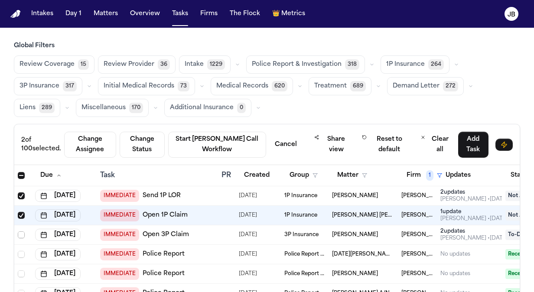
click at [20, 233] on span "Select row" at bounding box center [21, 235] width 7 height 7
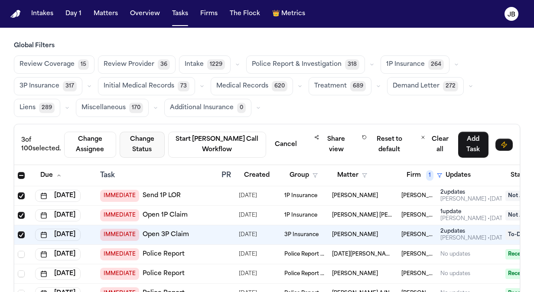
click at [154, 142] on button "Change Status" at bounding box center [142, 145] width 45 height 26
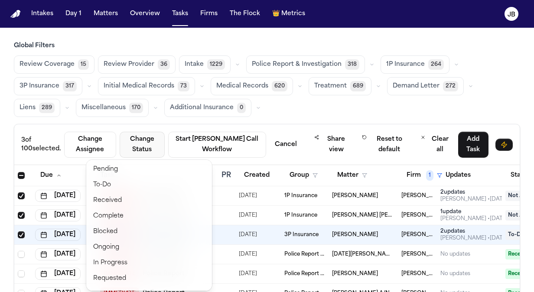
click at [284, 114] on div "Global Filters Review Coverage 15 Review Provider 36 Intake 1229 Police Report …" at bounding box center [267, 202] width 507 height 321
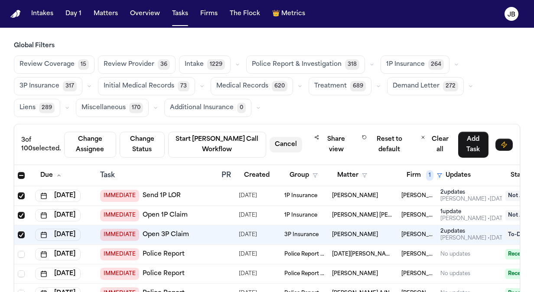
click at [278, 143] on button "Cancel" at bounding box center [286, 145] width 33 height 16
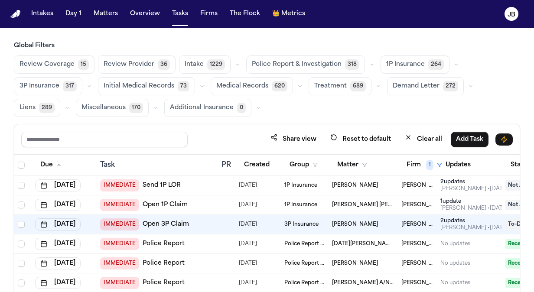
click at [165, 187] on link "Send 1P LOR" at bounding box center [162, 185] width 38 height 9
click at [160, 183] on link "Send 1P LOR" at bounding box center [162, 185] width 38 height 9
click at [335, 183] on span "Stacey Young" at bounding box center [355, 185] width 46 height 7
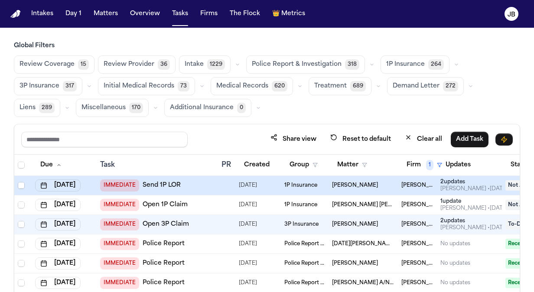
click at [158, 184] on link "Send 1P LOR" at bounding box center [162, 185] width 38 height 9
click at [171, 201] on link "Open 1P Claim" at bounding box center [165, 205] width 45 height 9
click at [164, 222] on link "Open 3P Claim" at bounding box center [166, 224] width 46 height 9
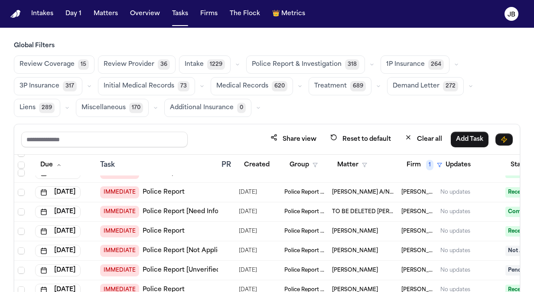
click at [167, 250] on link "Police Report [Not Applicable]" at bounding box center [190, 251] width 94 height 9
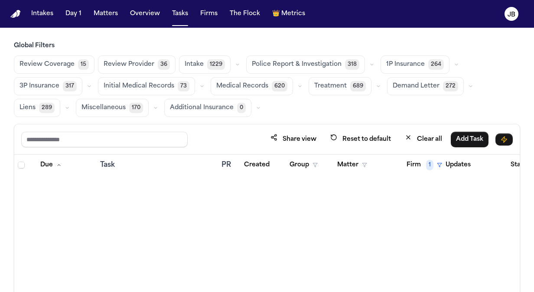
scroll to position [24271, 0]
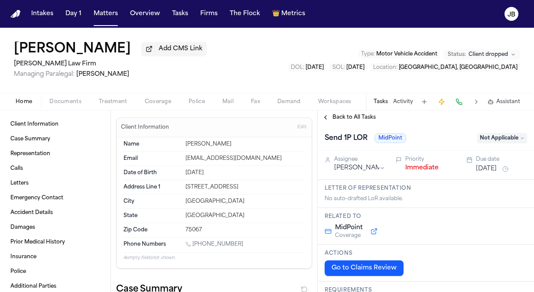
scroll to position [436, 0]
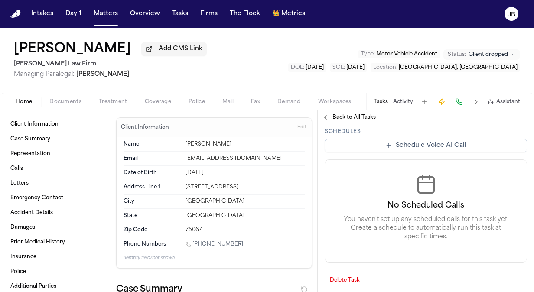
click at [348, 275] on button "Delete Task" at bounding box center [345, 281] width 40 height 14
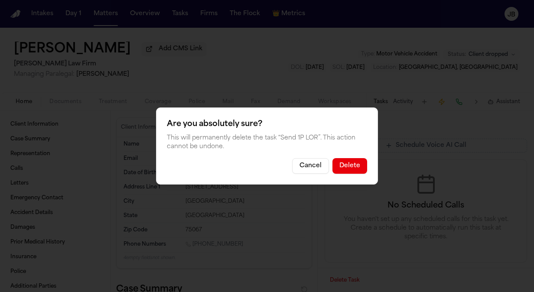
click at [347, 169] on button "Delete" at bounding box center [350, 166] width 35 height 16
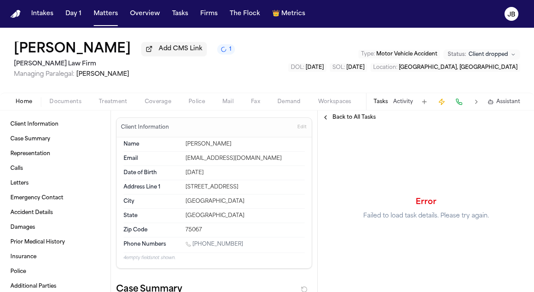
click at [351, 112] on div "Back to All Tasks" at bounding box center [426, 118] width 216 height 14
click at [342, 117] on span "Back to All Tasks" at bounding box center [354, 117] width 43 height 7
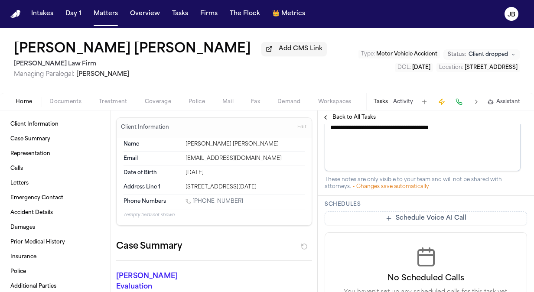
scroll to position [424, 0]
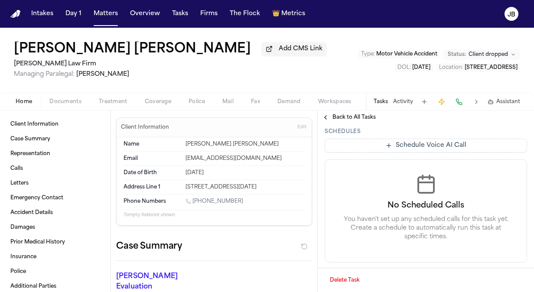
click at [343, 278] on button "Delete Task" at bounding box center [345, 281] width 40 height 14
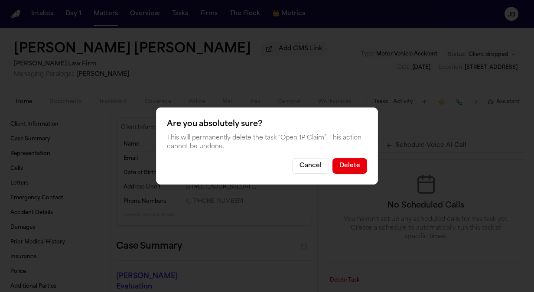
click at [346, 168] on button "Delete" at bounding box center [350, 166] width 35 height 16
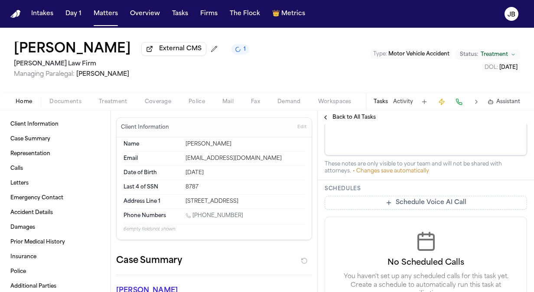
scroll to position [408, 0]
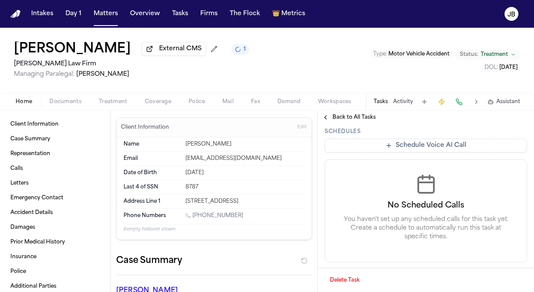
click at [339, 278] on button "Delete Task" at bounding box center [345, 281] width 40 height 14
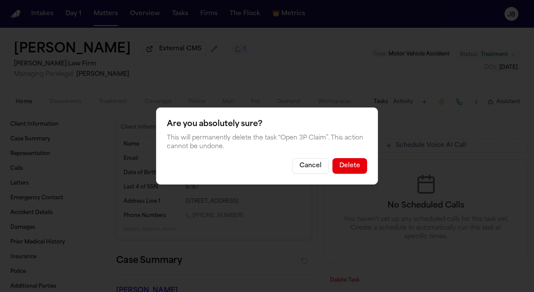
click at [356, 167] on button "Delete" at bounding box center [350, 166] width 35 height 16
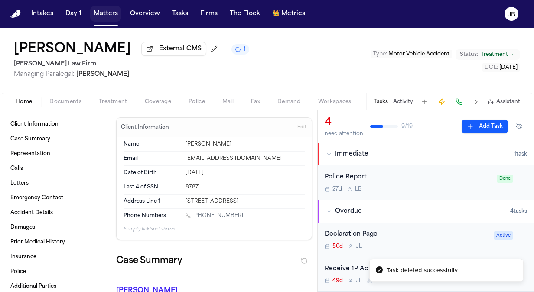
click at [110, 12] on button "Matters" at bounding box center [105, 14] width 31 height 16
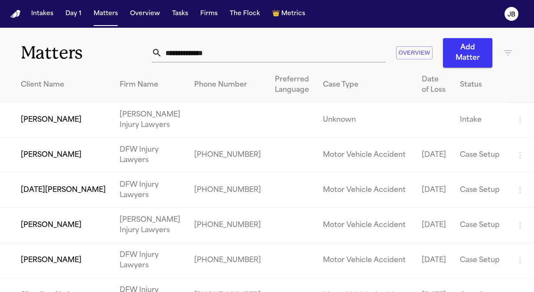
click at [221, 54] on input "text" at bounding box center [274, 52] width 224 height 19
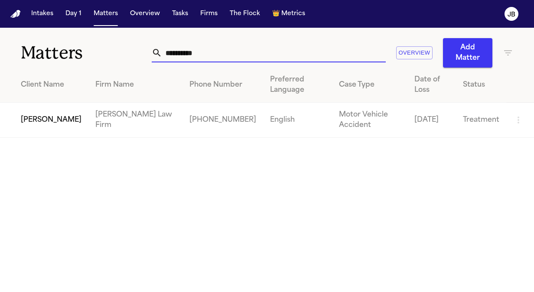
type input "**********"
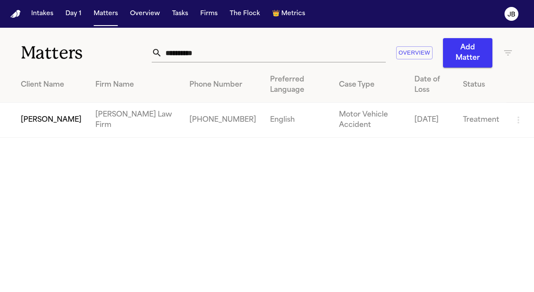
click at [31, 111] on td "[PERSON_NAME]" at bounding box center [44, 120] width 88 height 35
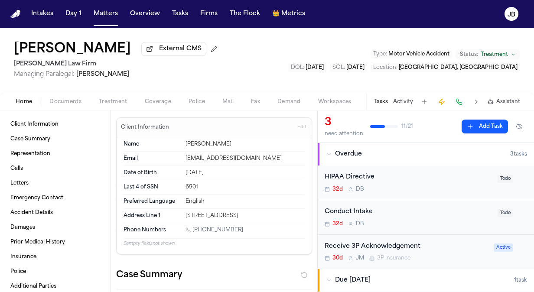
click at [71, 102] on span "Documents" at bounding box center [65, 101] width 32 height 7
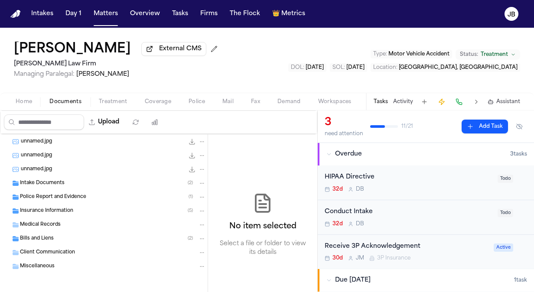
scroll to position [56, 0]
click at [40, 237] on span "Bills and Liens" at bounding box center [37, 238] width 34 height 7
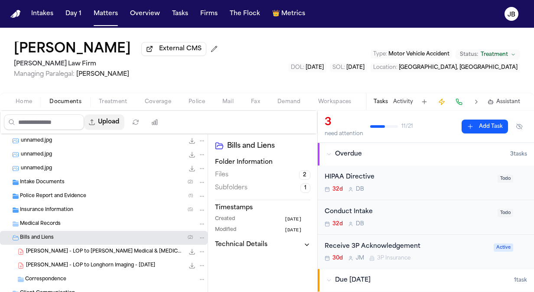
click at [116, 123] on button "Upload" at bounding box center [104, 123] width 40 height 16
select select "**********"
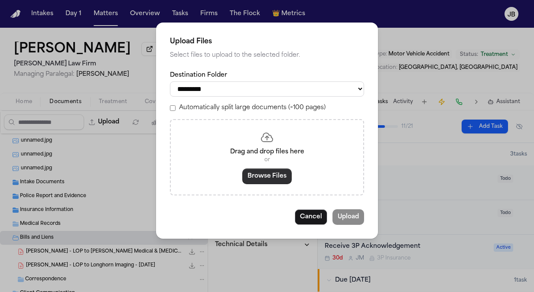
click at [263, 174] on button "Browse Files" at bounding box center [267, 177] width 49 height 16
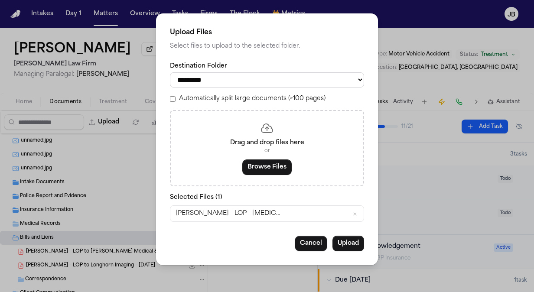
click at [349, 256] on div "**********" at bounding box center [267, 139] width 222 height 252
click at [358, 245] on button "Upload" at bounding box center [349, 244] width 32 height 16
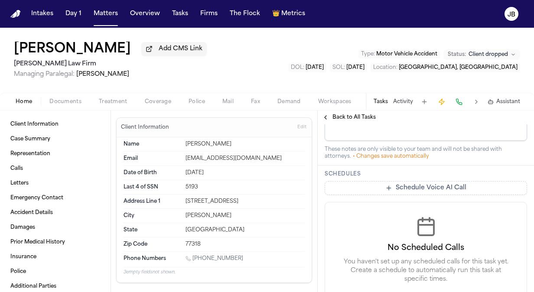
scroll to position [380, 0]
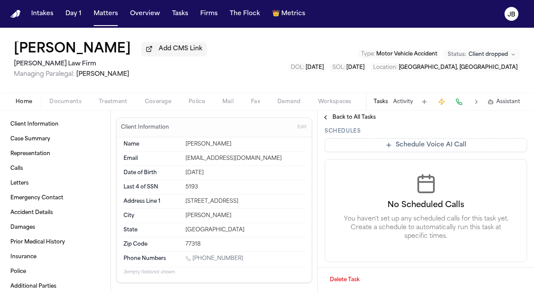
click at [344, 280] on button "Delete Task" at bounding box center [345, 280] width 40 height 14
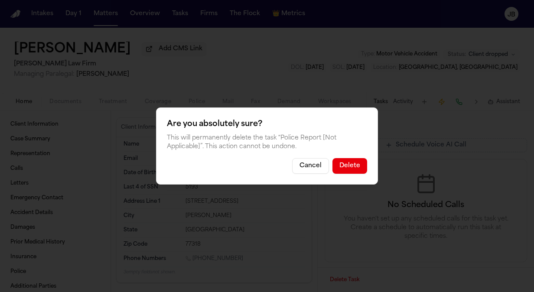
click at [354, 170] on button "Delete" at bounding box center [350, 166] width 35 height 16
